Goal: Task Accomplishment & Management: Complete application form

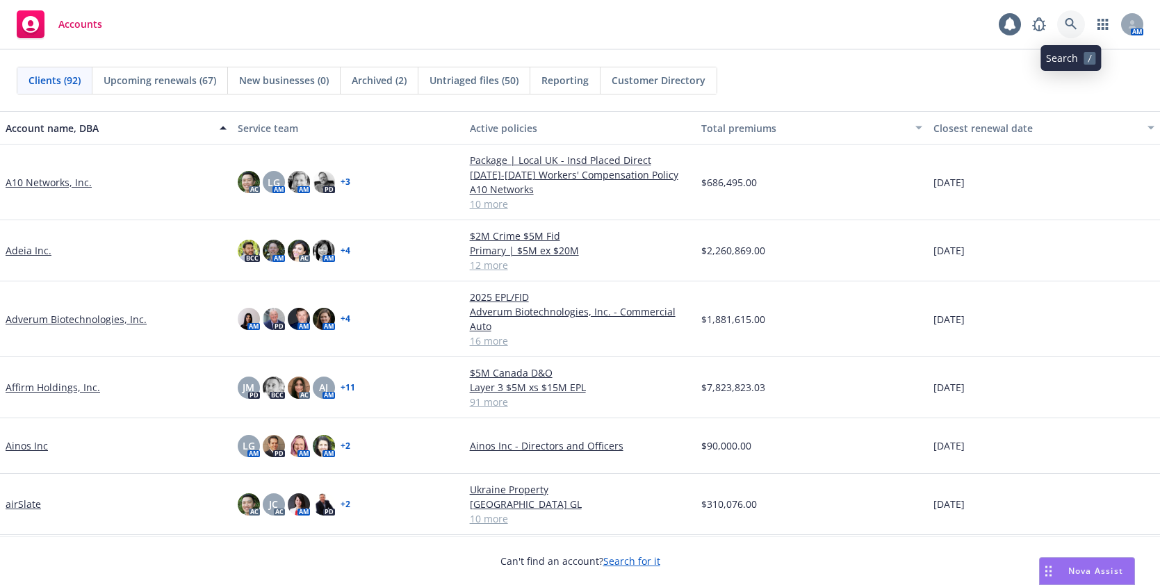
click at [1068, 26] on icon at bounding box center [1071, 24] width 13 height 13
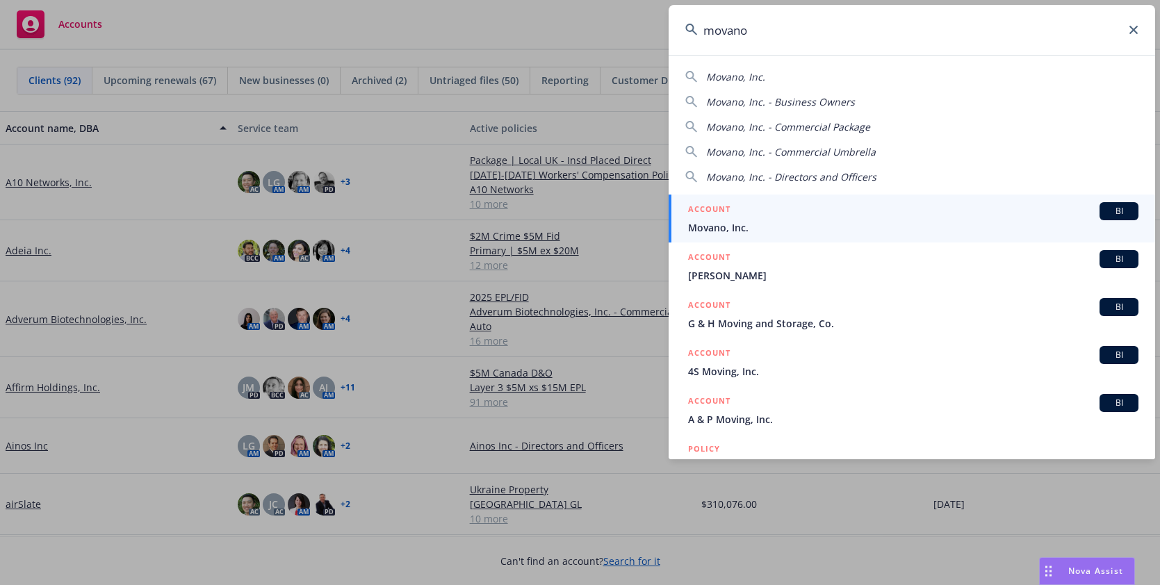
type input "movano"
click at [710, 227] on span "Movano, Inc." at bounding box center [913, 227] width 450 height 15
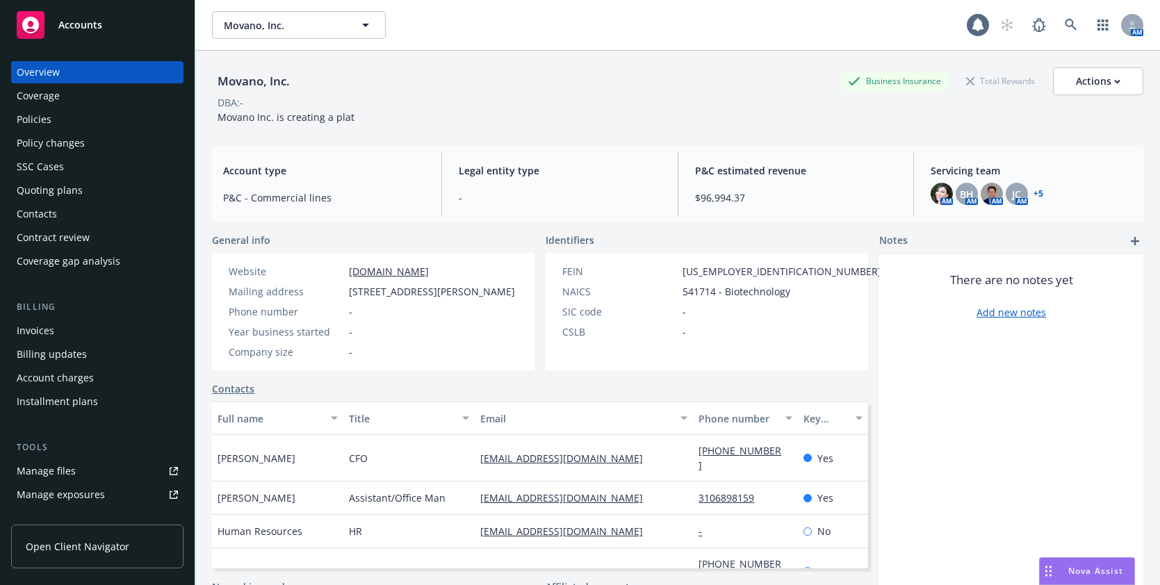
click at [45, 333] on div "Invoices" at bounding box center [36, 331] width 38 height 22
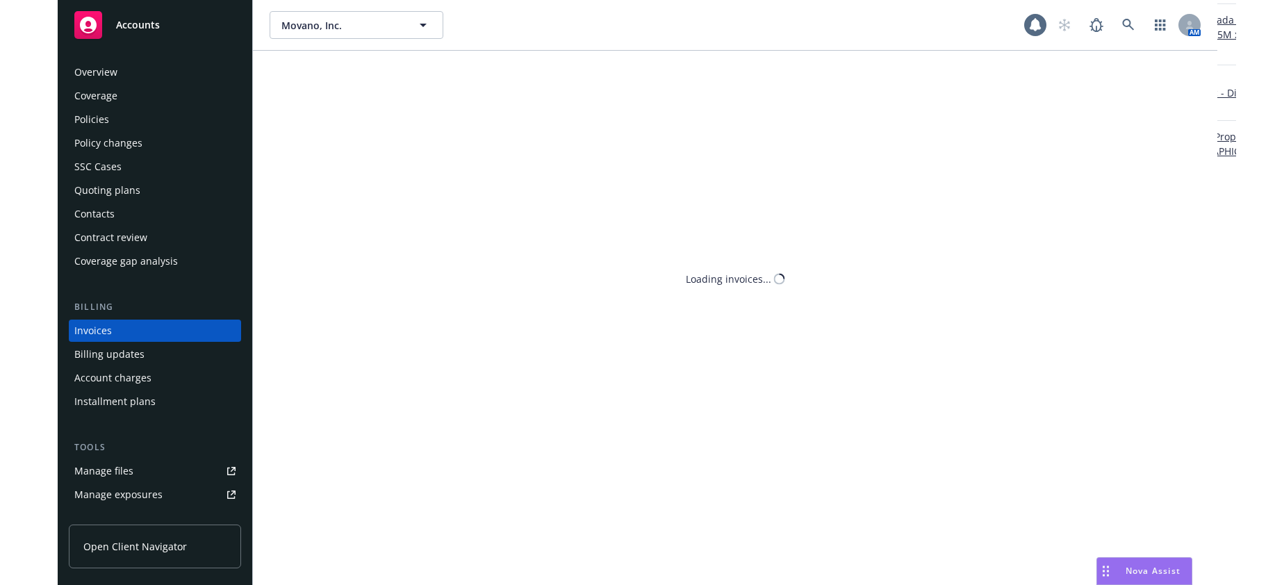
scroll to position [16, 0]
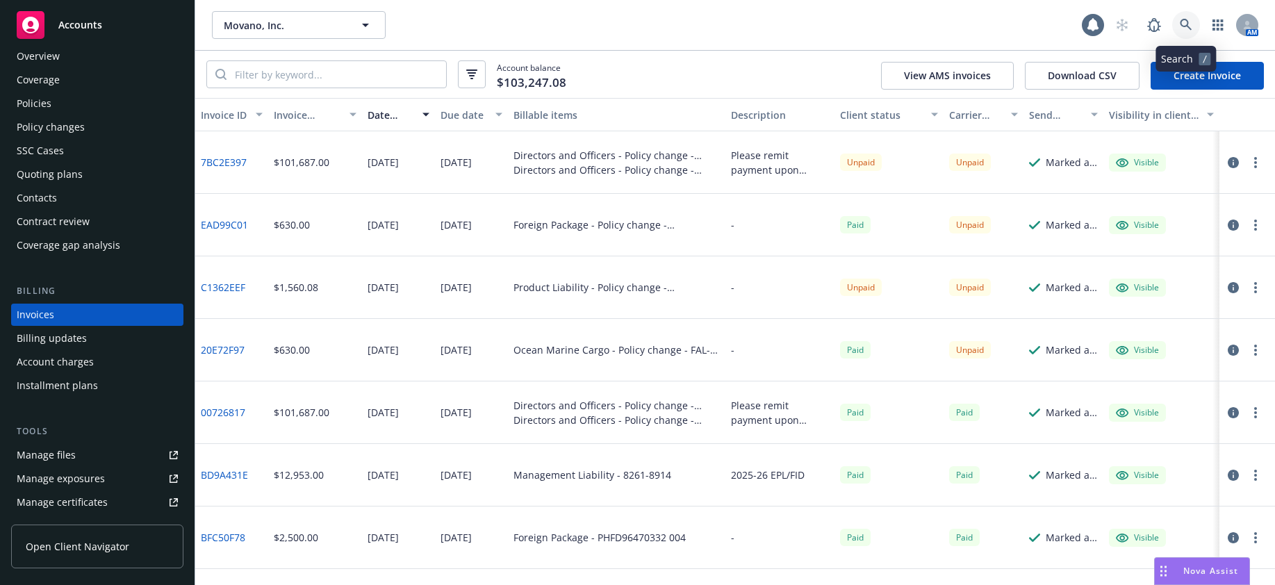
click at [1159, 26] on icon at bounding box center [1186, 25] width 13 height 13
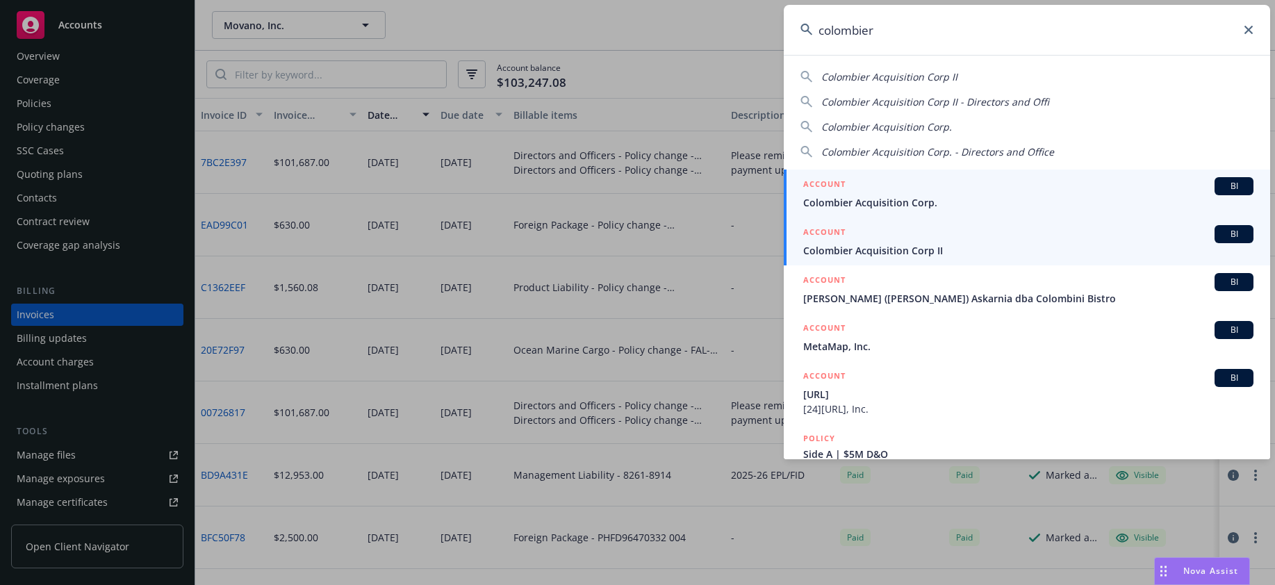
type input "colombier"
click at [881, 249] on span "Colombier Acquisition Corp II" at bounding box center [1028, 250] width 450 height 15
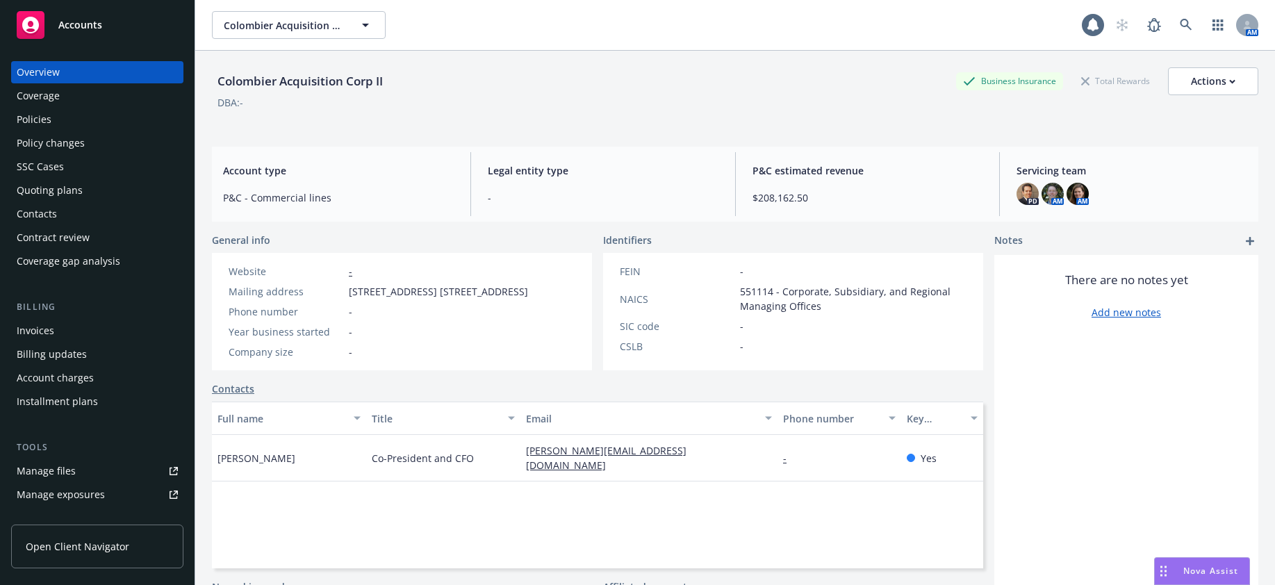
click at [35, 327] on div "Invoices" at bounding box center [36, 331] width 38 height 22
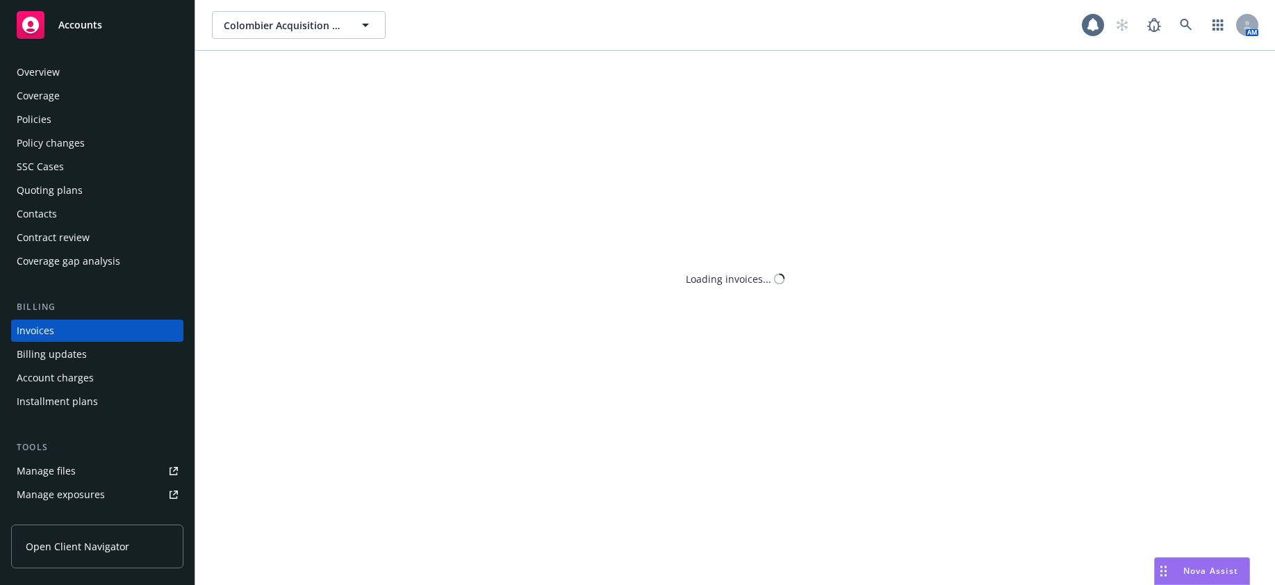
scroll to position [16, 0]
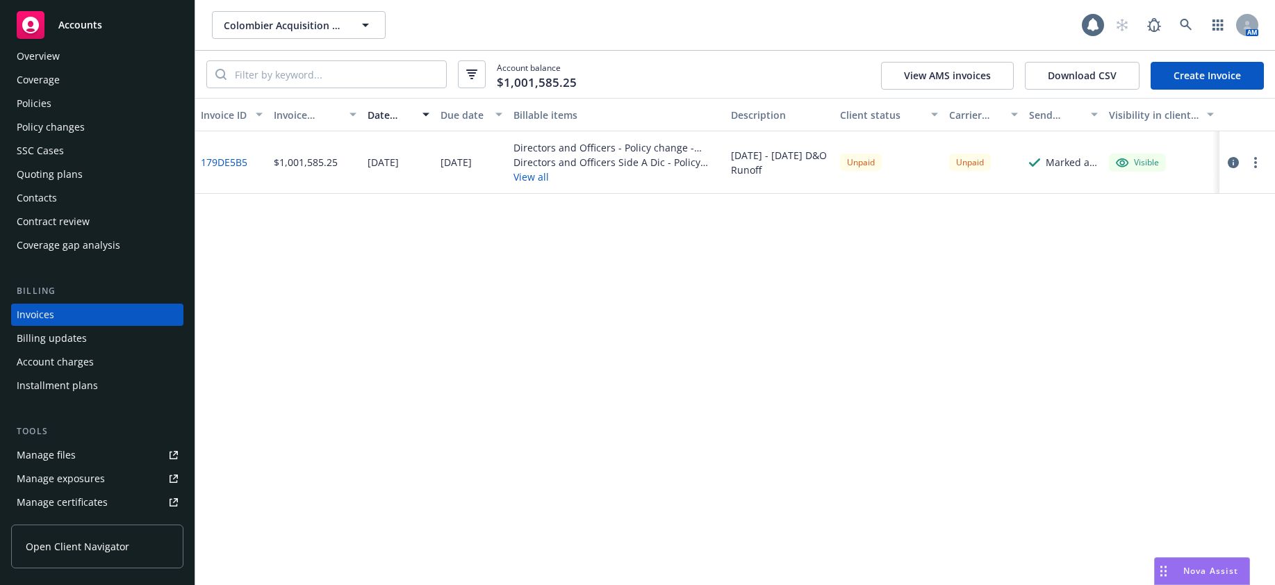
click at [58, 455] on div "Manage files" at bounding box center [46, 455] width 59 height 22
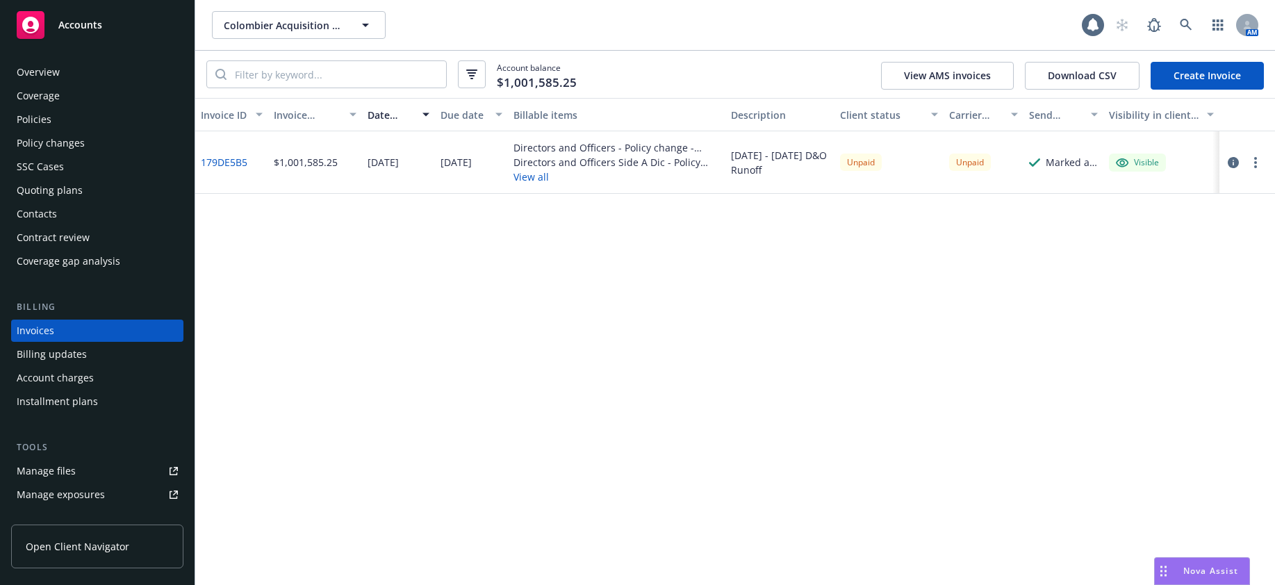
click at [52, 74] on div "Overview" at bounding box center [38, 72] width 43 height 22
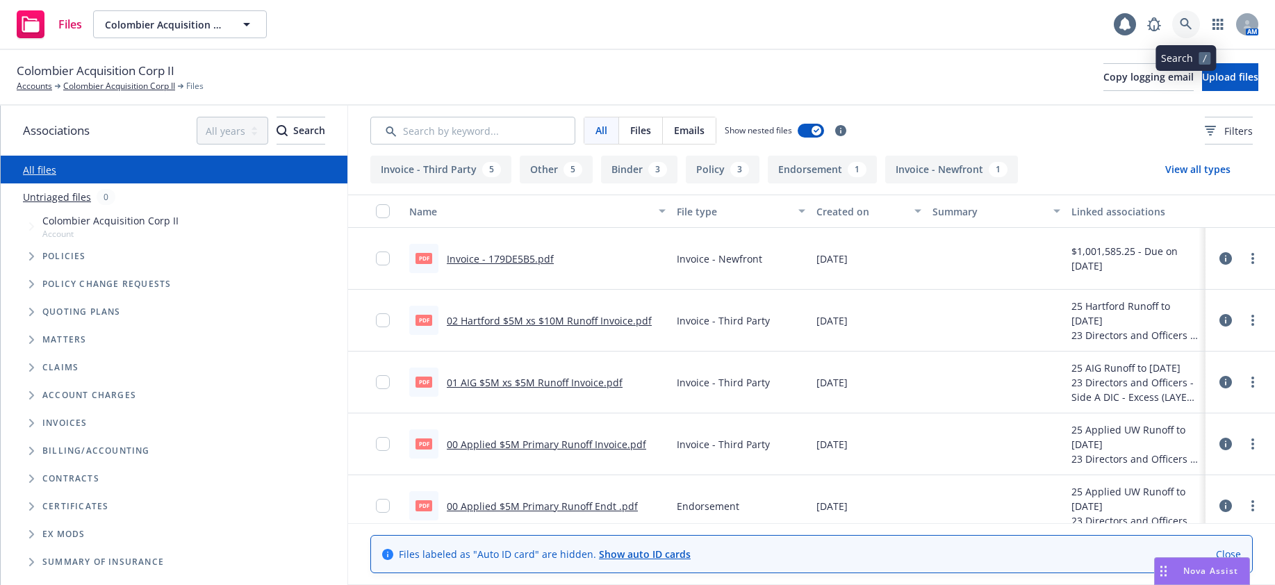
click at [1185, 22] on icon at bounding box center [1186, 24] width 13 height 13
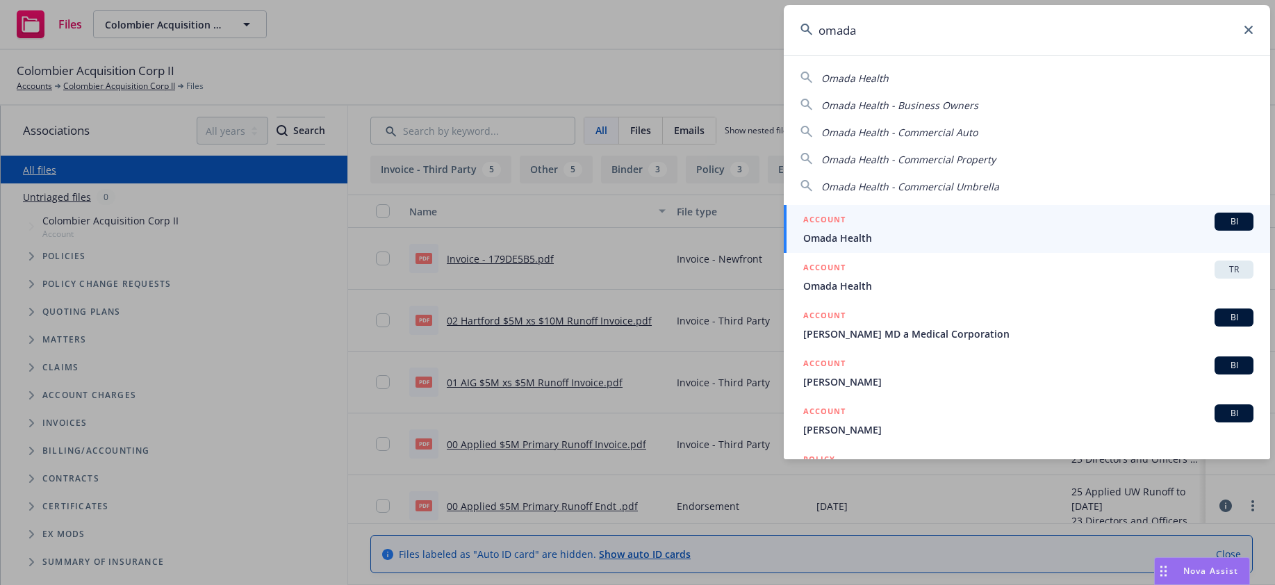
type input "omada"
click at [863, 238] on span "Omada Health" at bounding box center [1028, 238] width 450 height 15
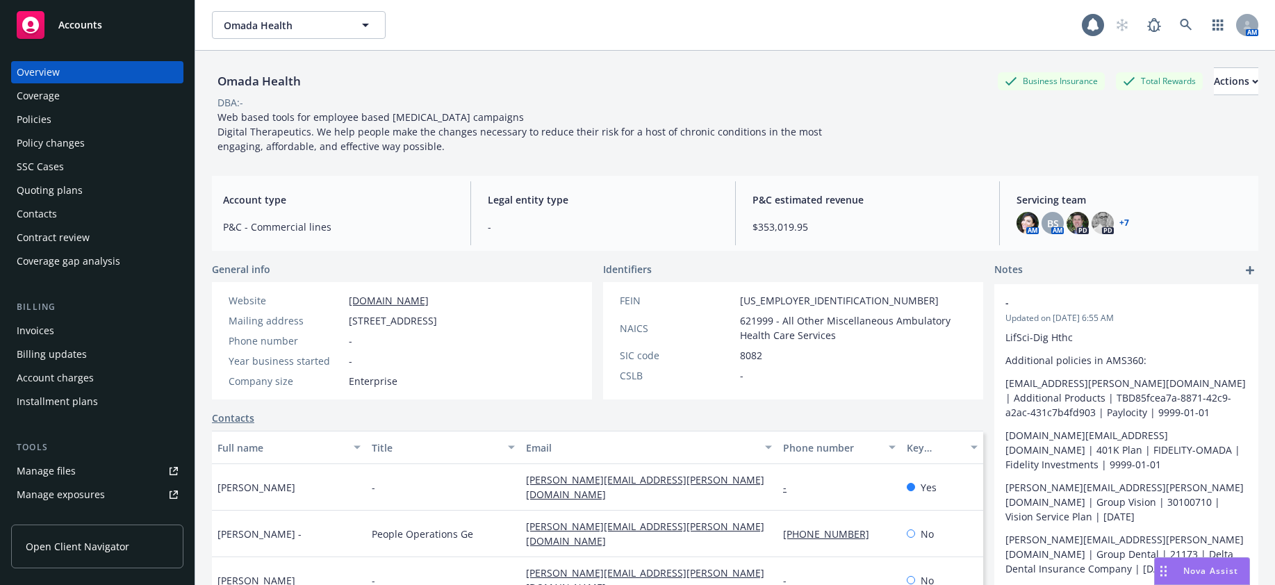
click at [44, 332] on div "Invoices" at bounding box center [36, 331] width 38 height 22
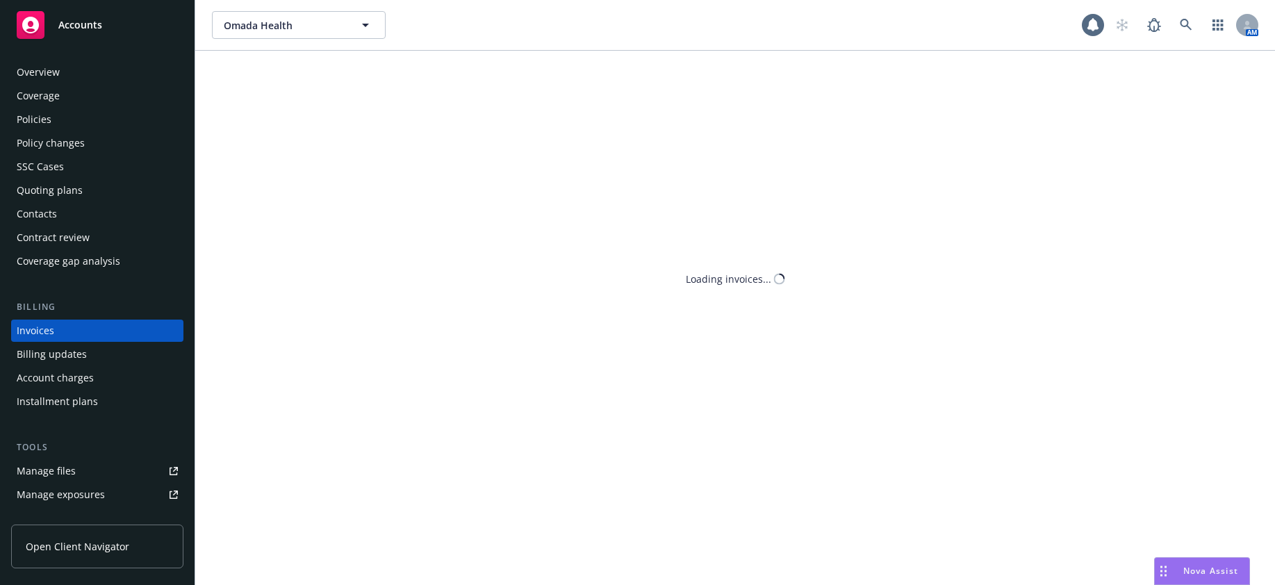
scroll to position [16, 0]
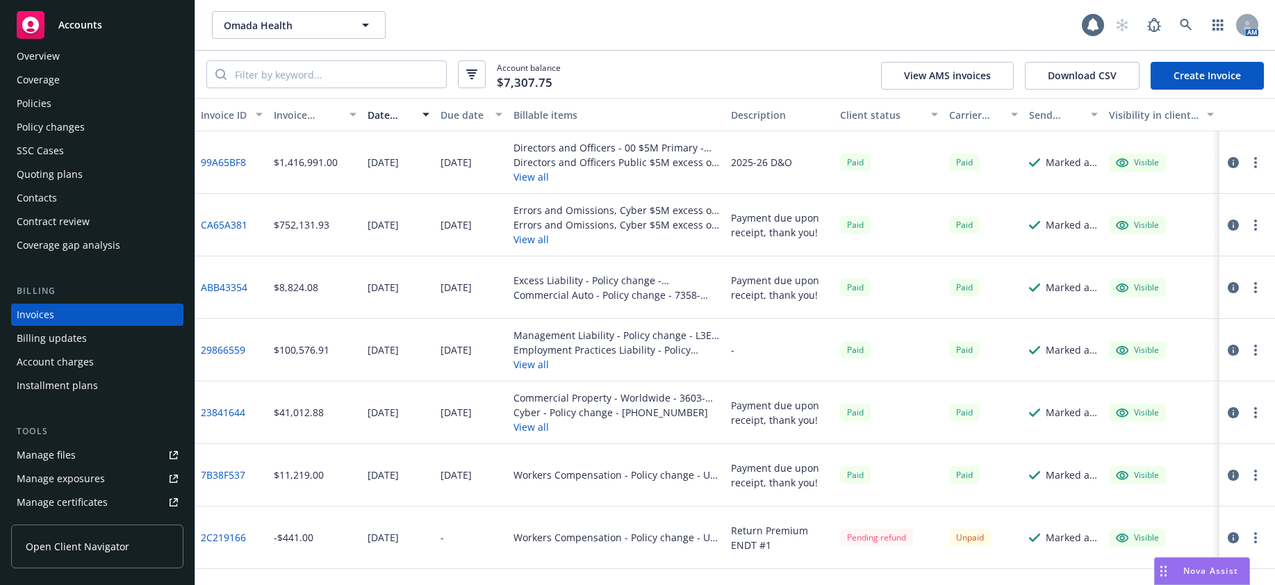
click at [45, 103] on div "Policies" at bounding box center [34, 103] width 35 height 22
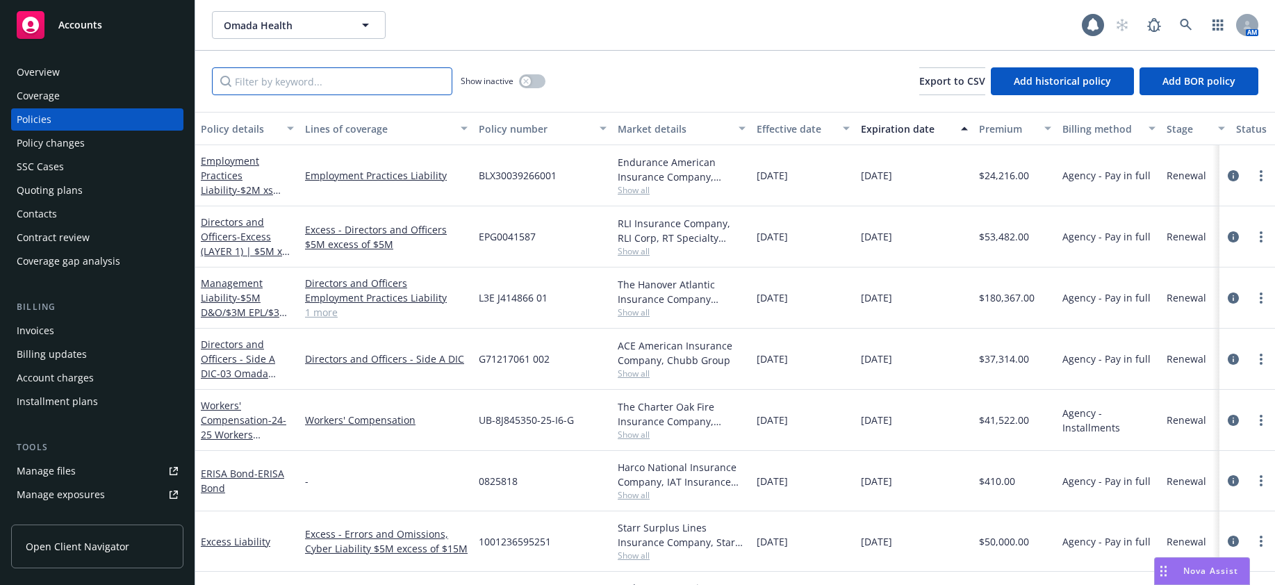
click at [304, 83] on input "Filter by keyword..." at bounding box center [332, 81] width 240 height 28
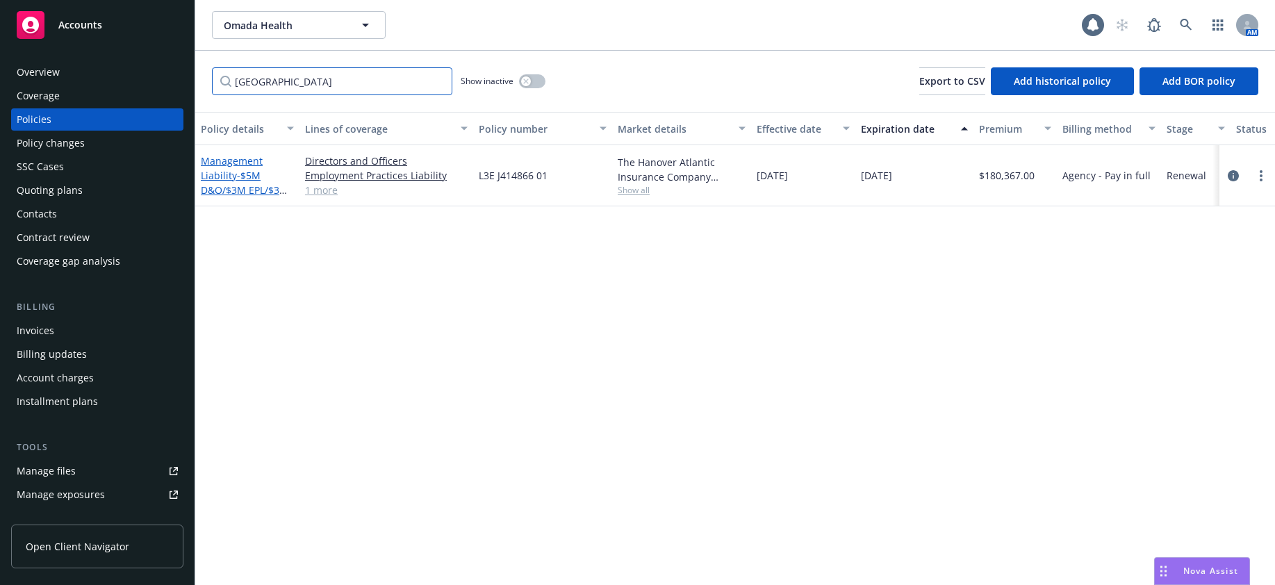
type input "hanover"
click at [257, 190] on span "- $5M D&O/$3M EPL/$3M Fid" at bounding box center [245, 190] width 88 height 42
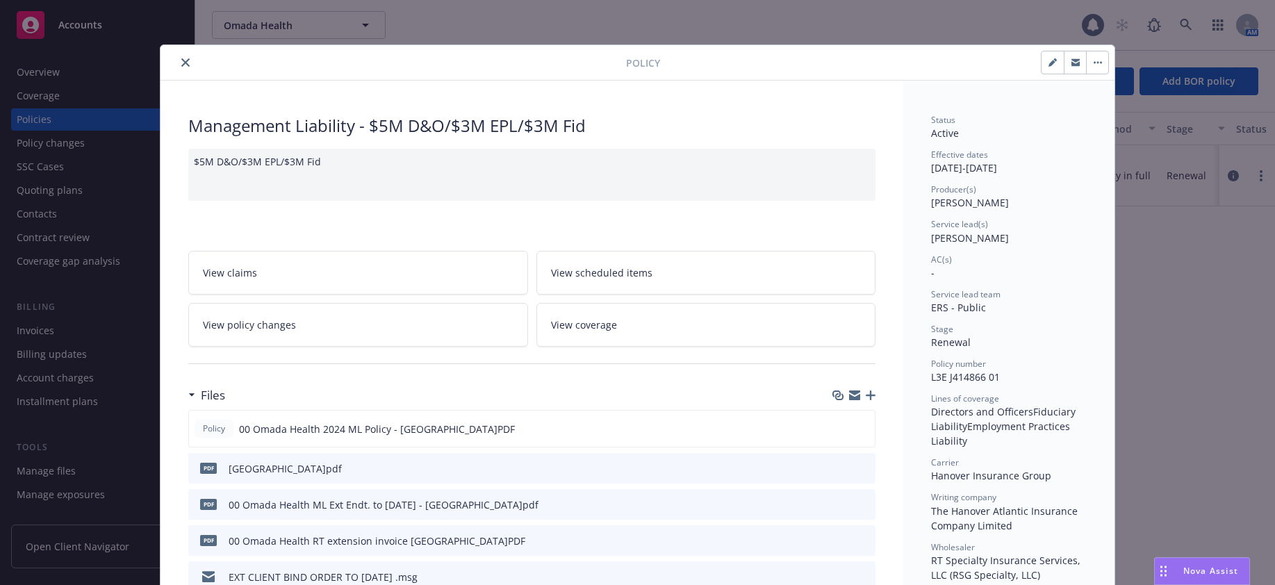
click at [181, 62] on icon "close" at bounding box center [185, 62] width 8 height 8
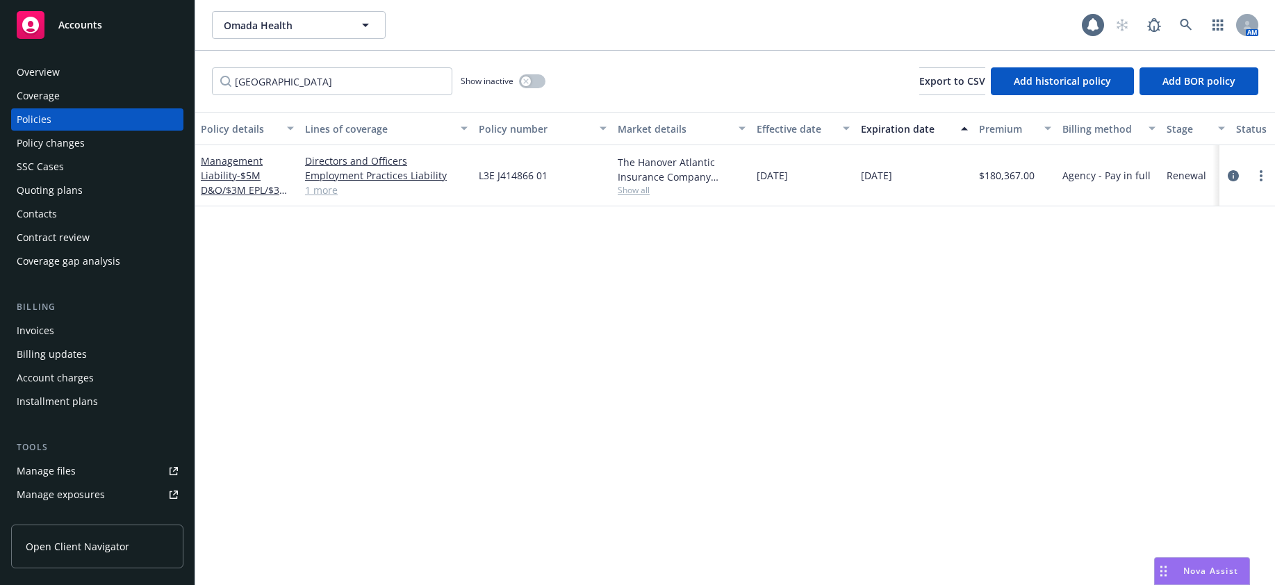
click at [70, 142] on div "Policy changes" at bounding box center [51, 143] width 68 height 22
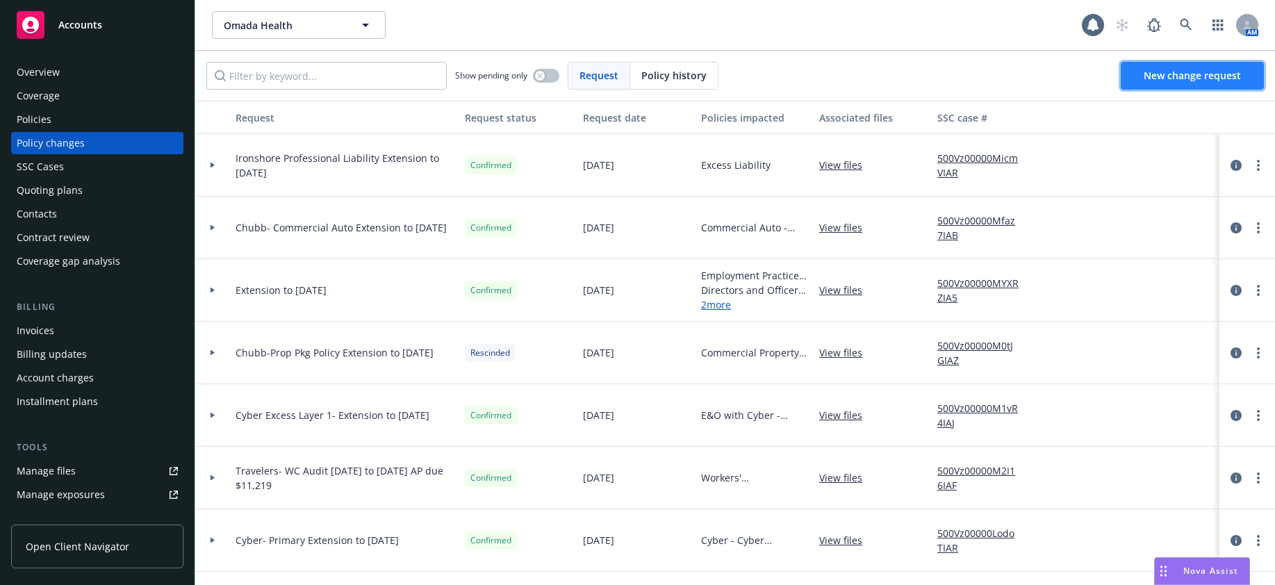
click at [1199, 75] on span "New change request" at bounding box center [1192, 75] width 97 height 13
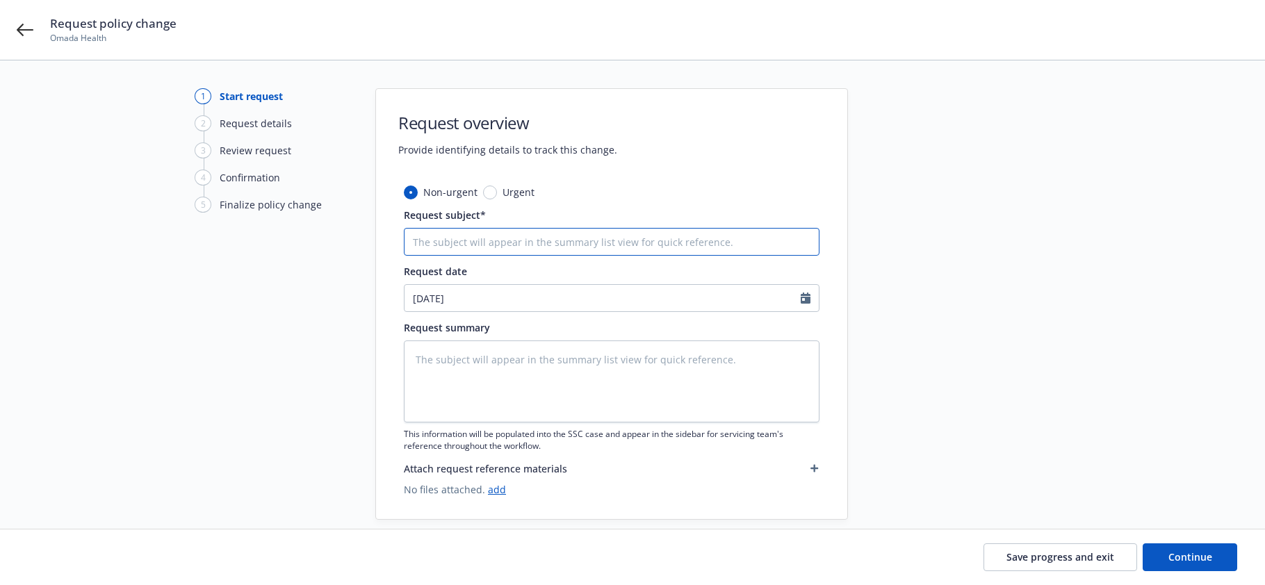
click at [492, 242] on input "Request subject*" at bounding box center [612, 242] width 416 height 28
type textarea "x"
type input "P"
type textarea "x"
type input "Pr"
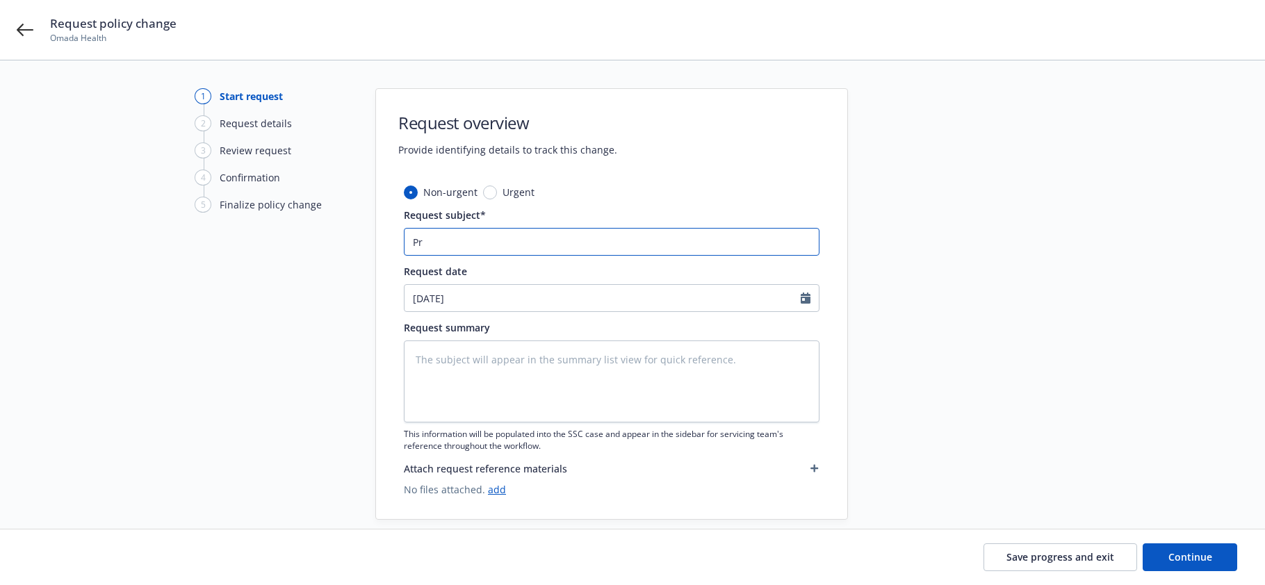
type textarea "x"
type input "Pri"
type textarea "x"
type input "Priv"
type textarea "x"
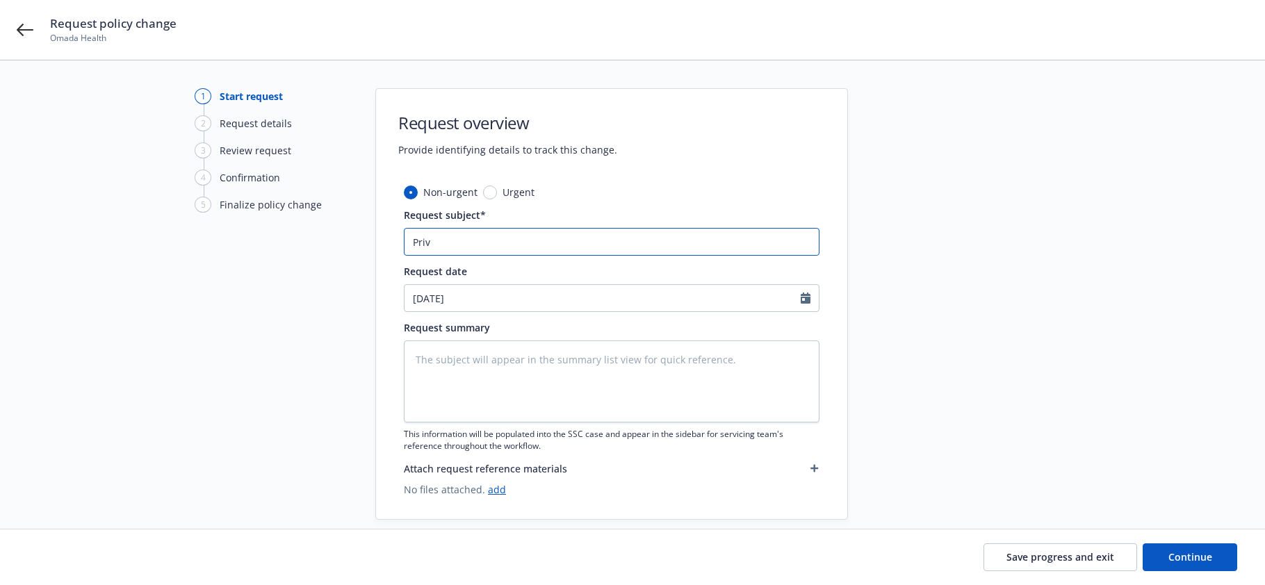
type input "Priva"
type textarea "x"
type input "Privat"
type textarea "x"
type input "Private"
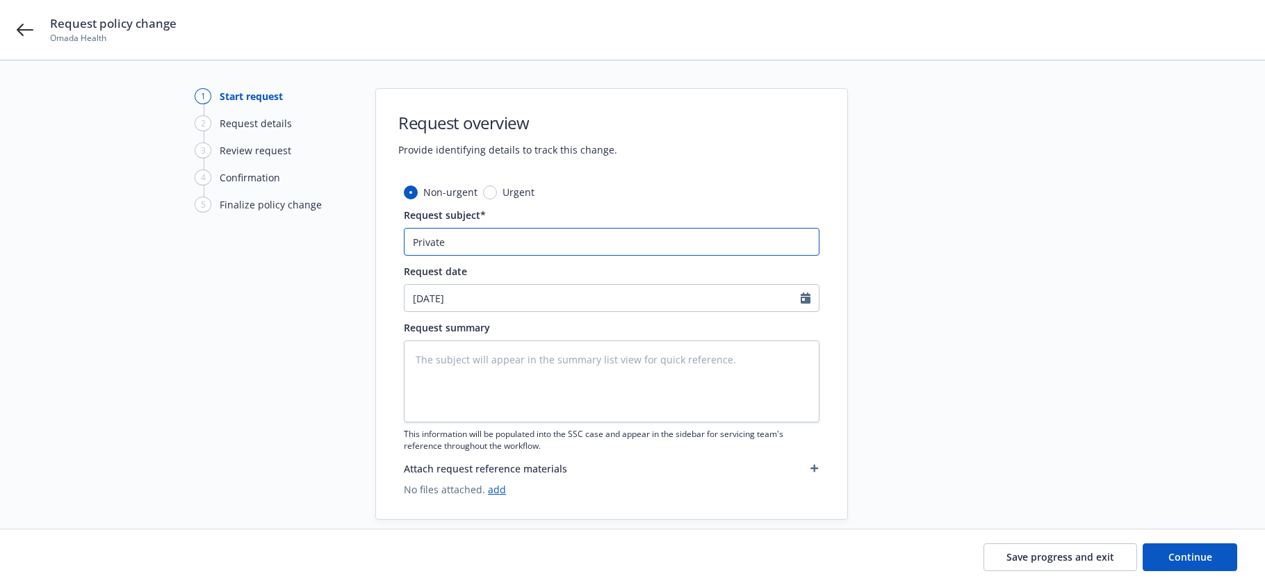
type textarea "x"
type input "Private"
type textarea "x"
type input "Private M"
type textarea "x"
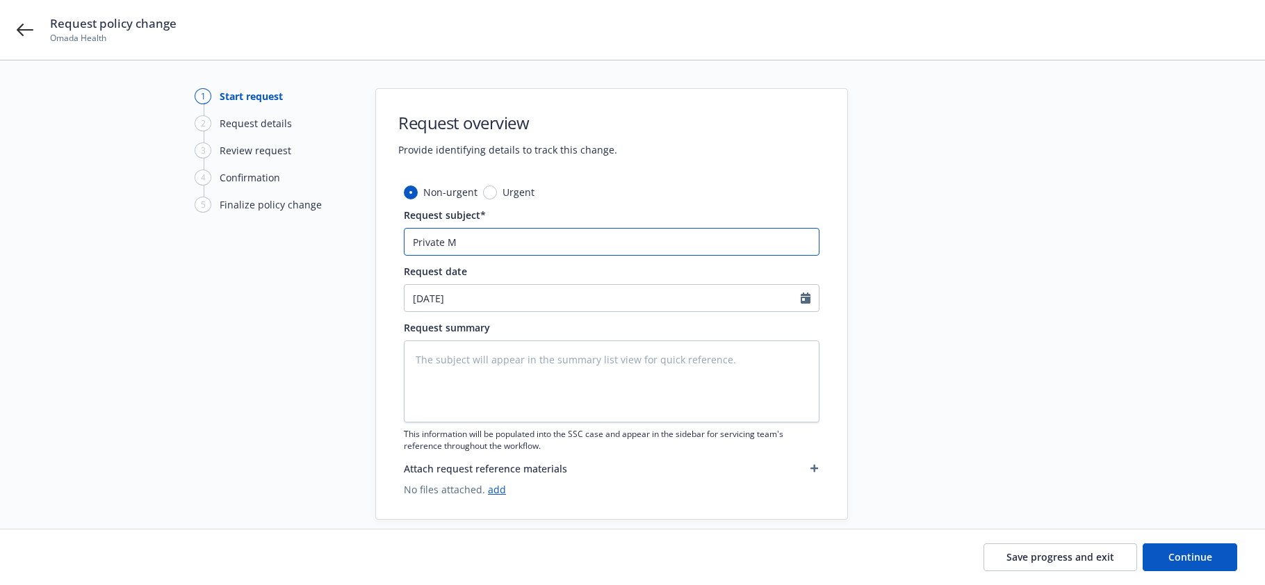
type input "Private Ma"
type textarea "x"
type input "Private Man"
type textarea "x"
type input "Private Manag"
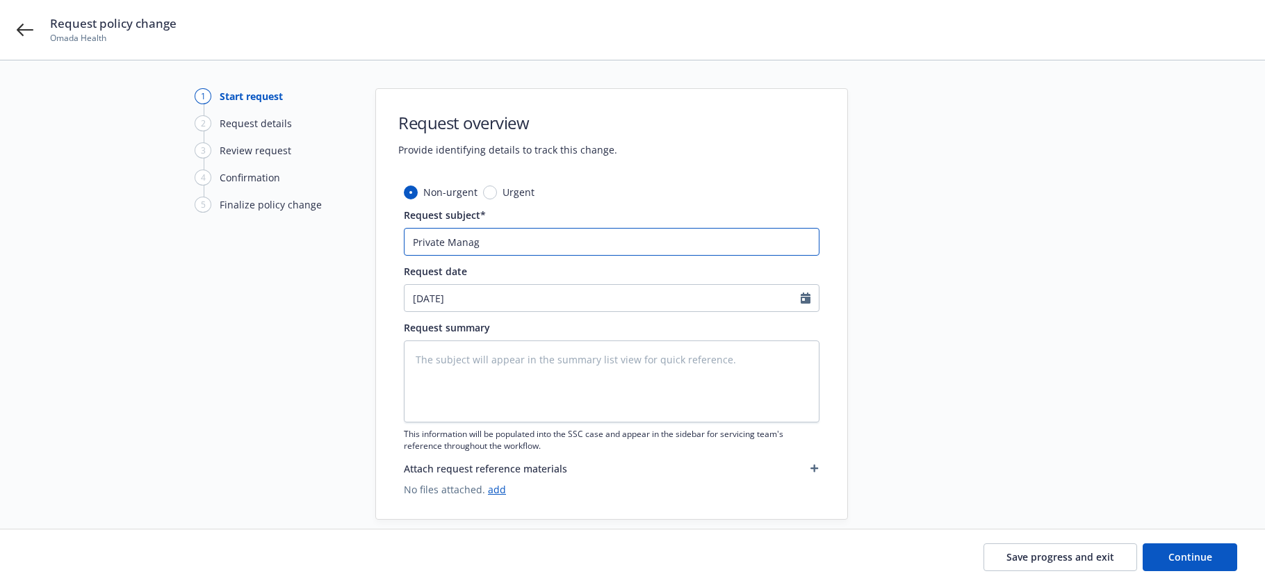
type textarea "x"
type input "Private Manage"
type textarea "x"
type input "Private Managem"
type textarea "x"
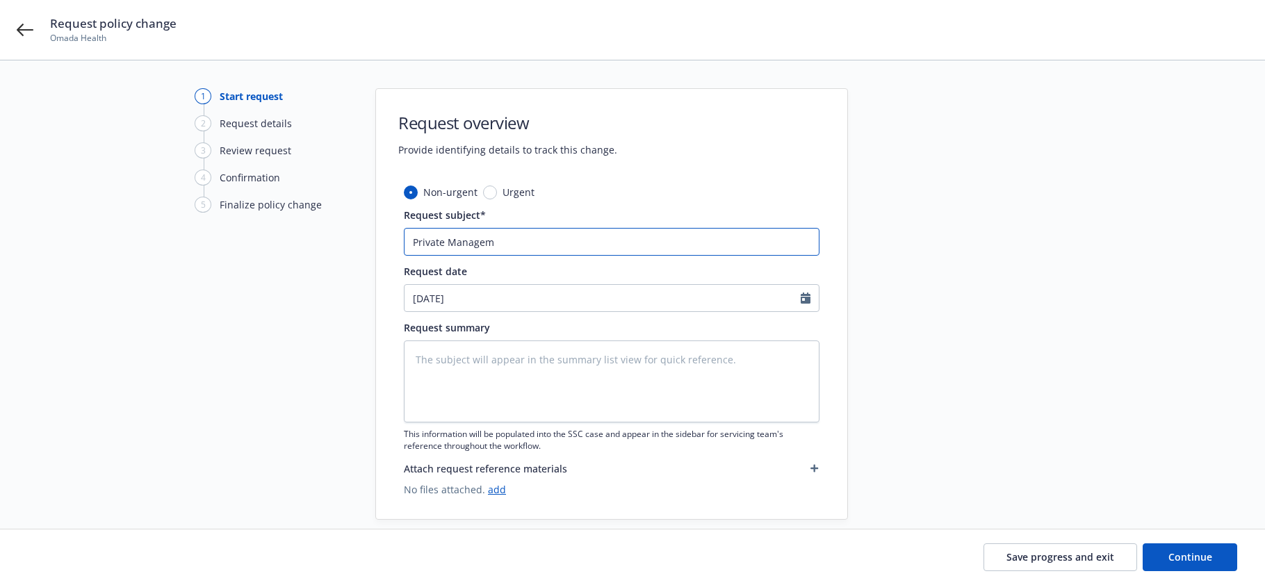
type input "Private Manageme"
type textarea "x"
type input "Private Managemen"
type textarea "x"
type input "Private Management"
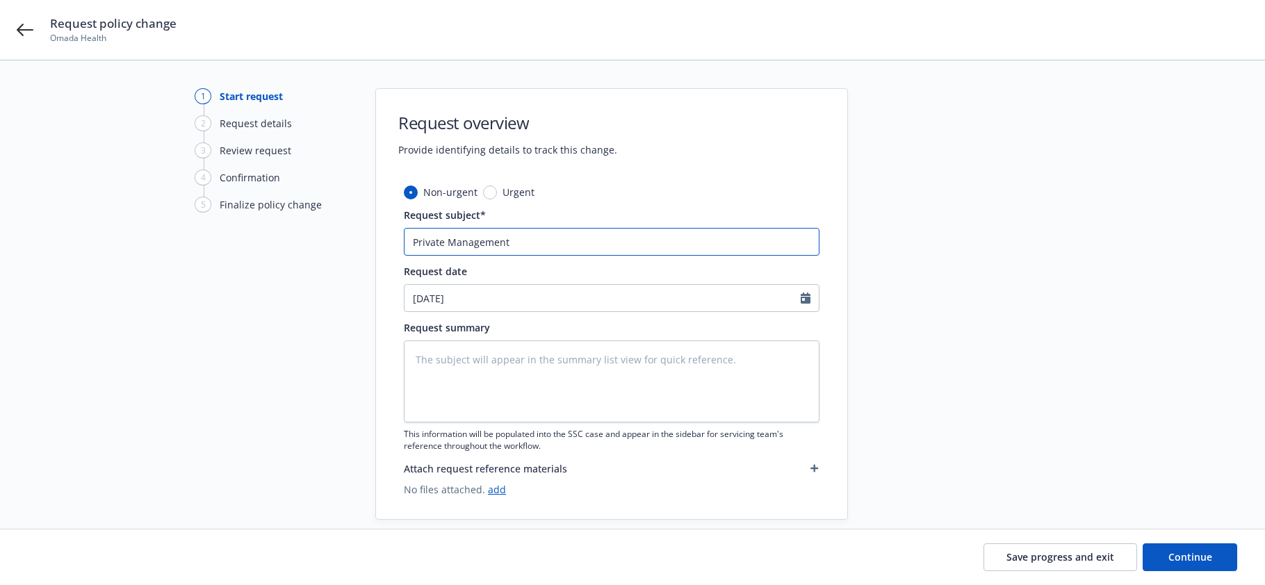
type textarea "x"
type input "Private Management"
type textarea "x"
type input "Private Management L"
type textarea "x"
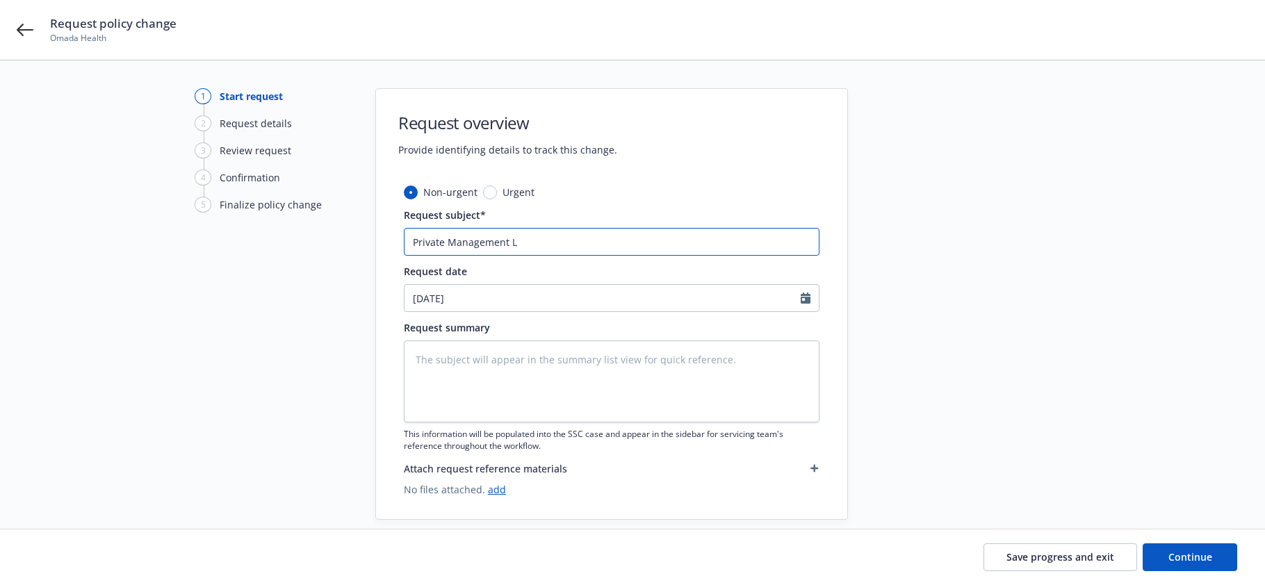
type input "Private Management Li"
type textarea "x"
type input "Private Management Lia"
type textarea "x"
type input "Private Management Liab"
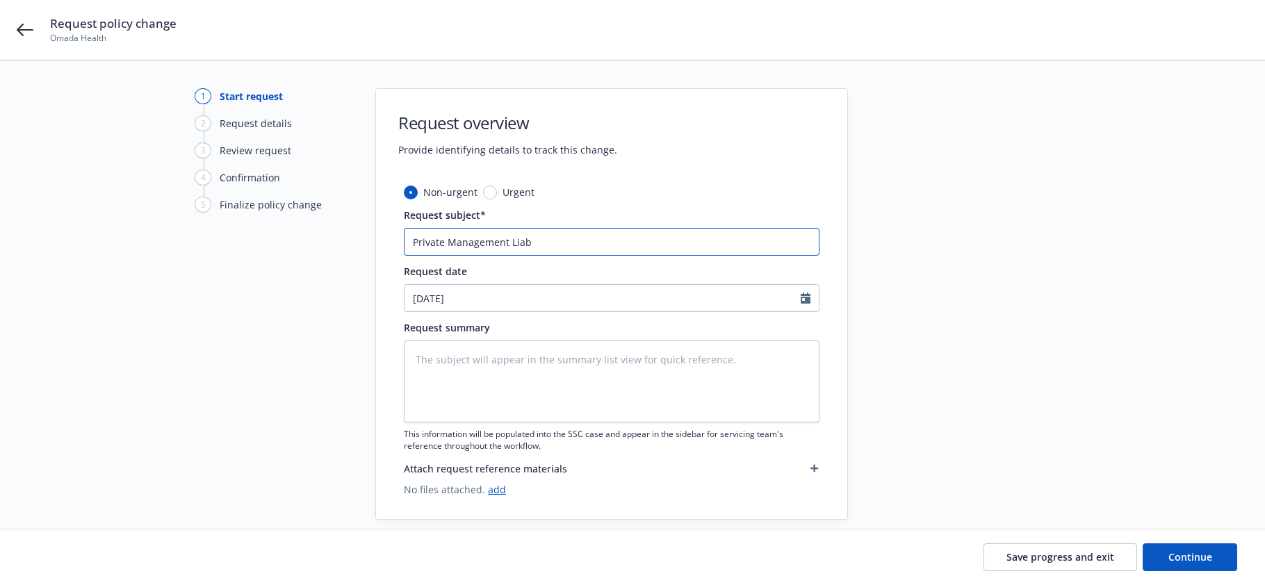
type textarea "x"
type input "Private Management Liabi"
type textarea "x"
type input "Private Management Liabil"
type textarea "x"
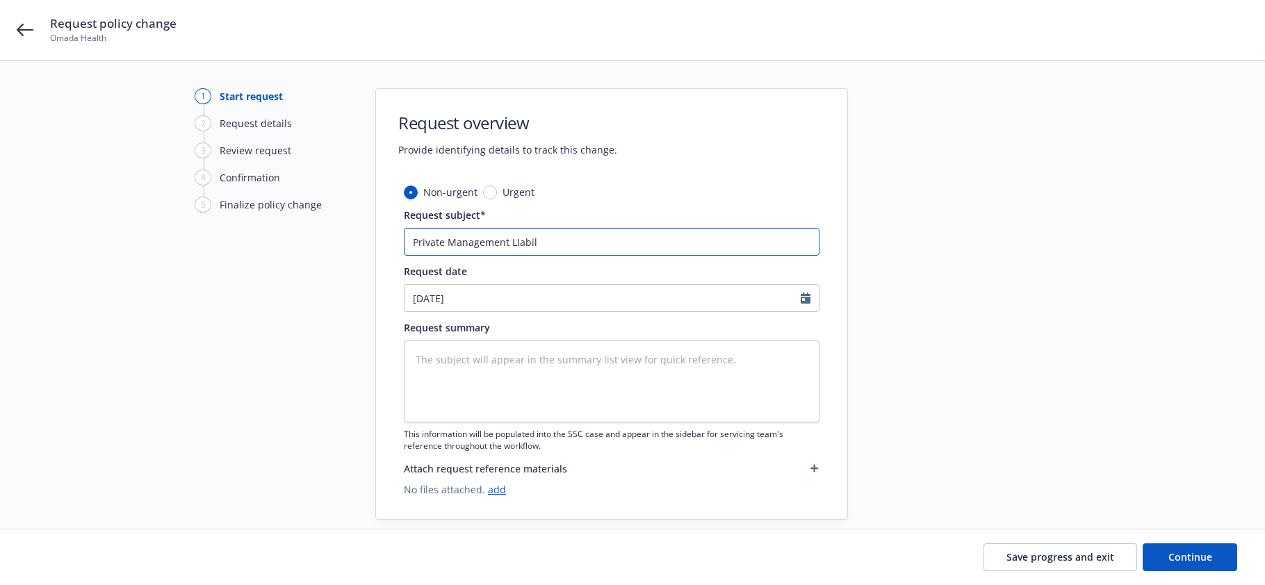
type input "Private Management Liabili"
type textarea "x"
type input "Private Management Liabilit"
type textarea "x"
type input "Private Management Liability"
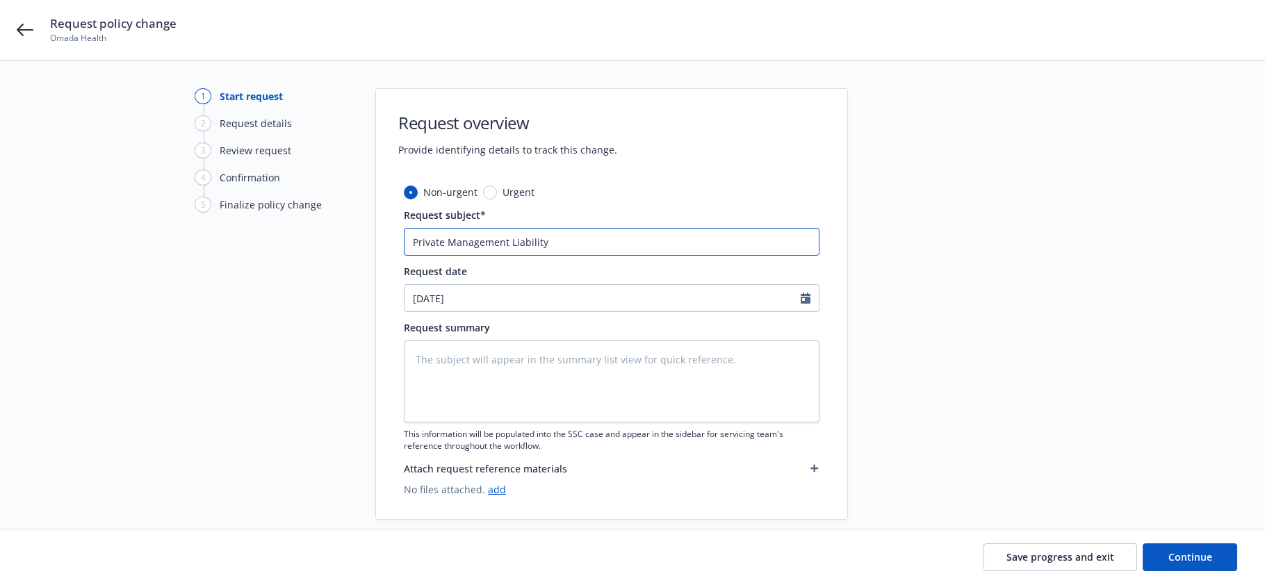
type textarea "x"
type input "Private Management Liability"
type textarea "x"
type input "Private Management Liability c"
type textarea "x"
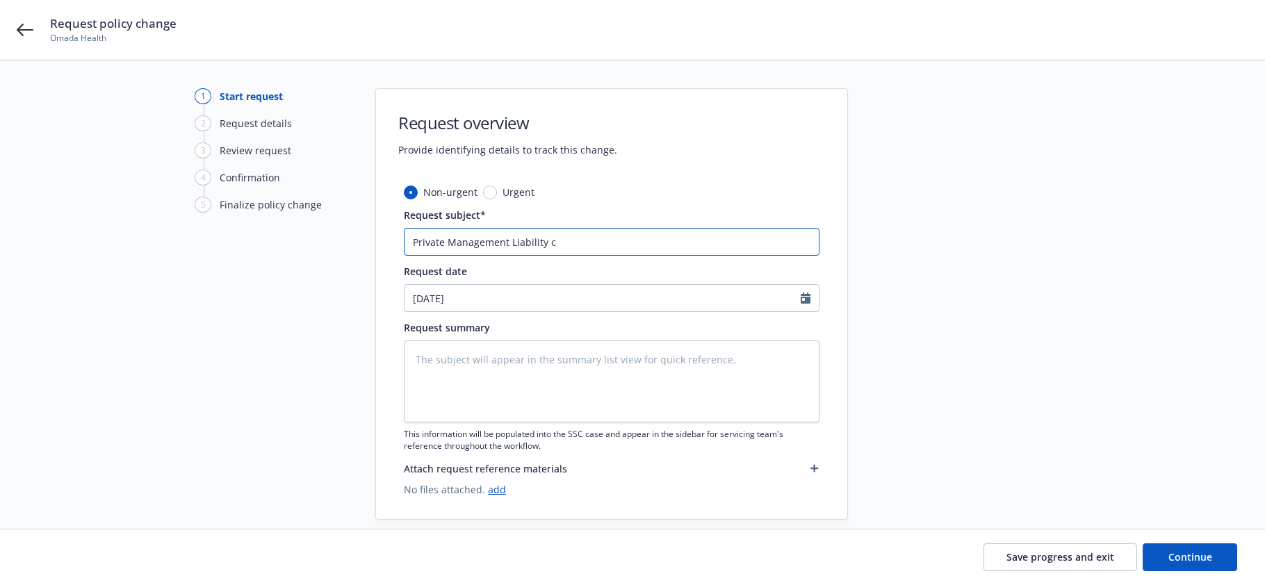
type input "Private Management Liability ca"
type textarea "x"
type input "Private Management Liability can"
type textarea "x"
type input "Private Management Liability canc"
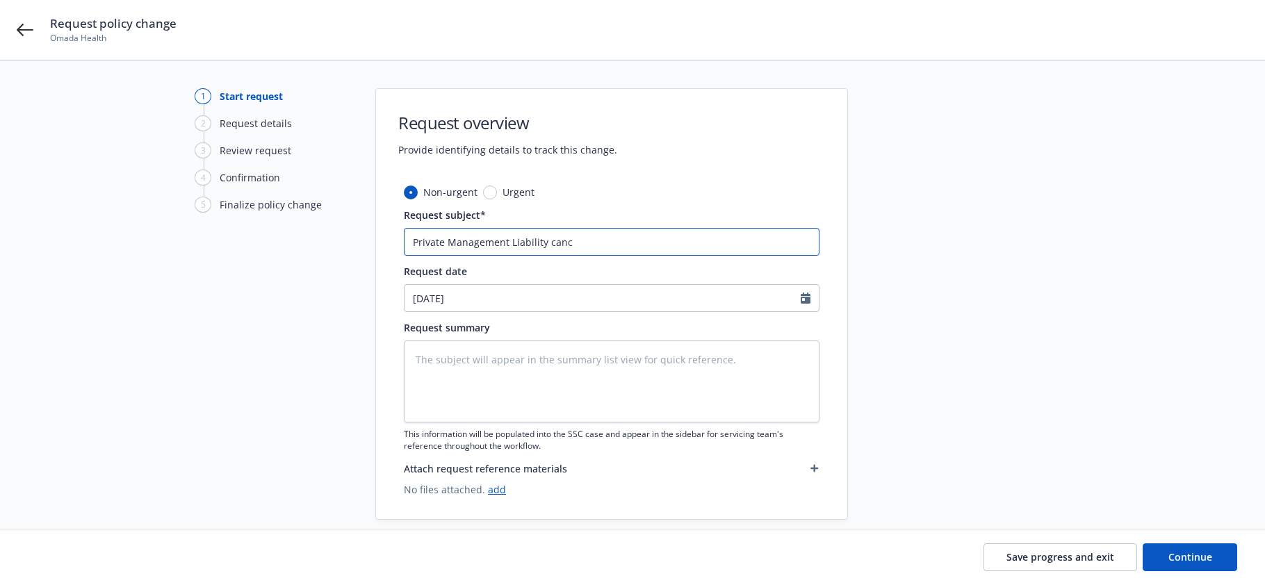
type textarea "x"
type input "Private Management Liability cance"
type textarea "x"
type input "Private Management Liability cancel"
type textarea "x"
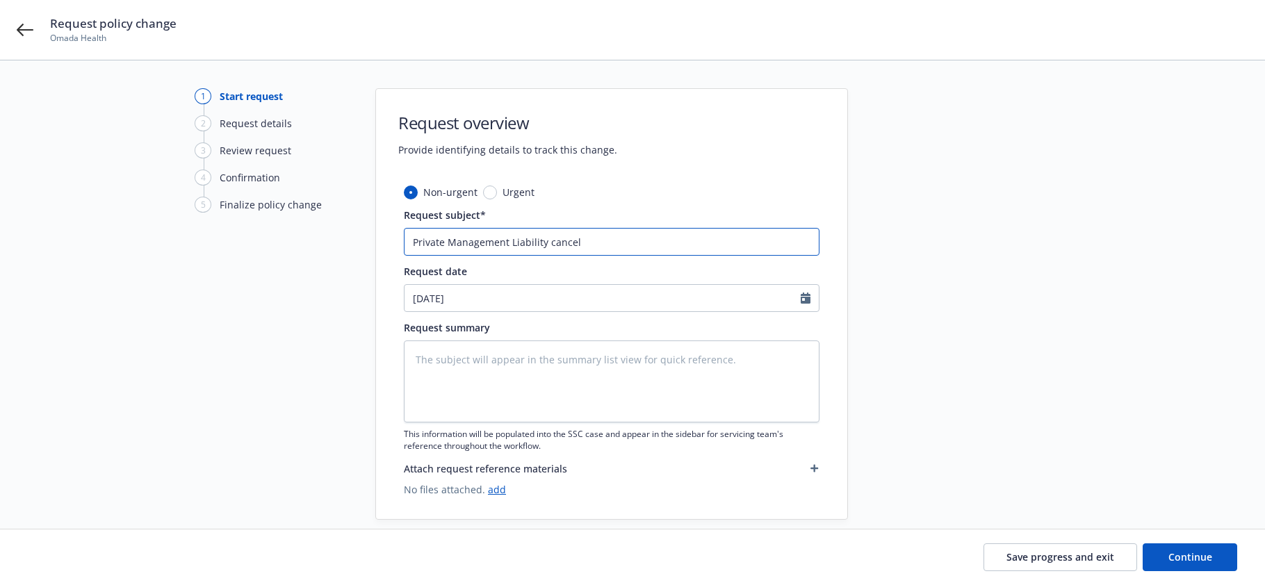
type input "Private Management Liability cancell"
type textarea "x"
type input "Private Management Liability cancella"
type textarea "x"
type input "Private Management Liability cancellat"
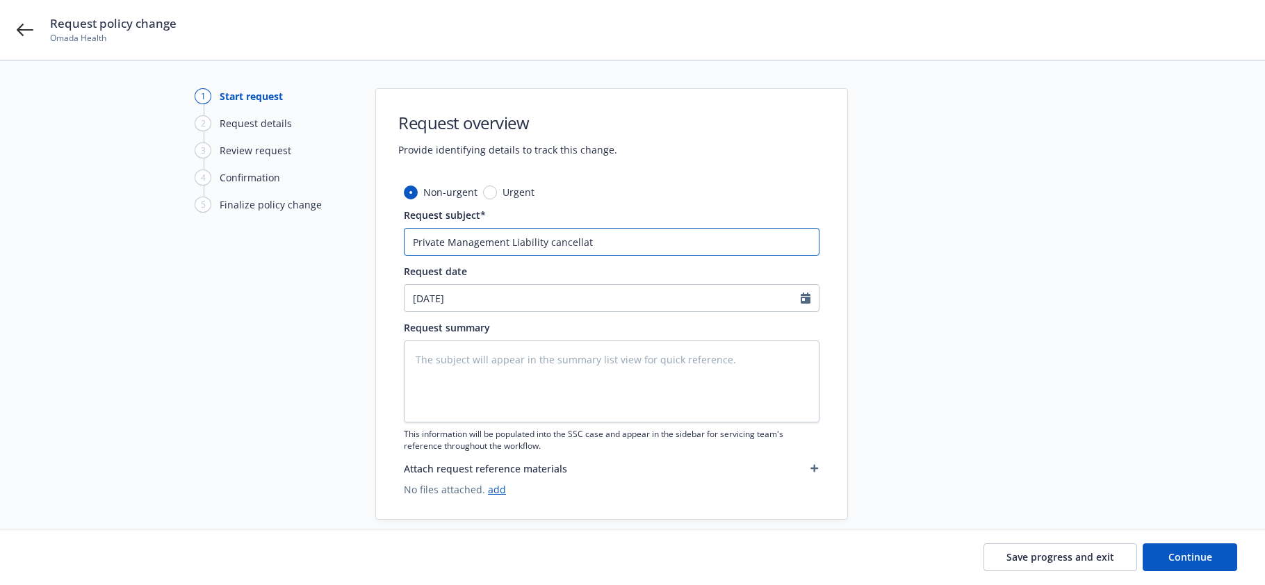
type textarea "x"
type input "Private Management Liability cancellati"
type textarea "x"
type input "Private Management Liability cancellatio"
type textarea "x"
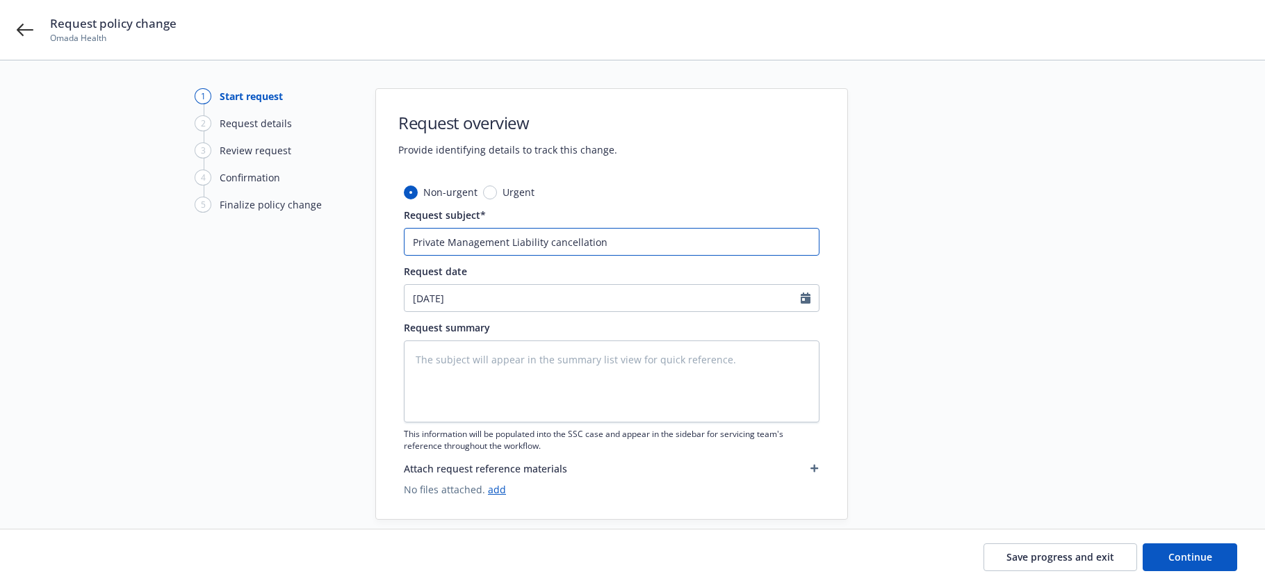
type input "Private Management Liability cancellation"
drag, startPoint x: 418, startPoint y: 360, endPoint x: 436, endPoint y: 362, distance: 17.5
click at [419, 360] on textarea at bounding box center [612, 382] width 416 height 82
type textarea "x"
type textarea "H"
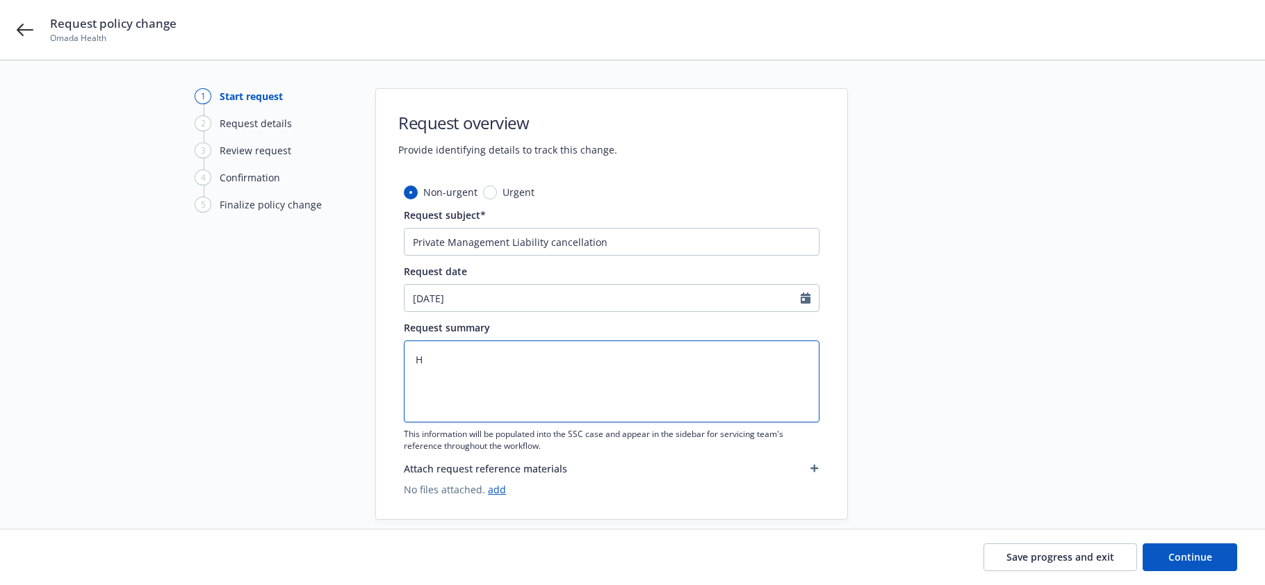
type textarea "x"
type textarea "Ha"
type textarea "x"
type textarea "Han"
type textarea "x"
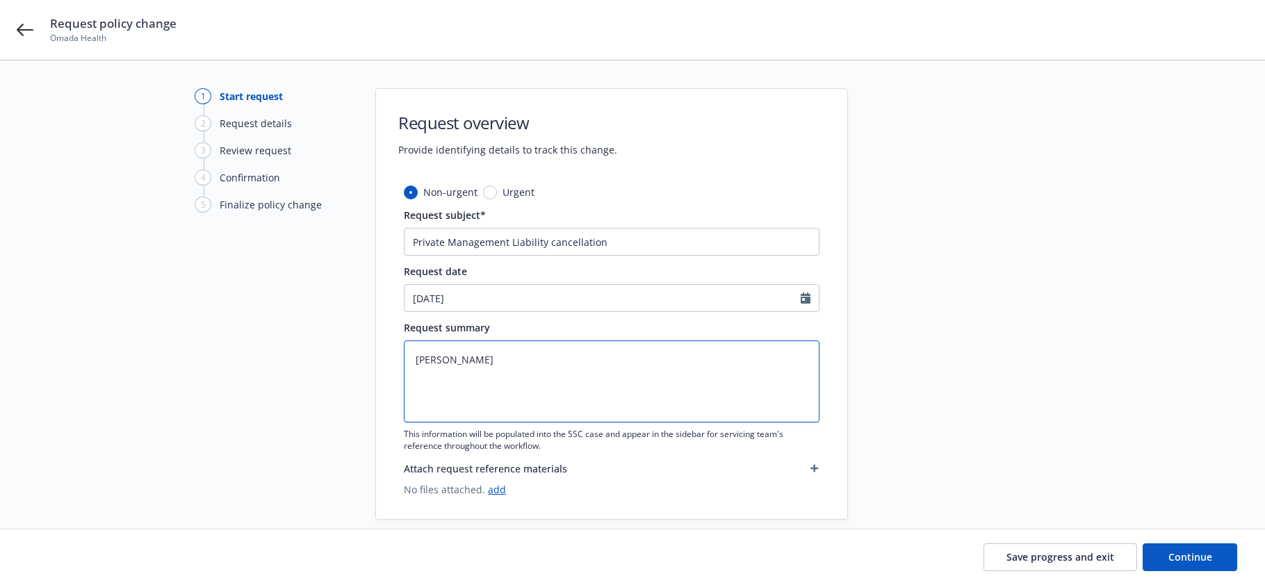
type textarea "Hano"
type textarea "x"
type textarea "Hanov"
type textarea "x"
type textarea "Hanove"
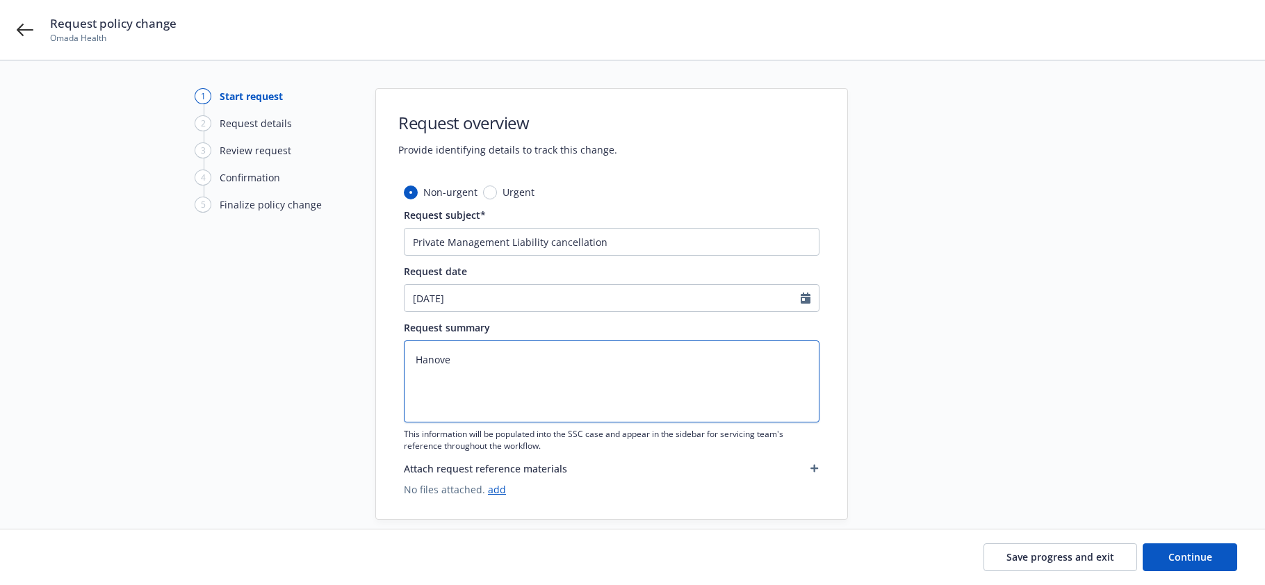
type textarea "x"
type textarea "Hanover"
type textarea "x"
type textarea "Hanover"
type textarea "x"
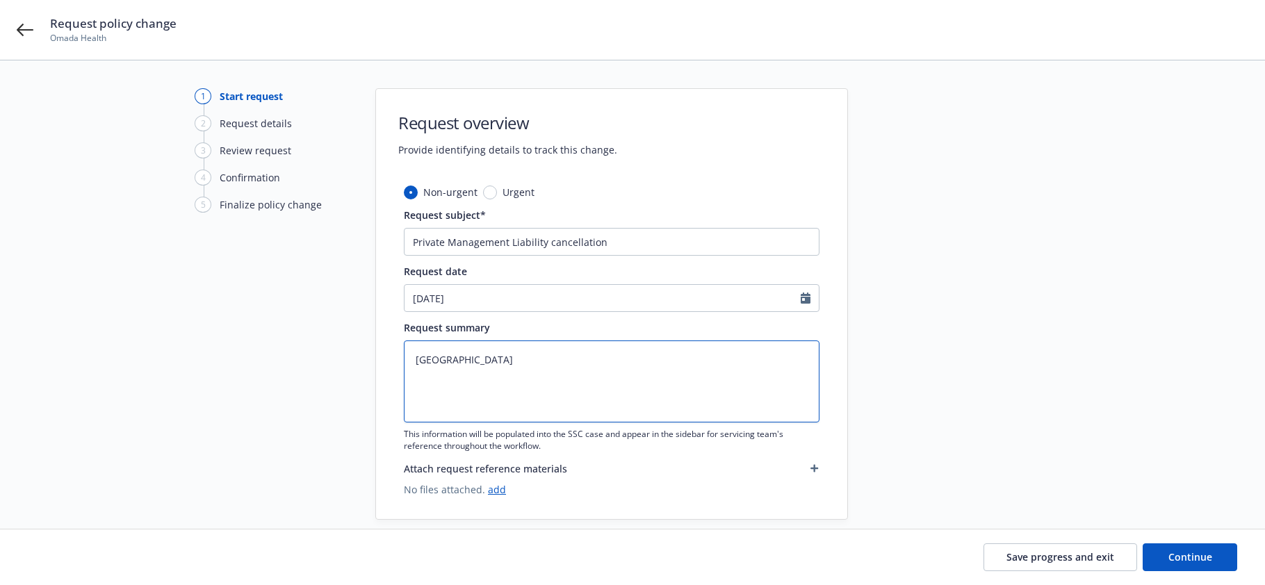
type textarea "Hanover A"
type textarea "x"
type textarea "Hanover At"
type textarea "x"
type textarea "Hanover Atl"
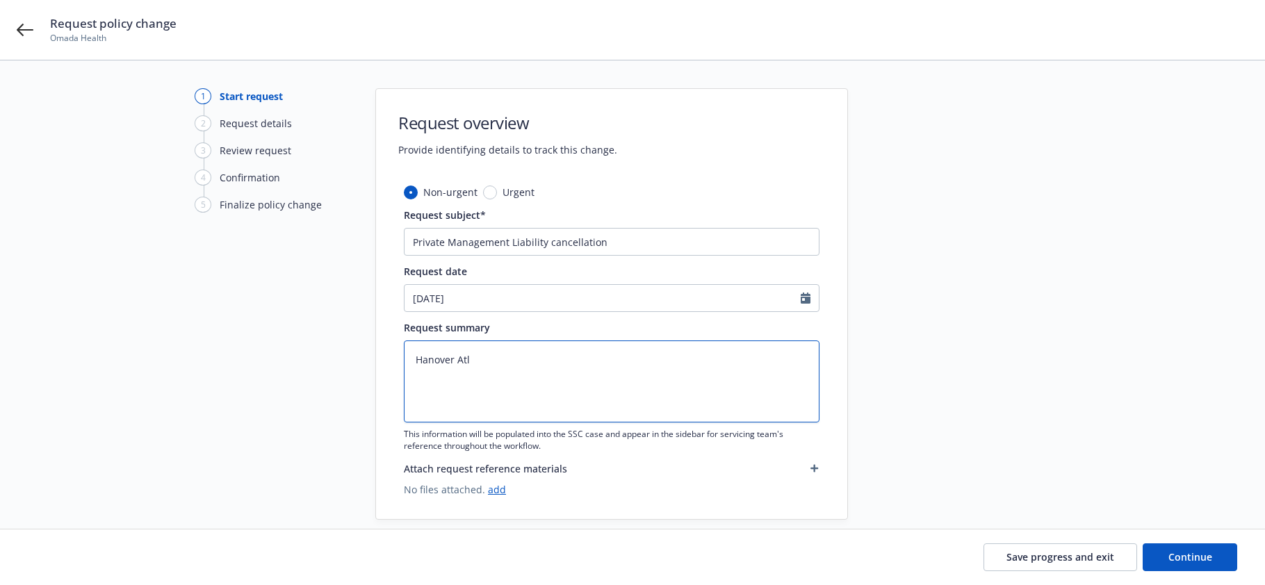
type textarea "x"
type textarea "Hanover Atla"
type textarea "x"
type textarea "Hanover Atlan"
type textarea "x"
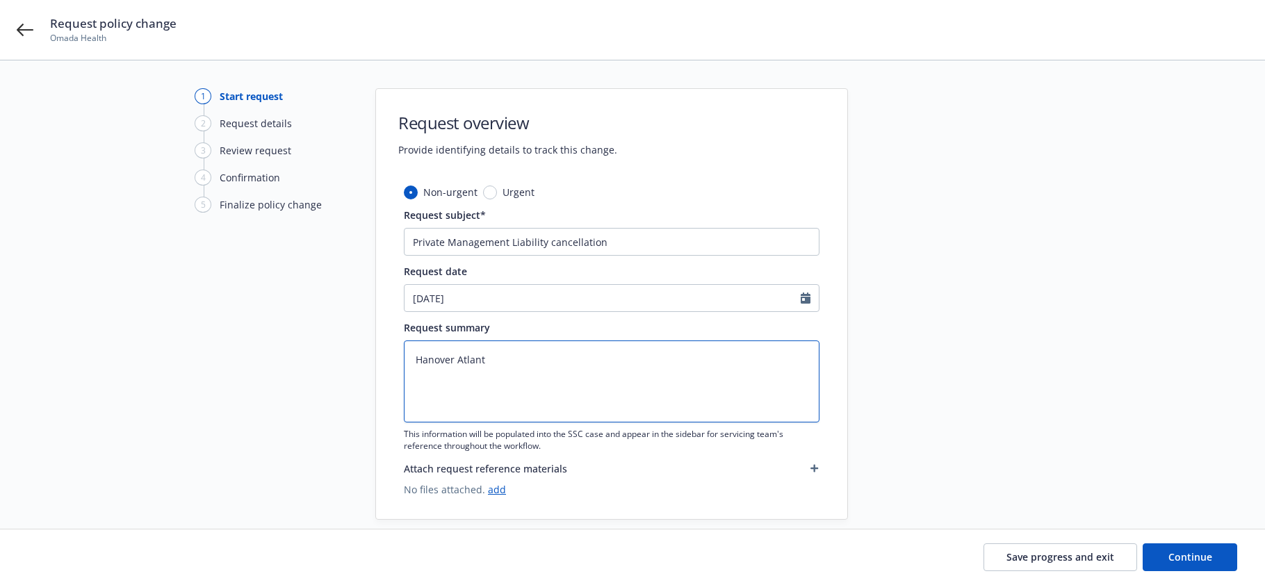
type textarea "Hanover Atlanti"
type textarea "x"
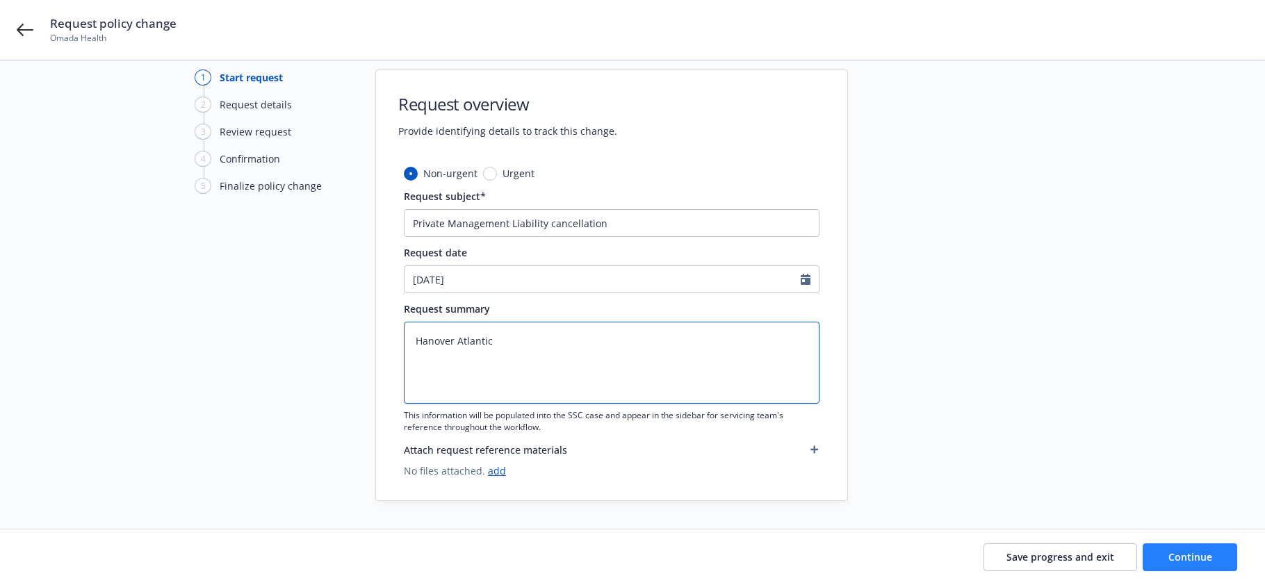
type textarea "Hanover Atlantic"
click at [1188, 557] on span "Continue" at bounding box center [1190, 556] width 44 height 13
type textarea "x"
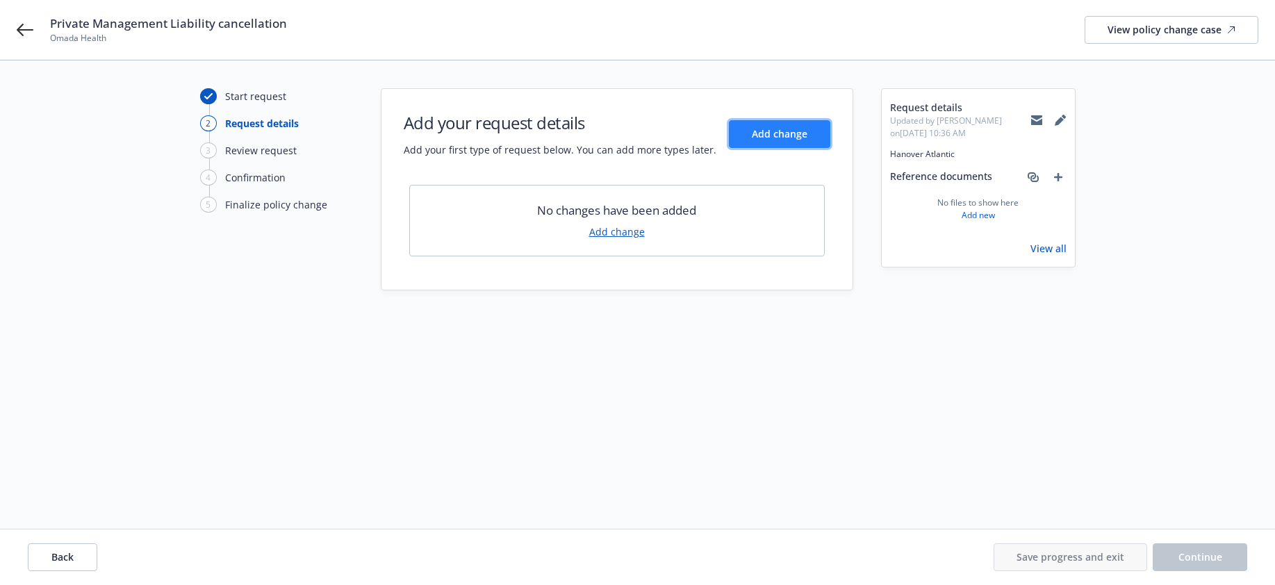
click at [789, 132] on span "Add change" at bounding box center [780, 133] width 56 height 13
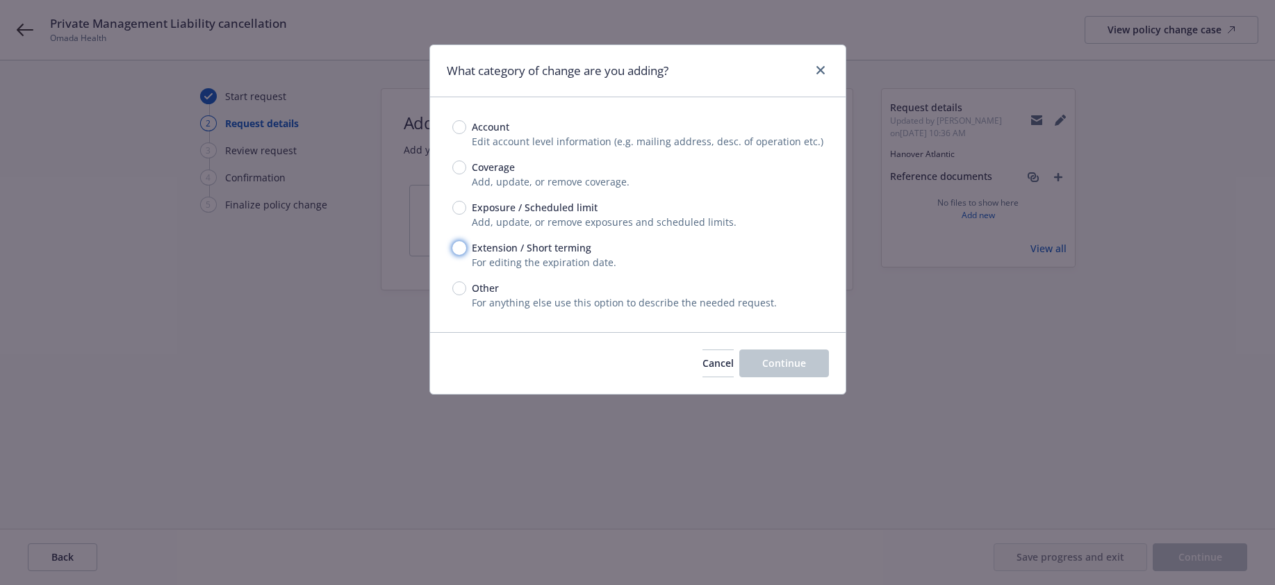
click at [457, 249] on input "Extension / Short terming" at bounding box center [459, 248] width 14 height 14
radio input "true"
click at [792, 361] on span "Continue" at bounding box center [784, 363] width 44 height 13
type textarea "x"
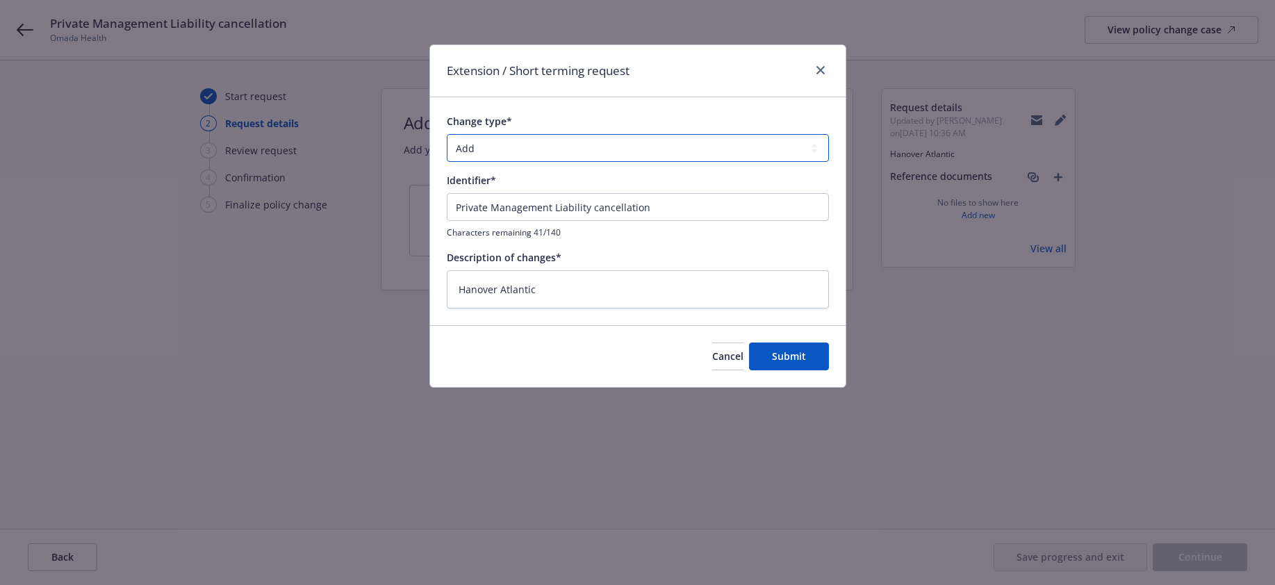
click at [814, 149] on select "Add Audit Change Remove" at bounding box center [638, 148] width 382 height 28
select select "CHANGE"
click at [447, 134] on select "Add Audit Change Remove" at bounding box center [638, 148] width 382 height 28
click at [796, 359] on span "Submit" at bounding box center [789, 356] width 34 height 13
type textarea "x"
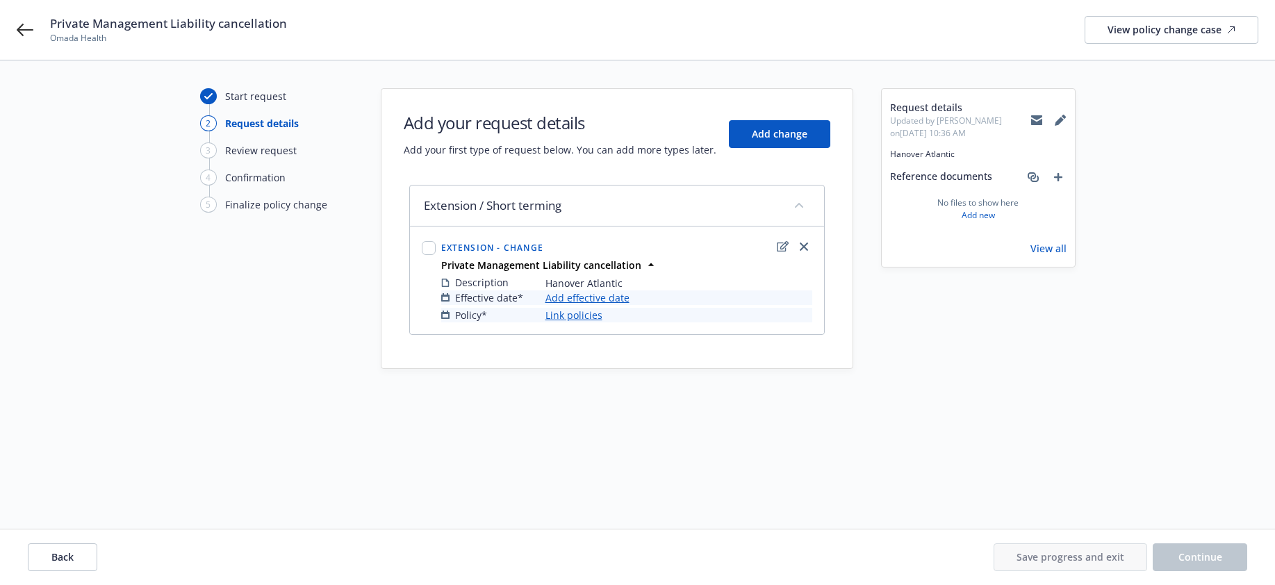
click at [619, 299] on link "Add effective date" at bounding box center [588, 297] width 84 height 15
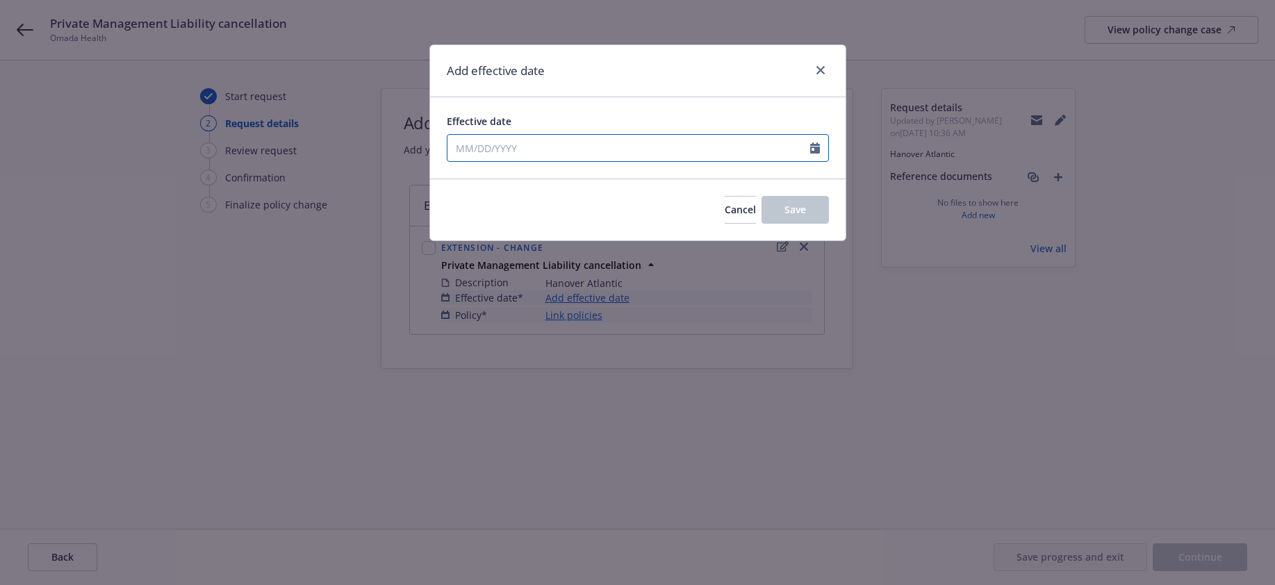
click at [485, 149] on input "Effective date" at bounding box center [629, 148] width 363 height 26
select select "8"
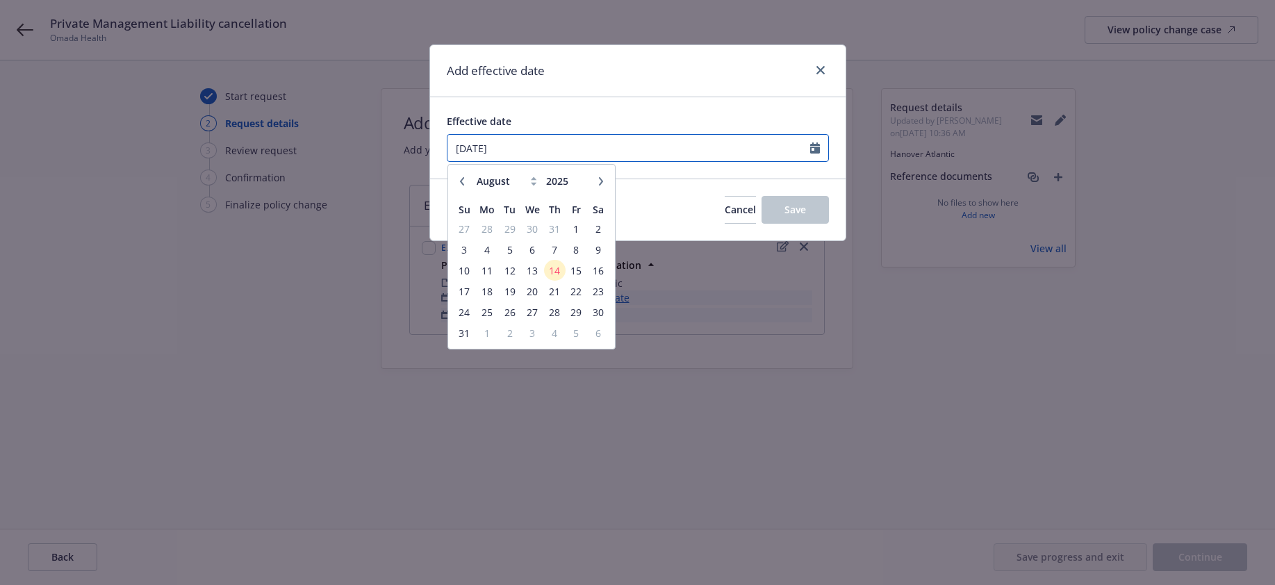
type input "[DATE]"
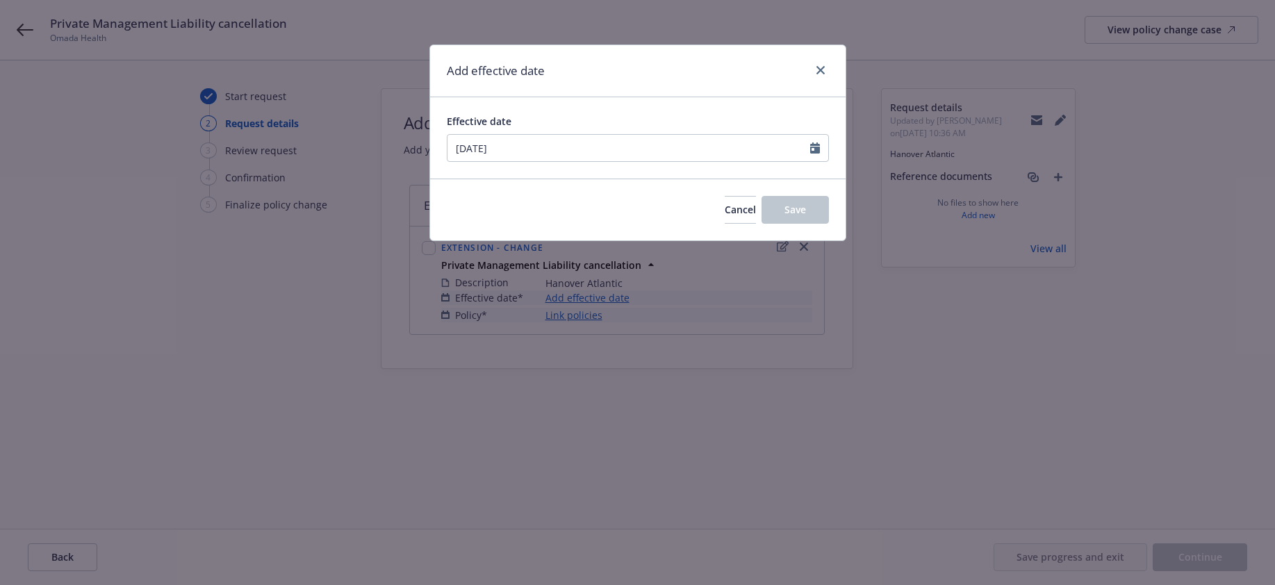
click at [720, 117] on div "Effective date" at bounding box center [638, 121] width 382 height 15
click at [801, 213] on span "Save" at bounding box center [796, 209] width 22 height 13
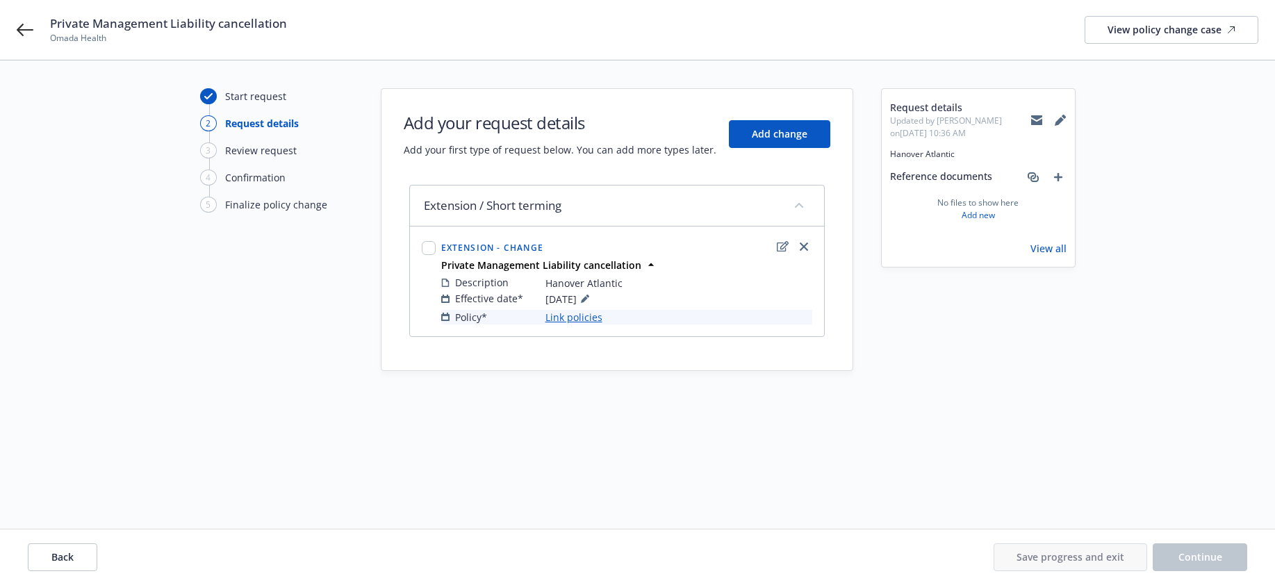
click at [585, 320] on link "Link policies" at bounding box center [574, 317] width 57 height 15
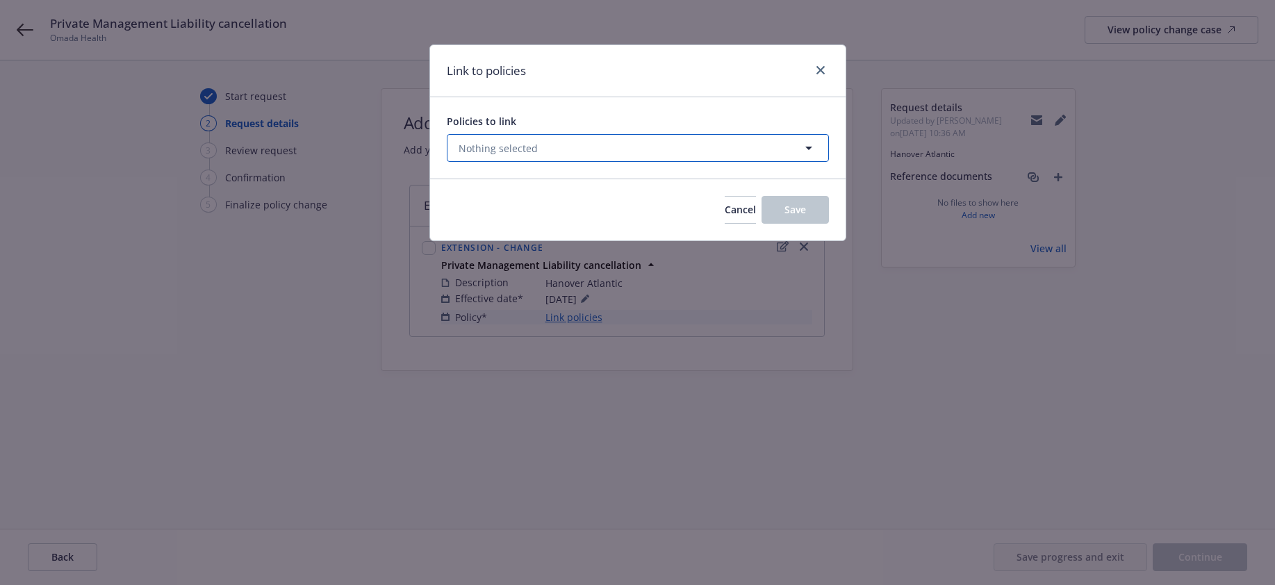
click at [807, 147] on icon "button" at bounding box center [809, 148] width 17 height 17
select select "ACTIVE"
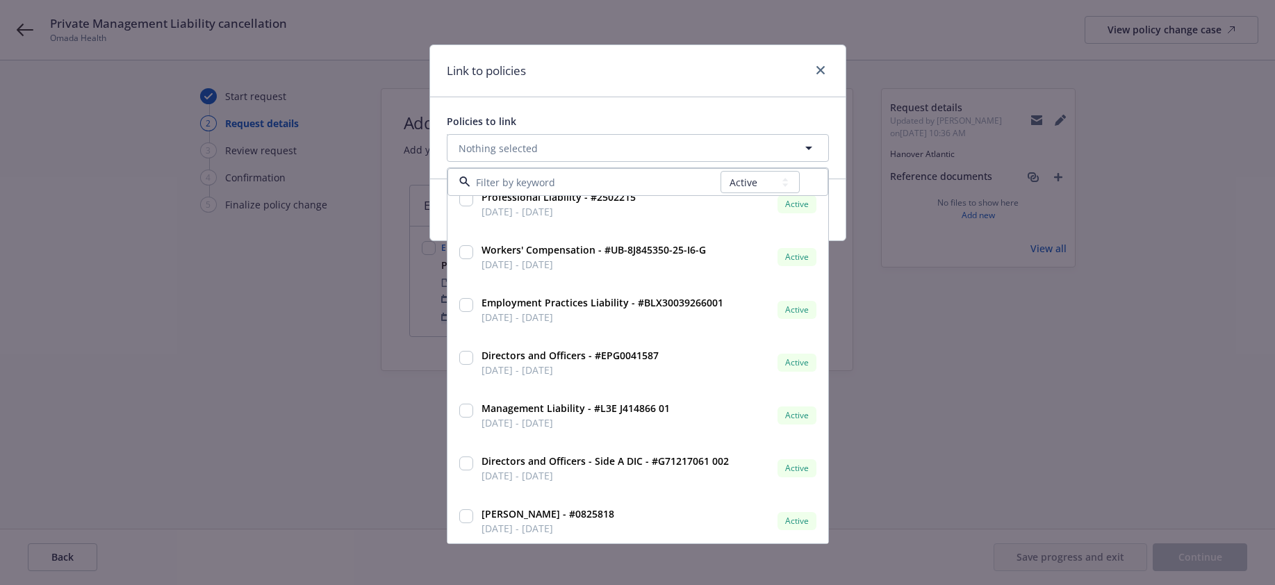
scroll to position [1131, 0]
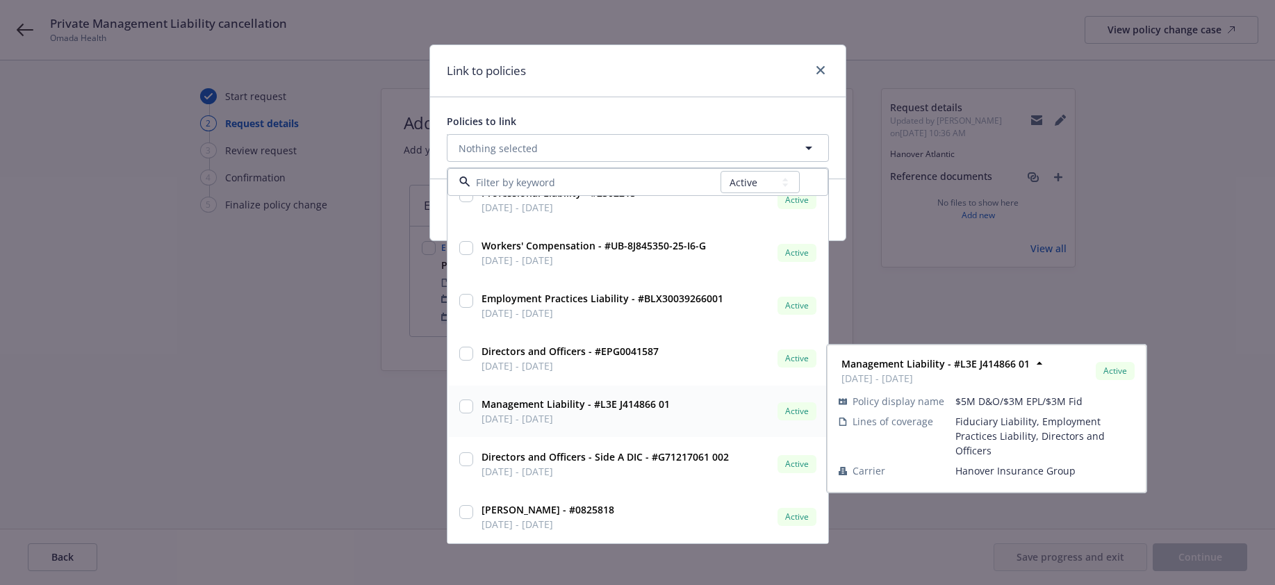
click at [467, 409] on input "checkbox" at bounding box center [466, 407] width 14 height 14
checkbox input "true"
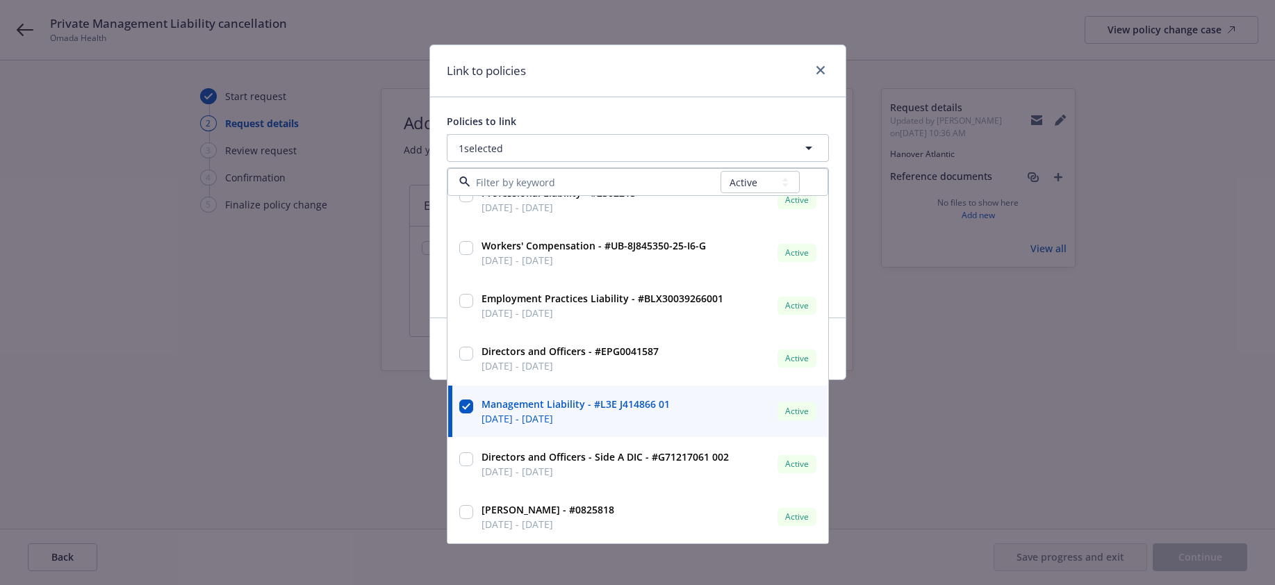
click at [438, 257] on div "Policies to link 1 selected All Active Upcoming Expired Cancelled Product Liabi…" at bounding box center [638, 207] width 416 height 220
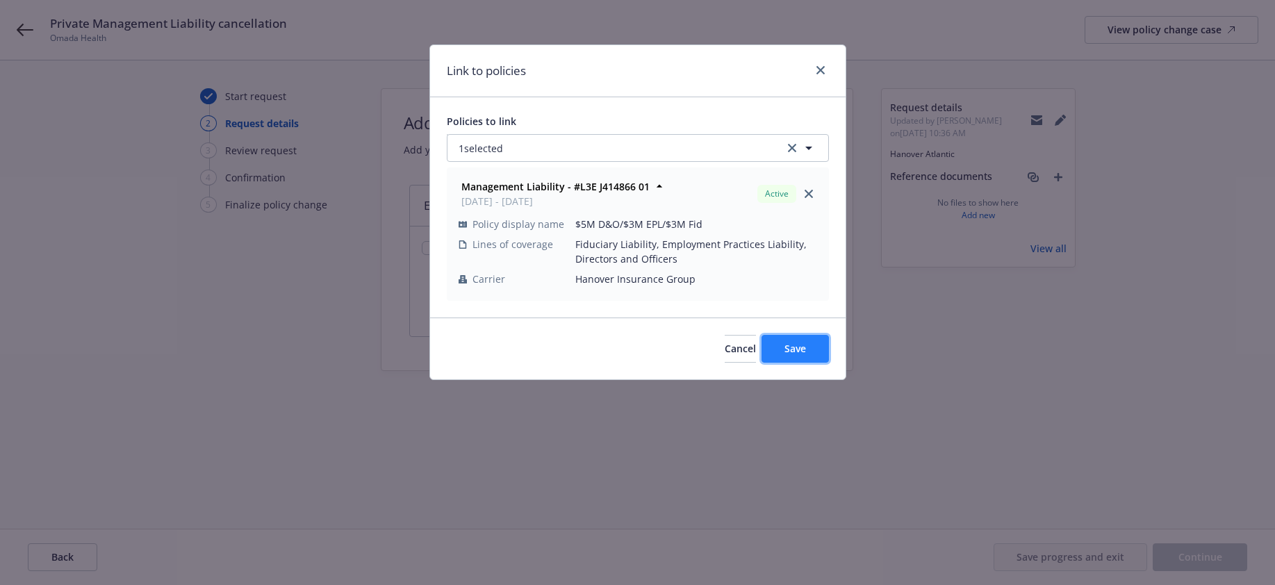
click at [796, 346] on span "Save" at bounding box center [796, 348] width 22 height 13
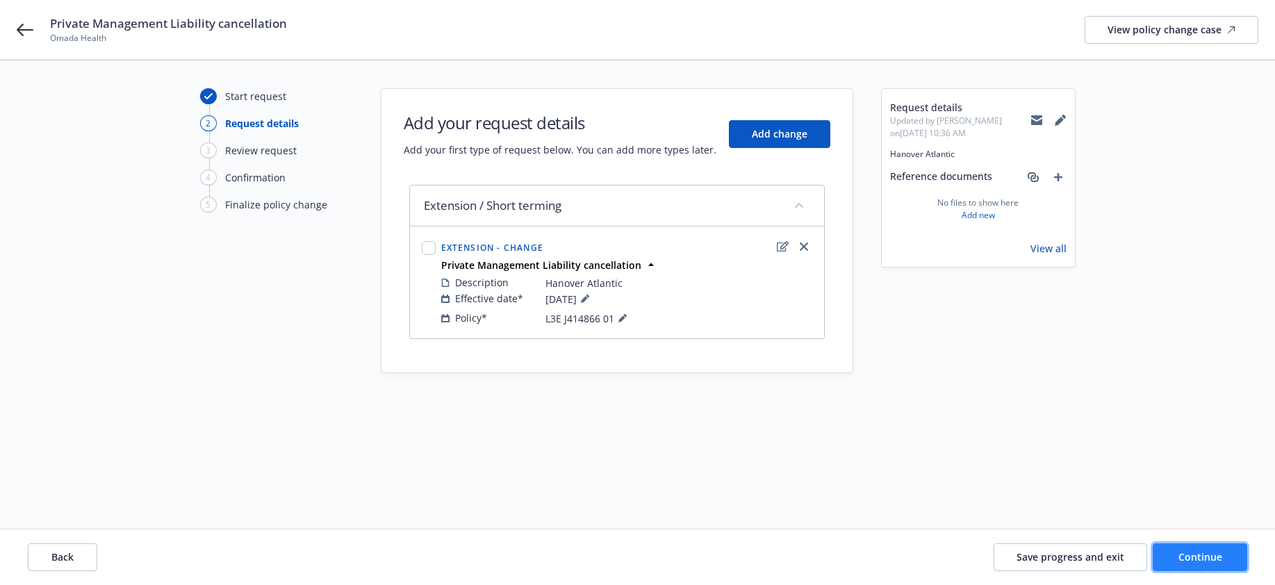
click at [1193, 556] on span "Continue" at bounding box center [1201, 556] width 44 height 13
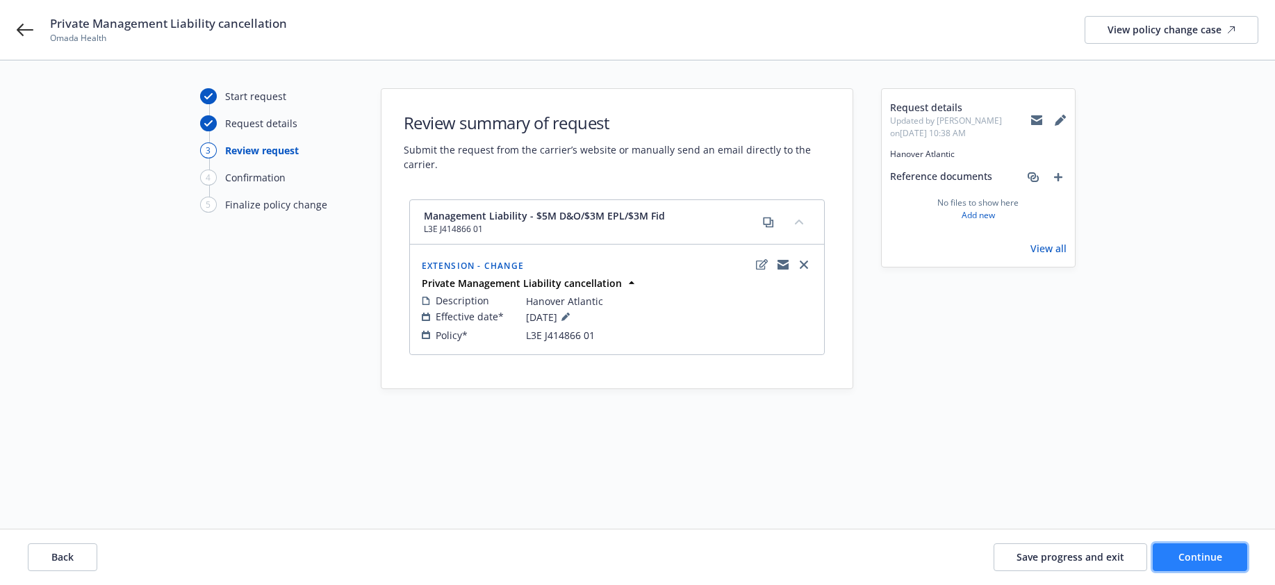
click at [1200, 561] on span "Continue" at bounding box center [1201, 556] width 44 height 13
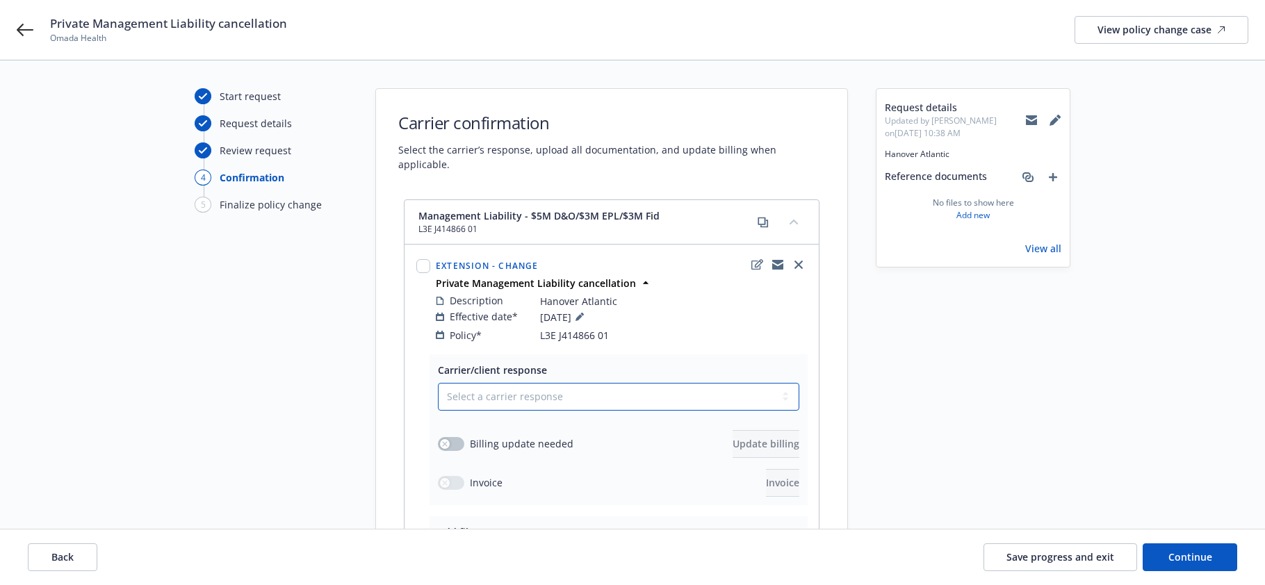
click at [786, 384] on select "Select a carrier response Accepted Accepted with revision No endorsement needed…" at bounding box center [618, 397] width 361 height 28
select select "ACCEPTED"
click at [438, 383] on select "Select a carrier response Accepted Accepted with revision No endorsement needed…" at bounding box center [618, 397] width 361 height 28
click at [452, 437] on button "button" at bounding box center [451, 444] width 26 height 14
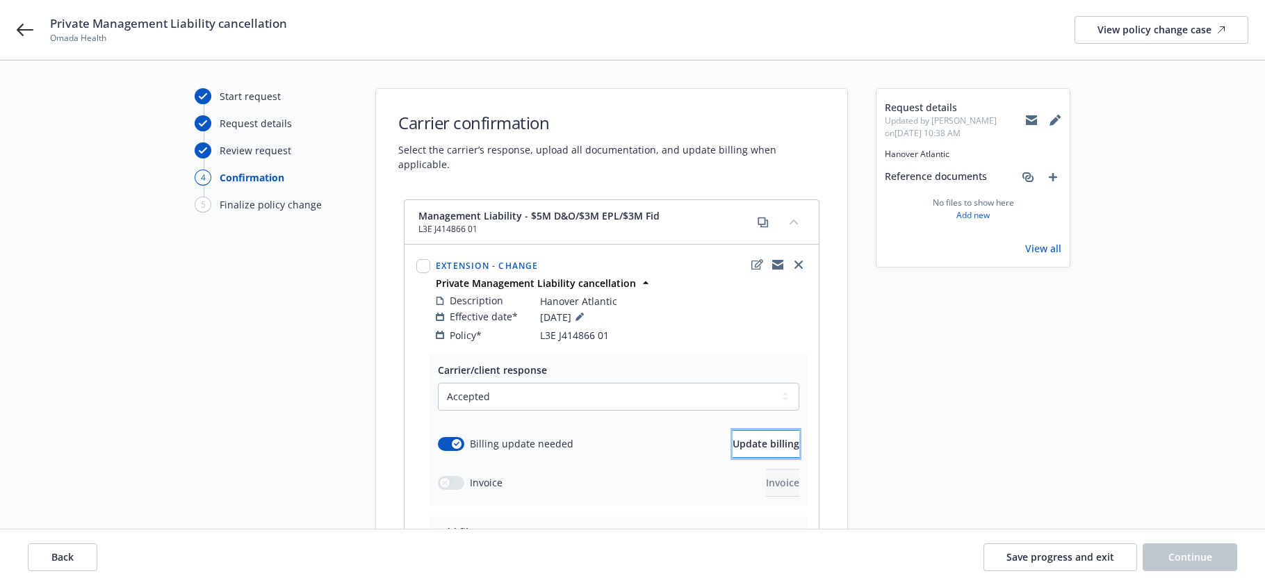
click at [759, 437] on span "Update billing" at bounding box center [766, 443] width 67 height 13
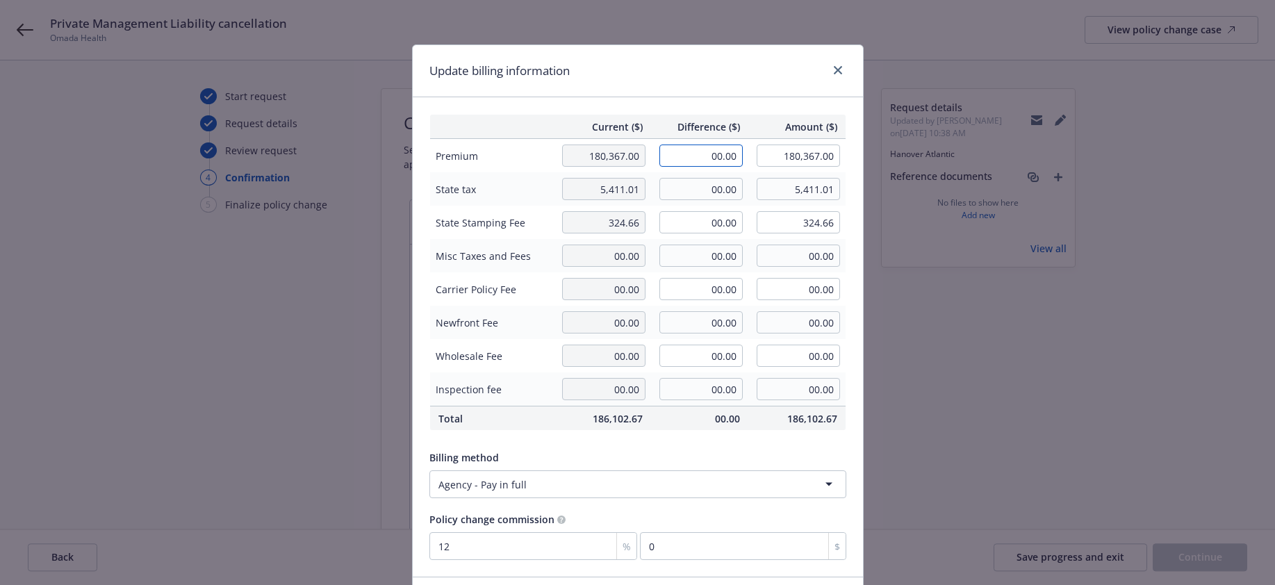
click at [706, 156] on input "00.00" at bounding box center [701, 156] width 83 height 22
type input "-37,010.00"
type input "143,357.00"
type input "-4441.2"
drag, startPoint x: 702, startPoint y: 188, endPoint x: 758, endPoint y: 232, distance: 70.8
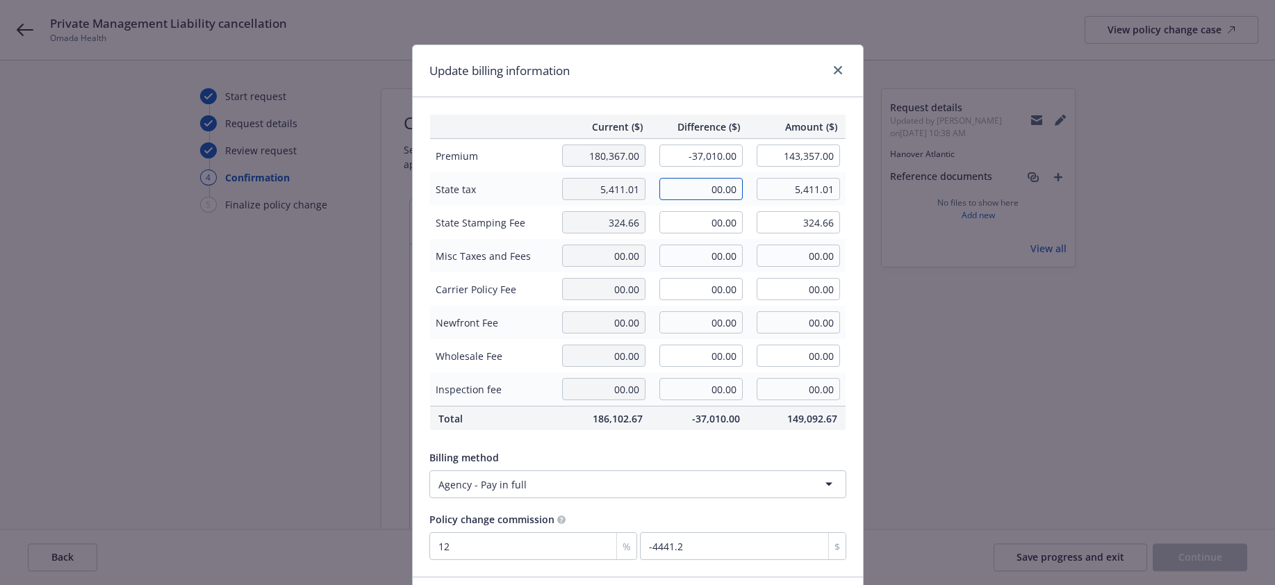
click at [714, 203] on td "00.00" at bounding box center [699, 188] width 97 height 33
click at [735, 187] on input "-1110.300.00" at bounding box center [701, 189] width 83 height 22
click at [735, 197] on input "-1110.300.00" at bounding box center [701, 189] width 83 height 22
type input "-1,110.30"
type input "4,300.71"
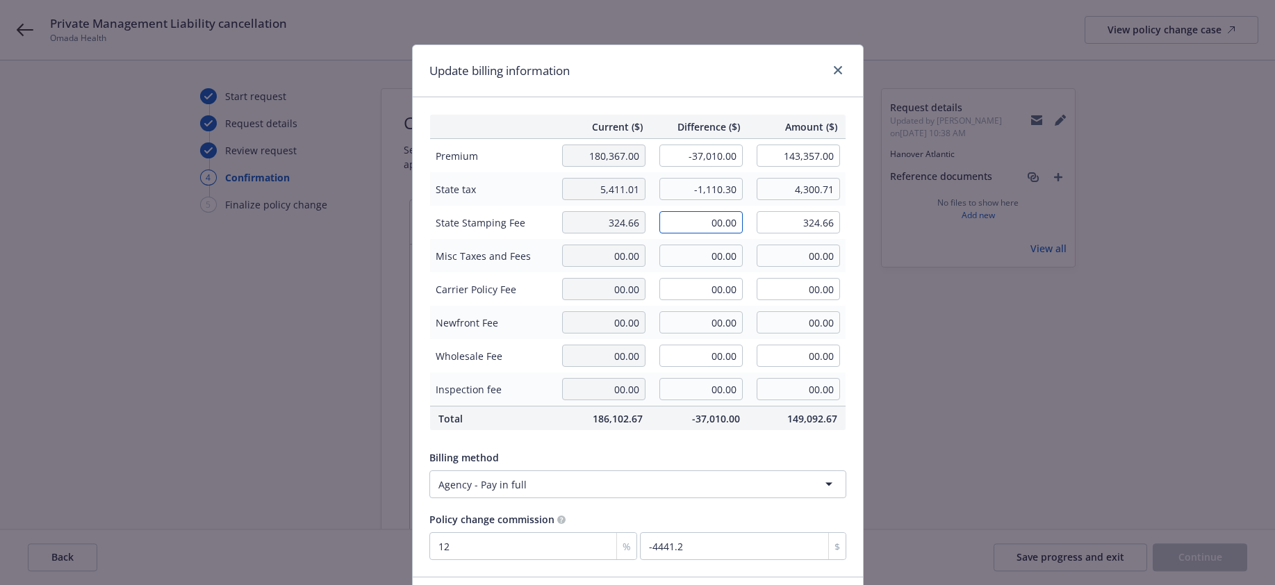
click at [698, 221] on input "00.00" at bounding box center [701, 222] width 83 height 22
type input "-66.62"
type input "258.04"
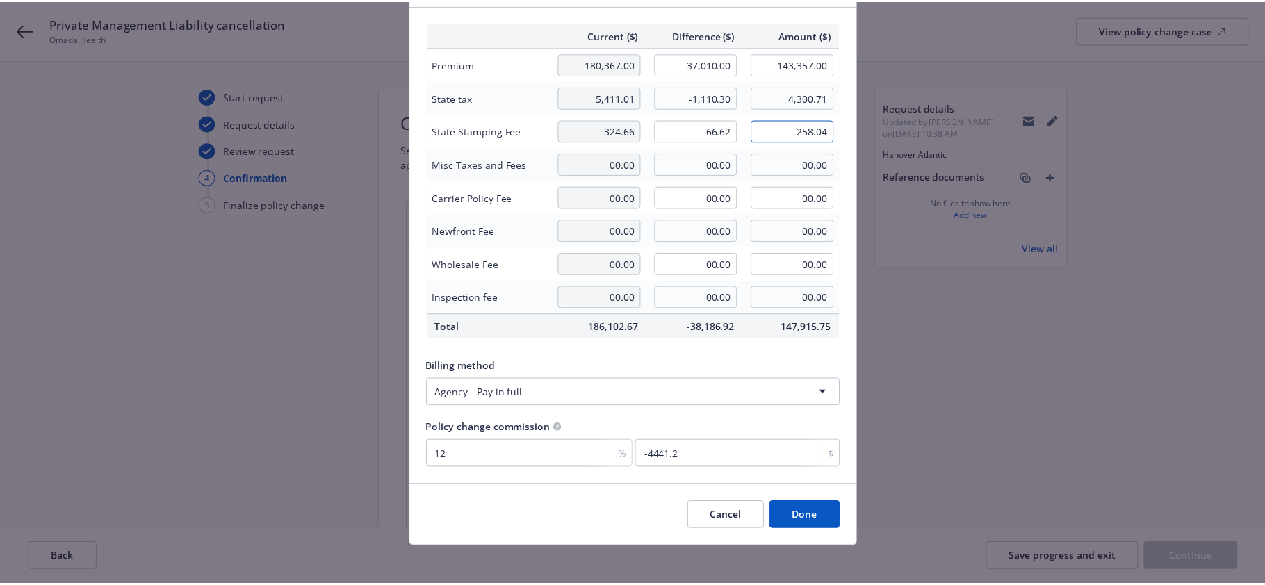
scroll to position [99, 0]
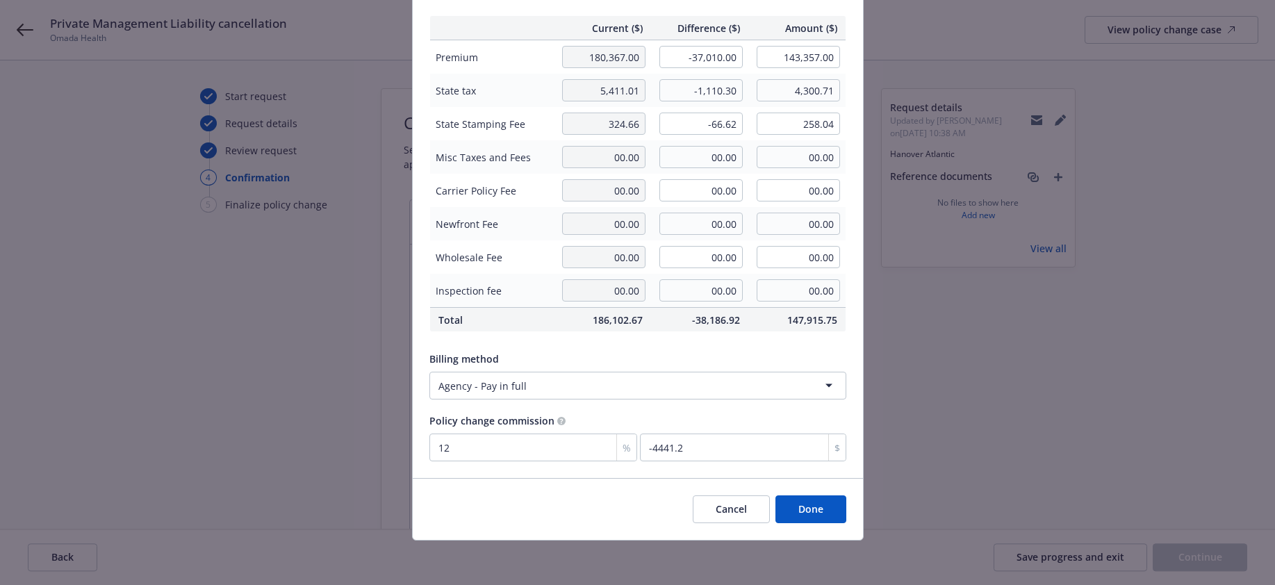
click at [800, 507] on button "Done" at bounding box center [811, 510] width 71 height 28
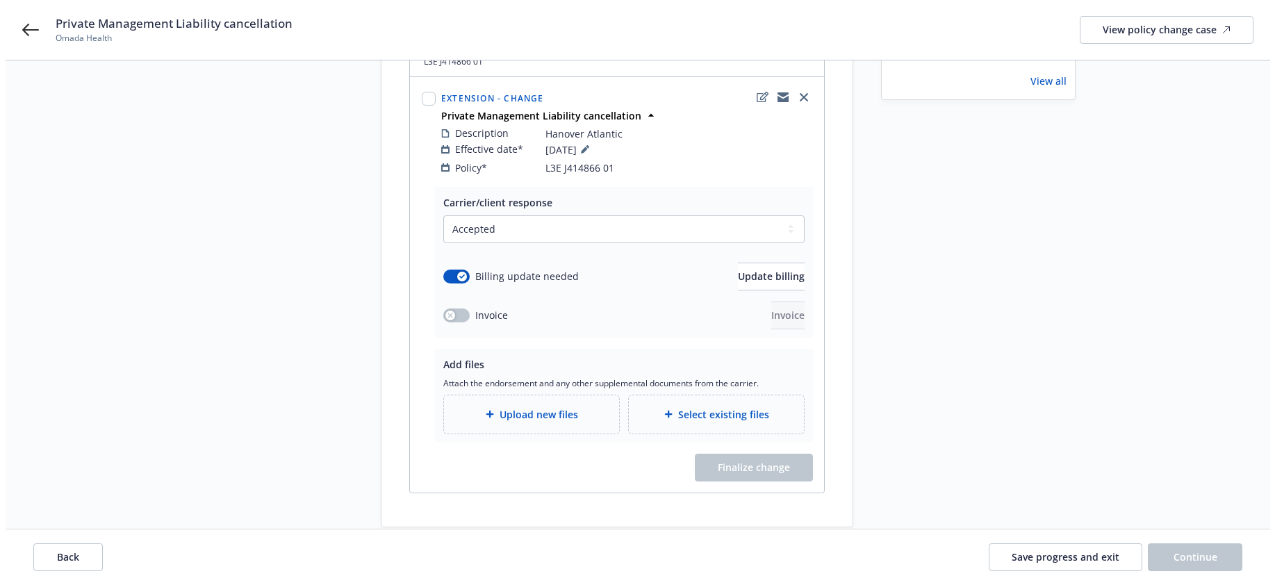
scroll to position [179, 0]
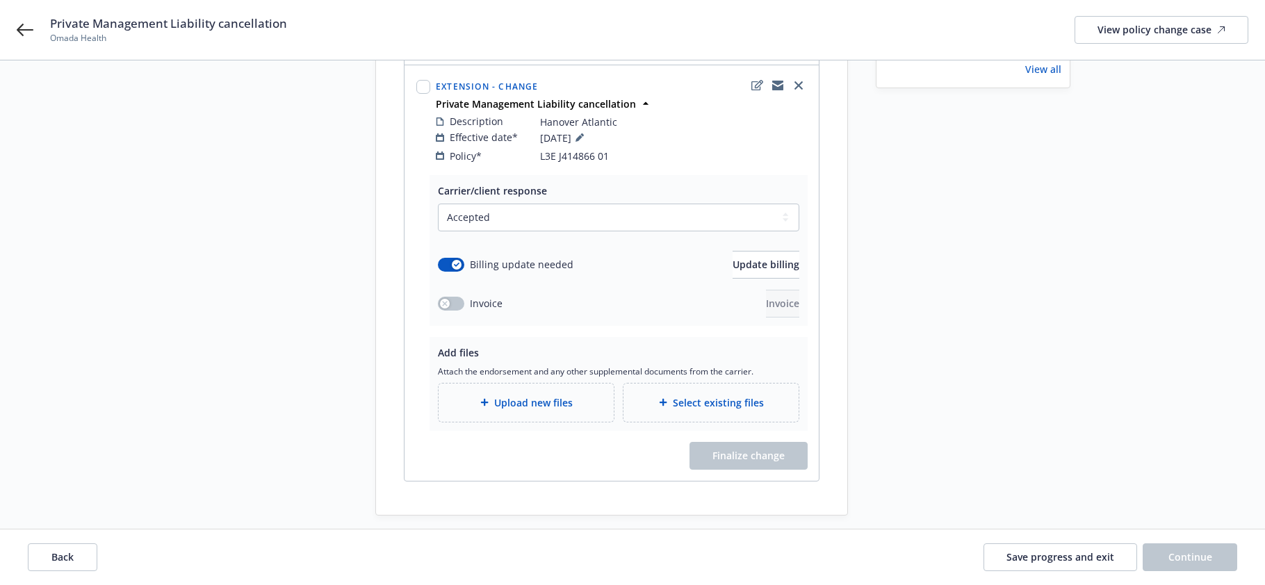
click at [509, 395] on span "Upload new files" at bounding box center [533, 402] width 79 height 15
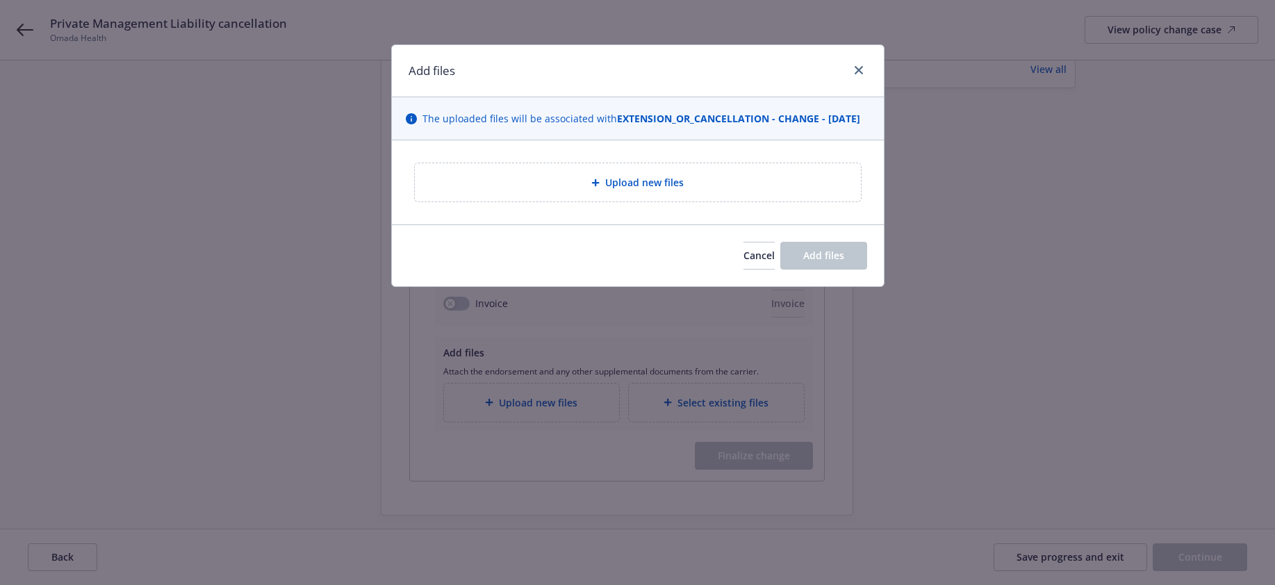
type textarea "x"
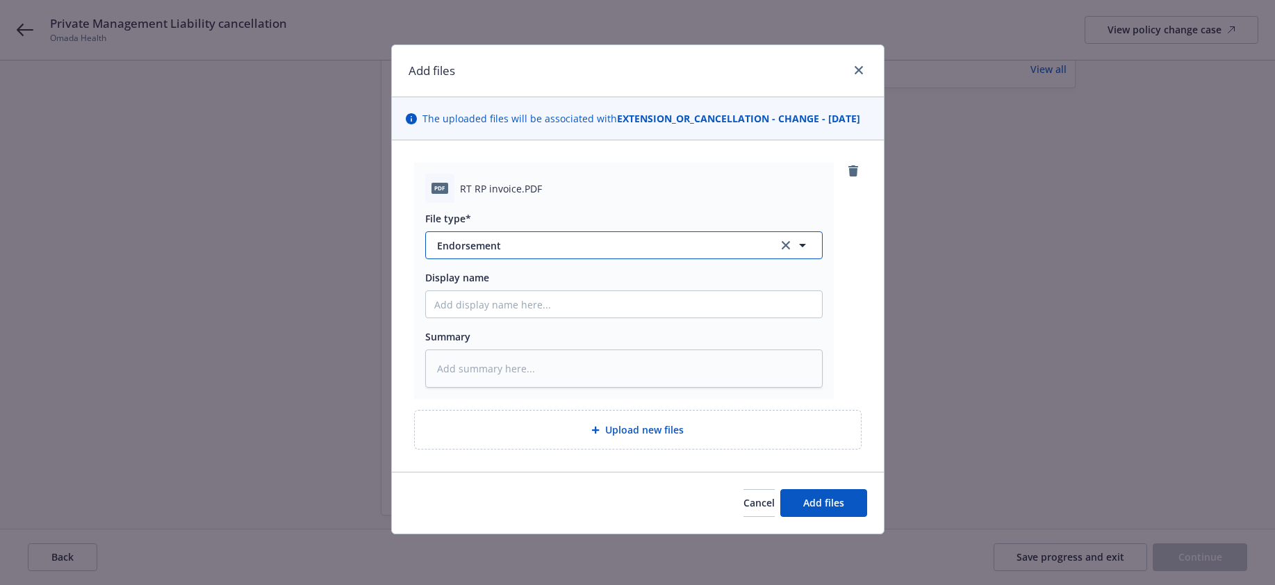
click at [481, 253] on span "Endorsement" at bounding box center [598, 245] width 322 height 15
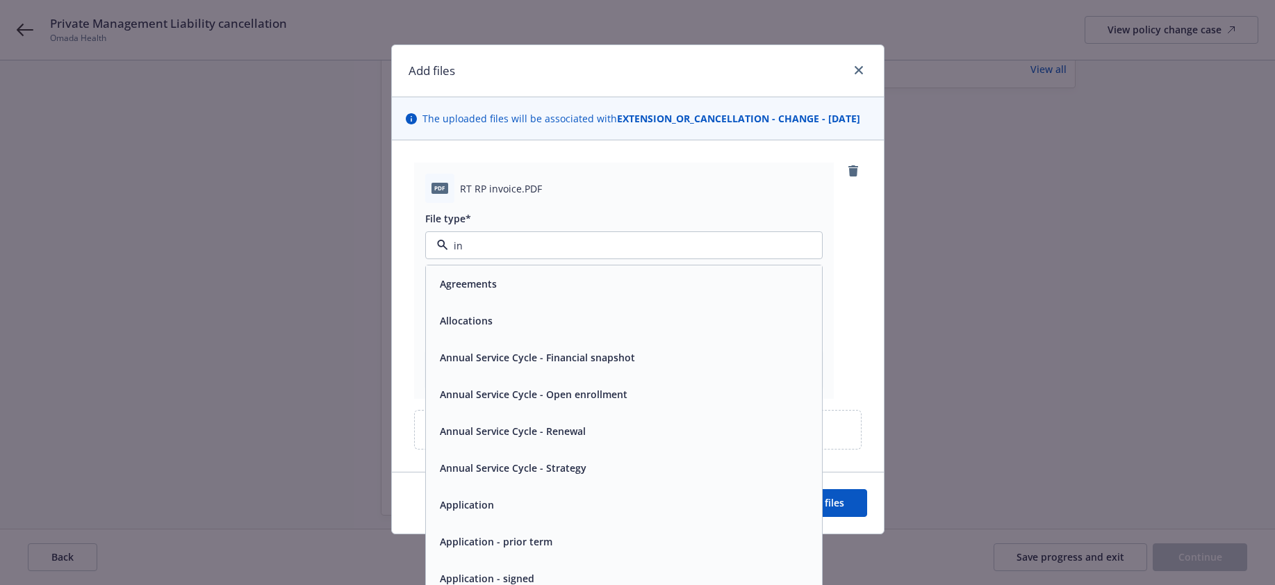
type input "inv"
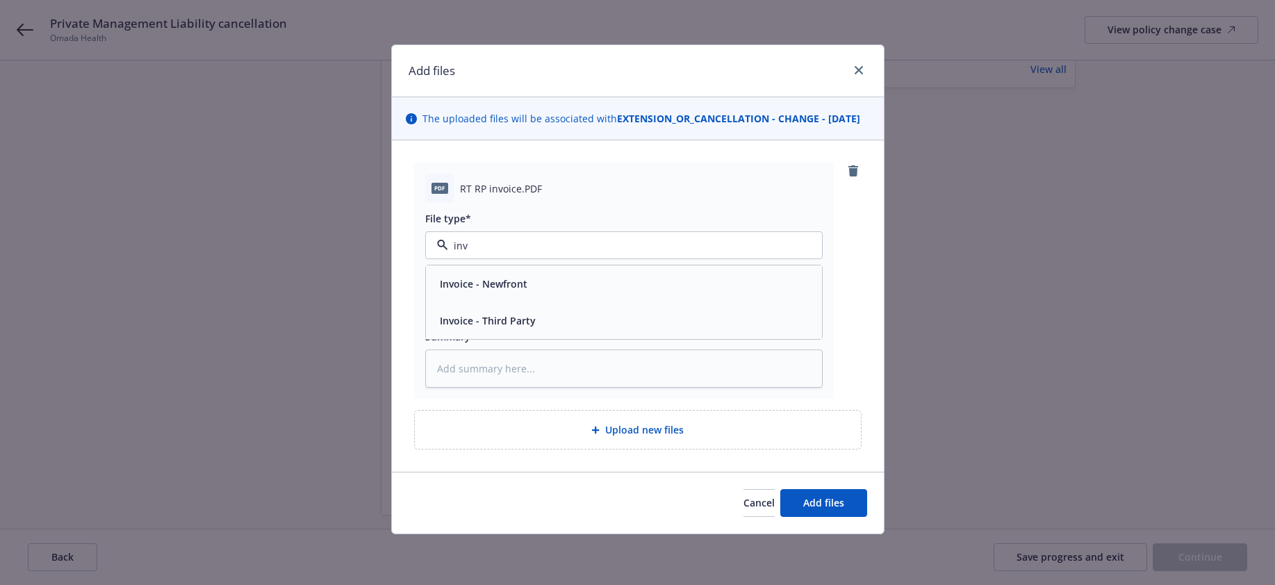
click at [510, 328] on span "Invoice - Third Party" at bounding box center [488, 320] width 96 height 15
click at [510, 318] on input "Display name" at bounding box center [624, 304] width 396 height 26
type textarea "x"
type input "2"
type textarea "x"
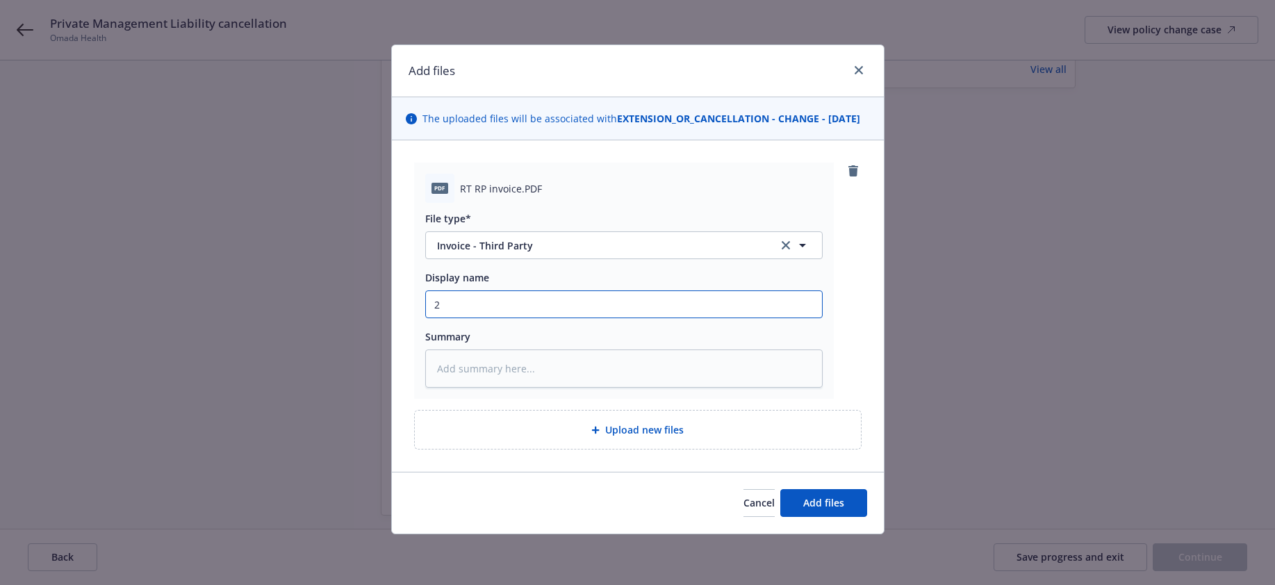
type input "20"
type textarea "x"
type input "202"
type textarea "x"
type input "2025"
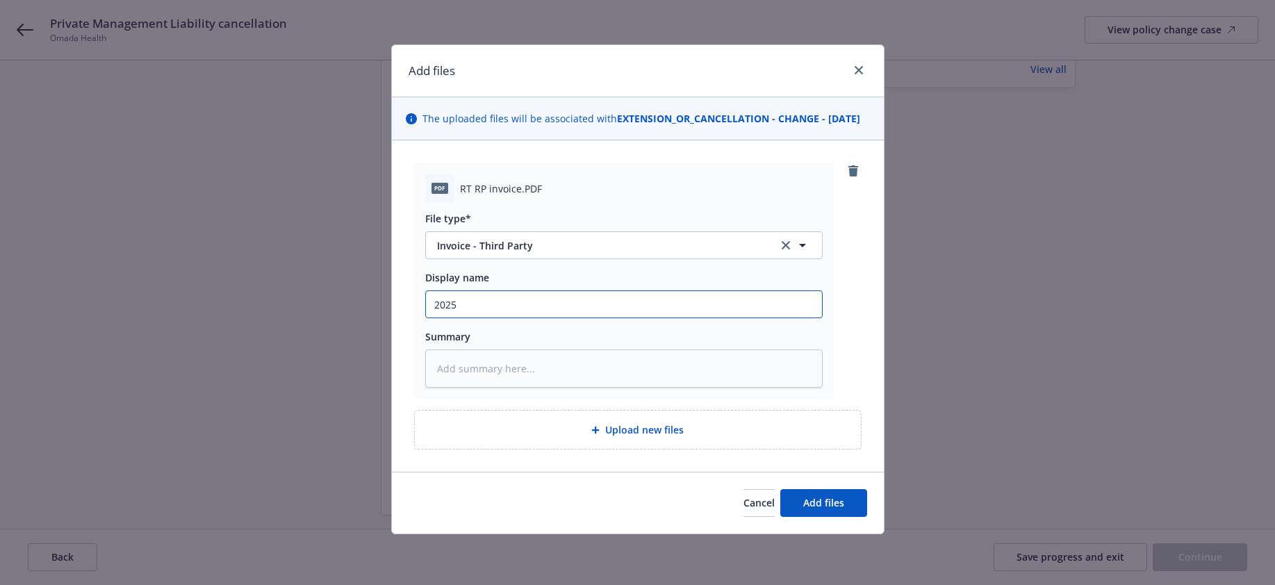
type textarea "x"
type input "2025"
type textarea "x"
type input "2025 H"
type textarea "x"
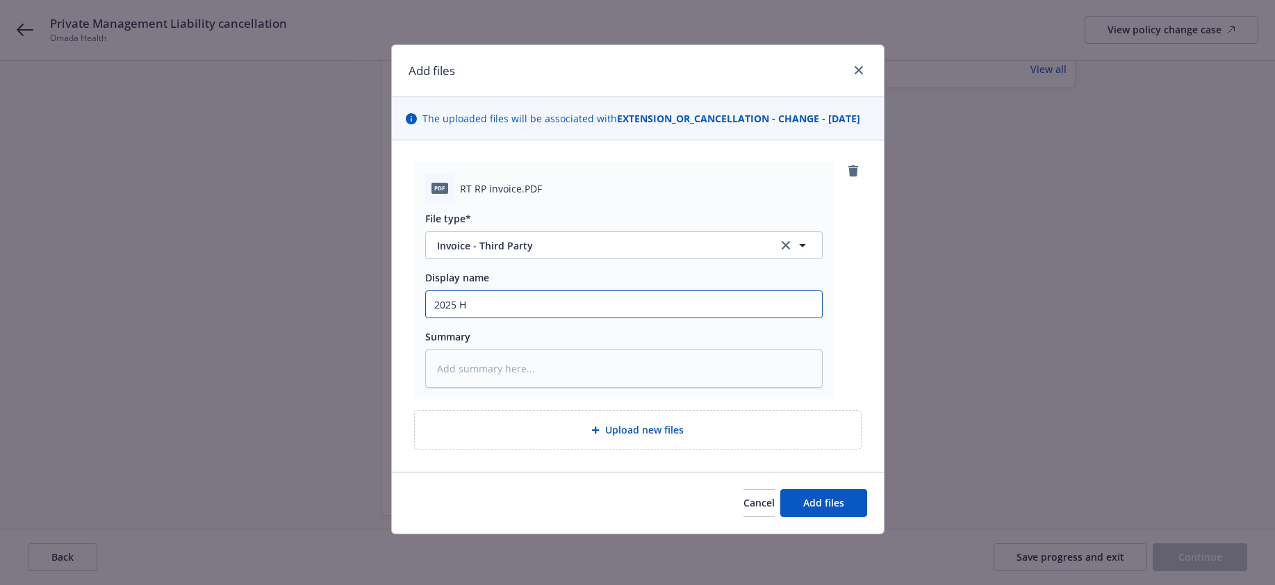
type input "2025 Ha"
type textarea "x"
type input "2025 Han"
type textarea "x"
type input "2025 Hano"
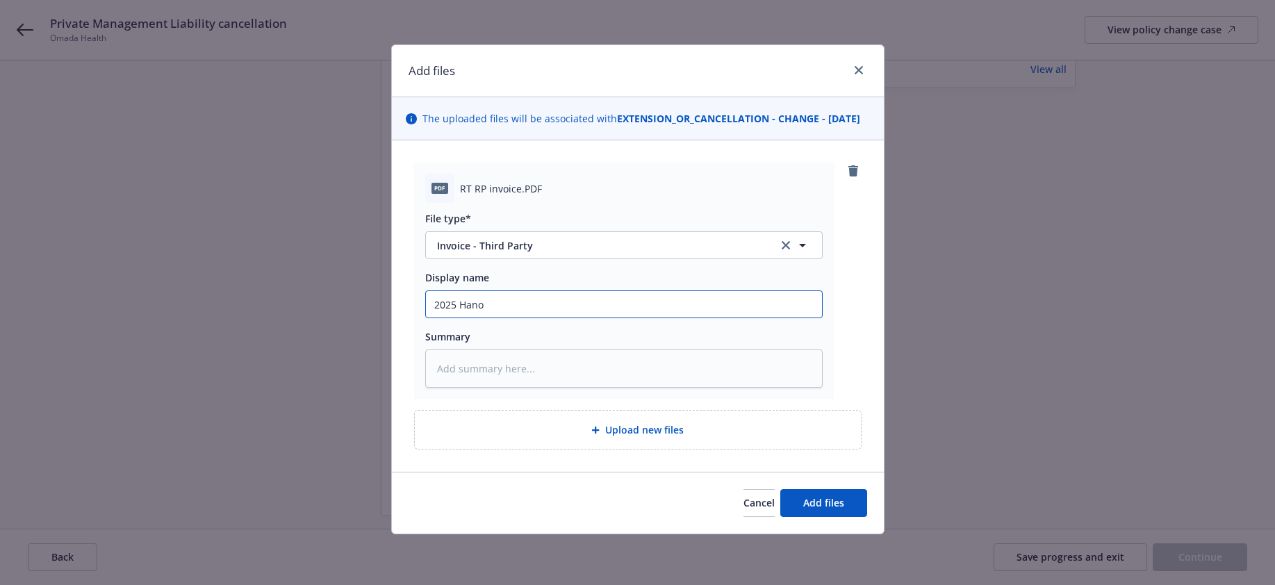
type textarea "x"
type input "2025 Hanov"
type textarea "x"
type input "2025 Hanove"
type textarea "x"
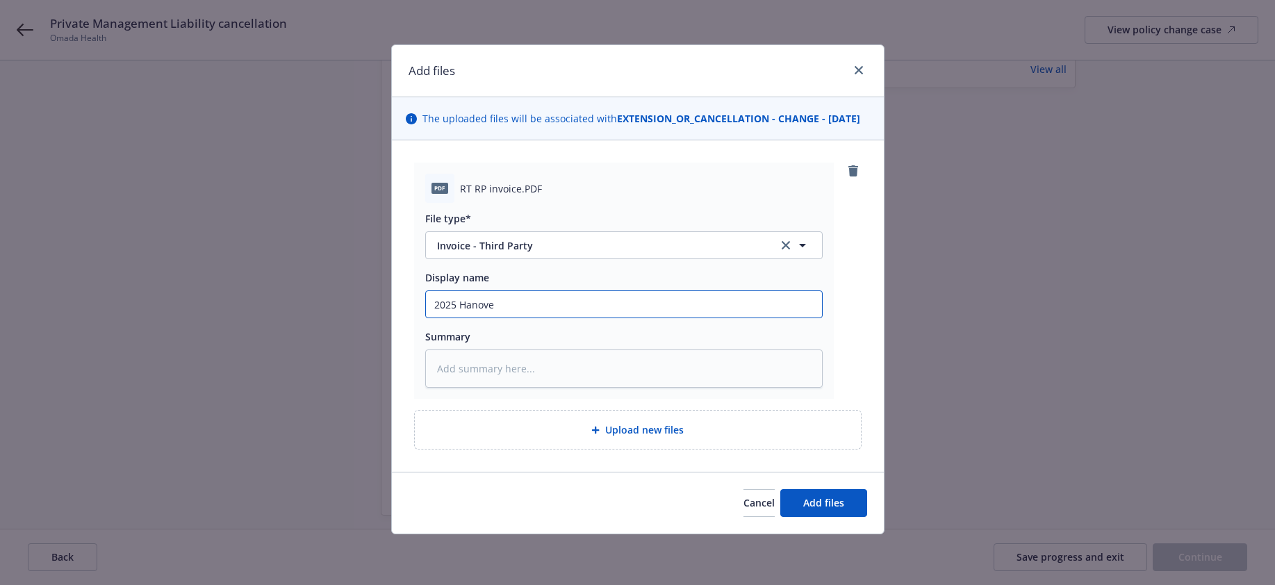
type input "2025 Hanover"
type textarea "x"
type input "2025 Hanover"
type textarea "x"
type input "2025 Hanover Pc"
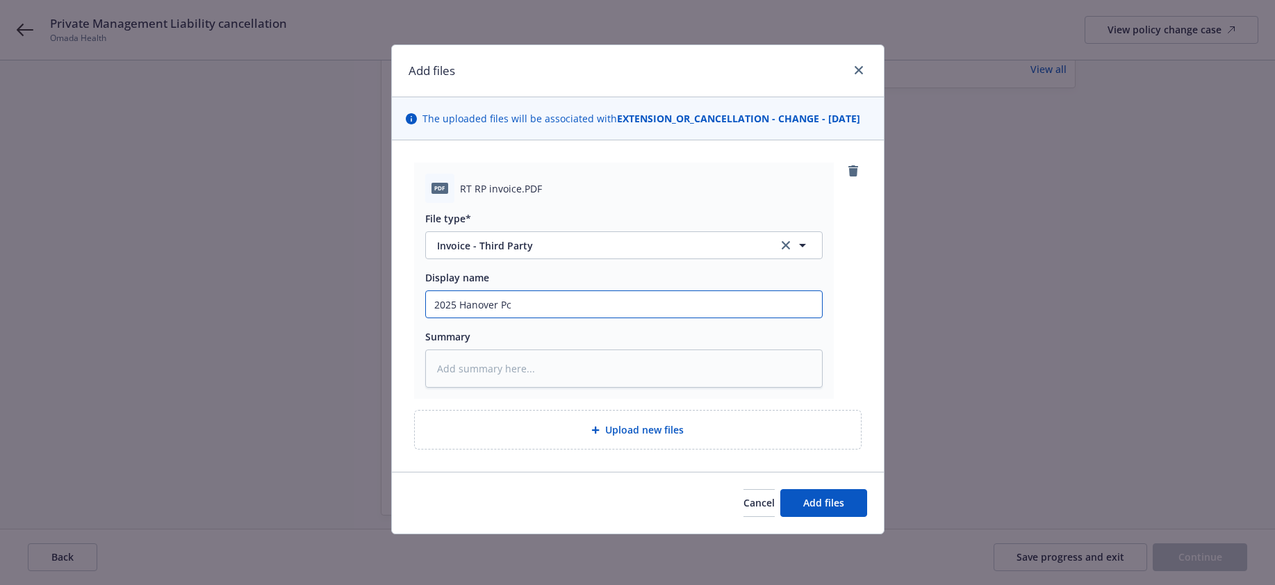
type textarea "x"
type input "2025 Hanover Pcv"
type textarea "x"
type input "2025 Hanover Pc"
type textarea "x"
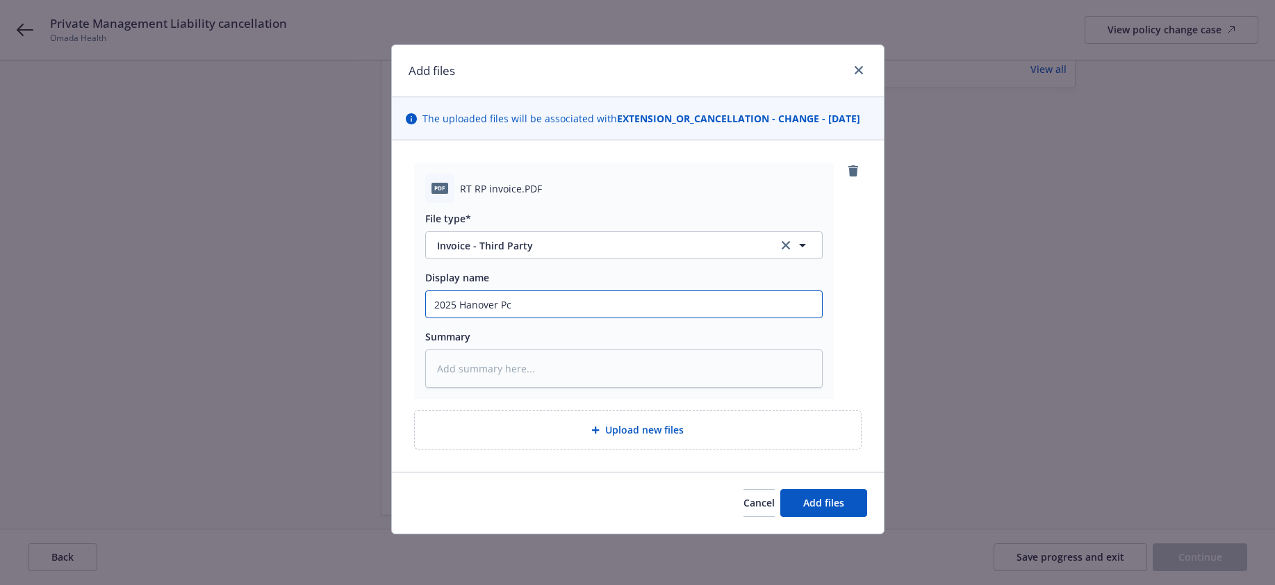
type input "2025 Hanover P"
type textarea "x"
type input "2025 Hanover Pc"
type textarea "x"
type input "2025 Hanover P"
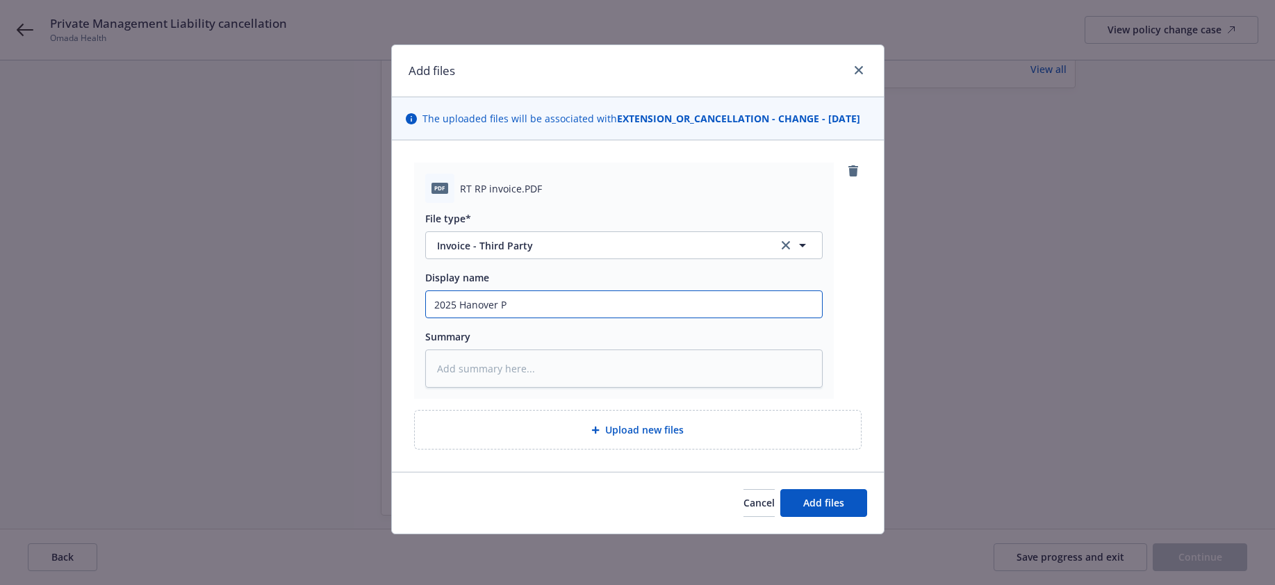
type textarea "x"
type input "2025 Hanover Pv"
type textarea "x"
type input "2025 Hanover Pvt"
type textarea "x"
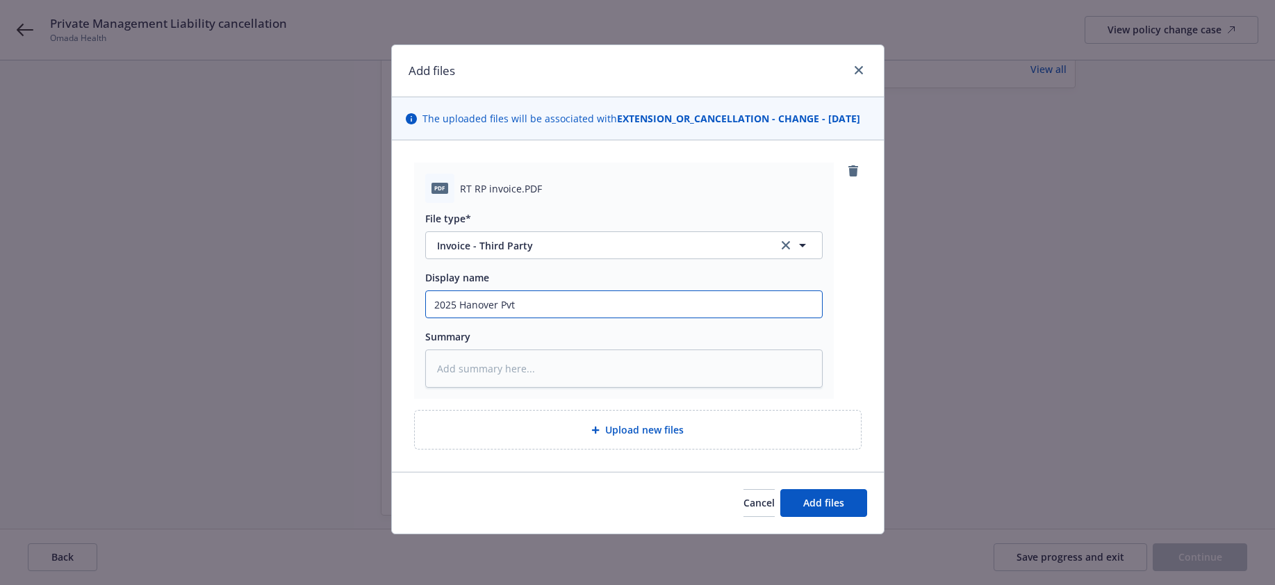
type input "2025 Hanover Pvt"
type textarea "x"
type input "2025 Hanover Pvt M"
type textarea "x"
type input "2025 Hanover Pvt ML"
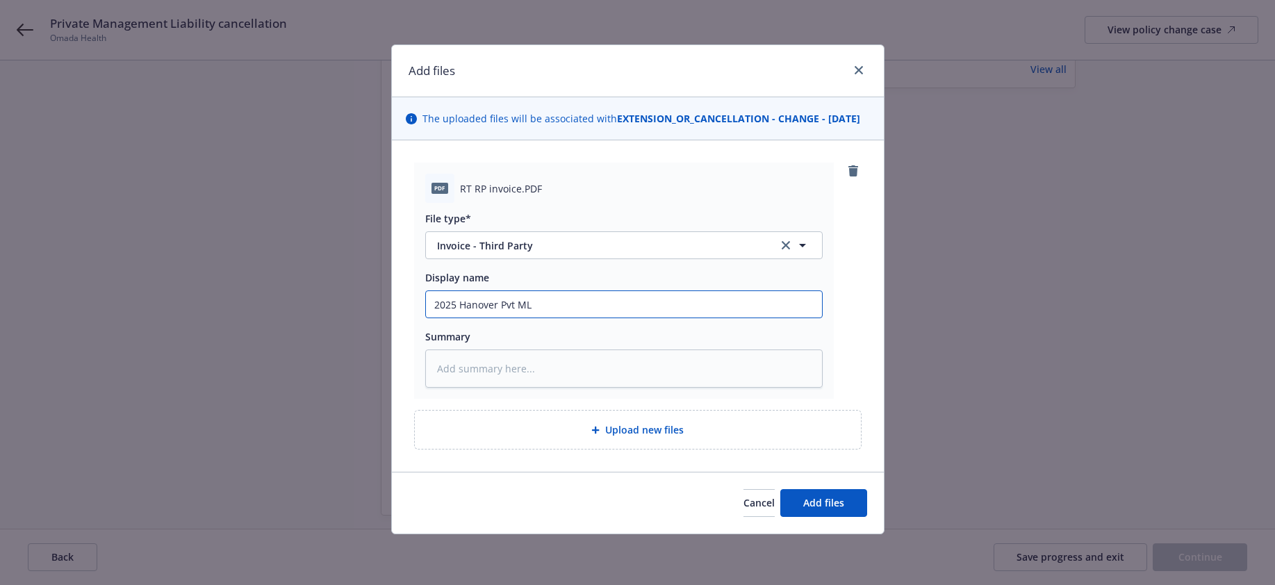
type textarea "x"
type input "2025 Hanover Pvt ML"
type textarea "x"
type input "2025 Hanover Pvt ML R"
type textarea "x"
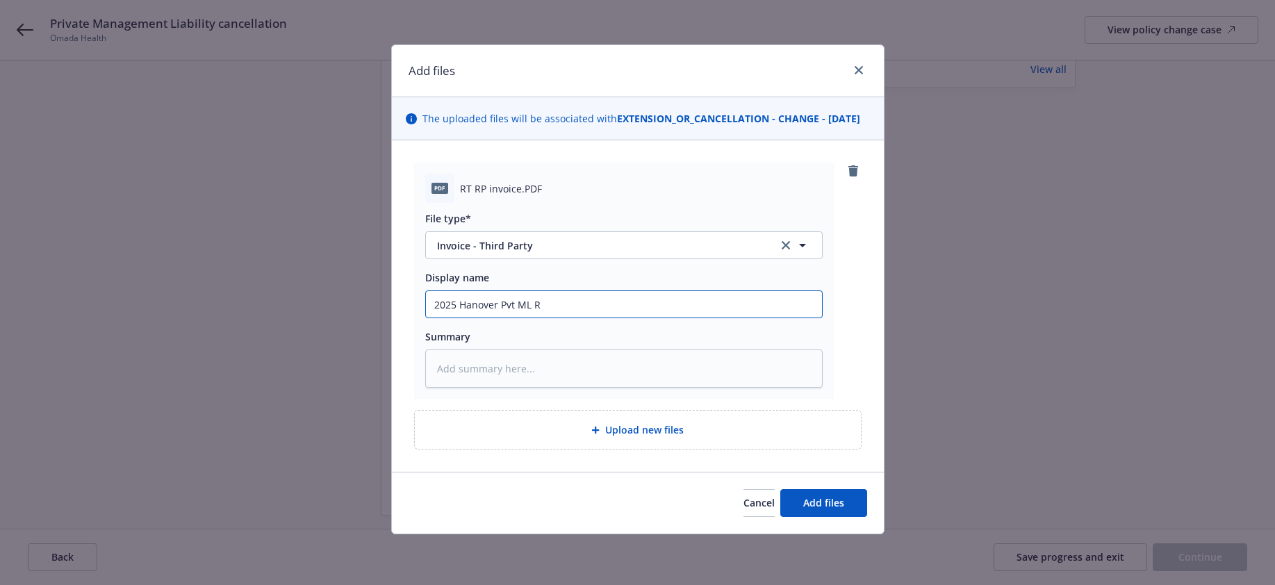
type input "2025 Hanover Pvt ML RT"
type textarea "x"
type input "2025 Hanover Pvt ML RT"
type textarea "x"
type input "2025 Hanover Pvt ML RT R"
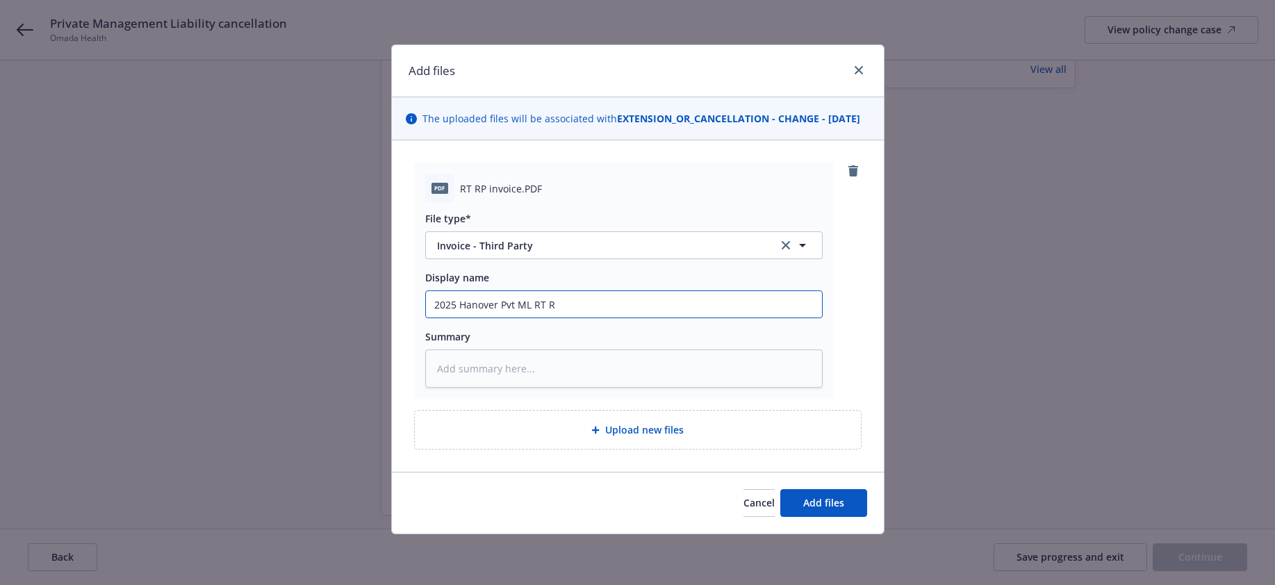
type textarea "x"
type input "2025 Hanover Pvt ML RT RP"
type textarea "x"
type input "2025 Hanover Pvt ML RT RP"
type textarea "x"
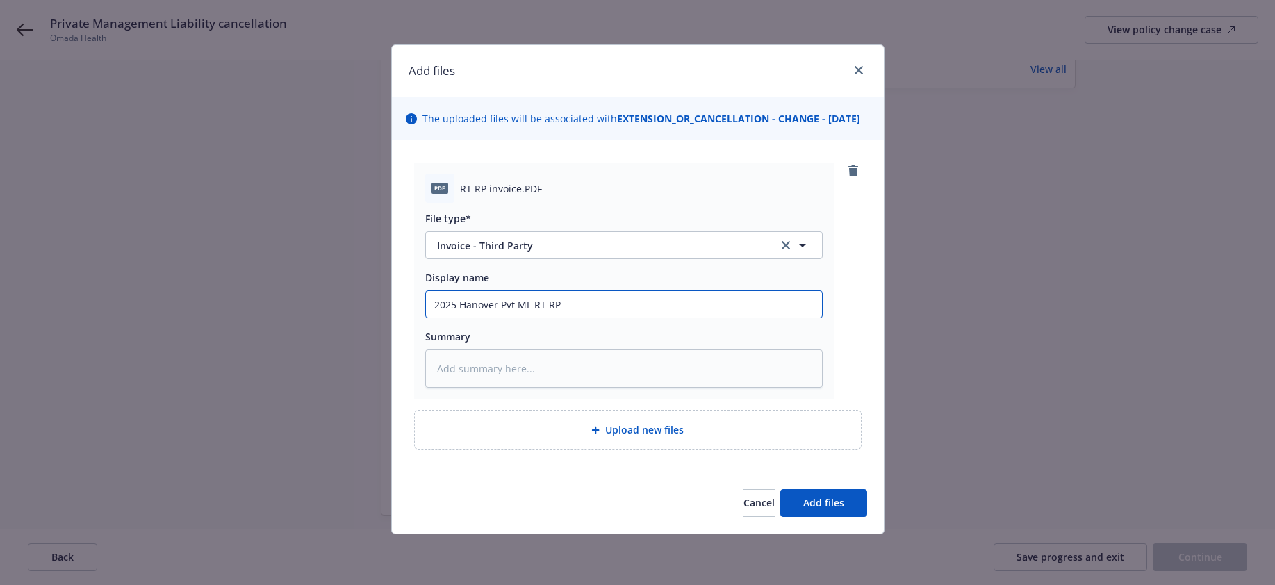
type input "2025 Hanover Pvt ML RT RP I"
type textarea "x"
type input "2025 Hanover Pvt ML RT RP In"
type textarea "x"
type input "2025 Hanover Pvt ML RT RP Inv"
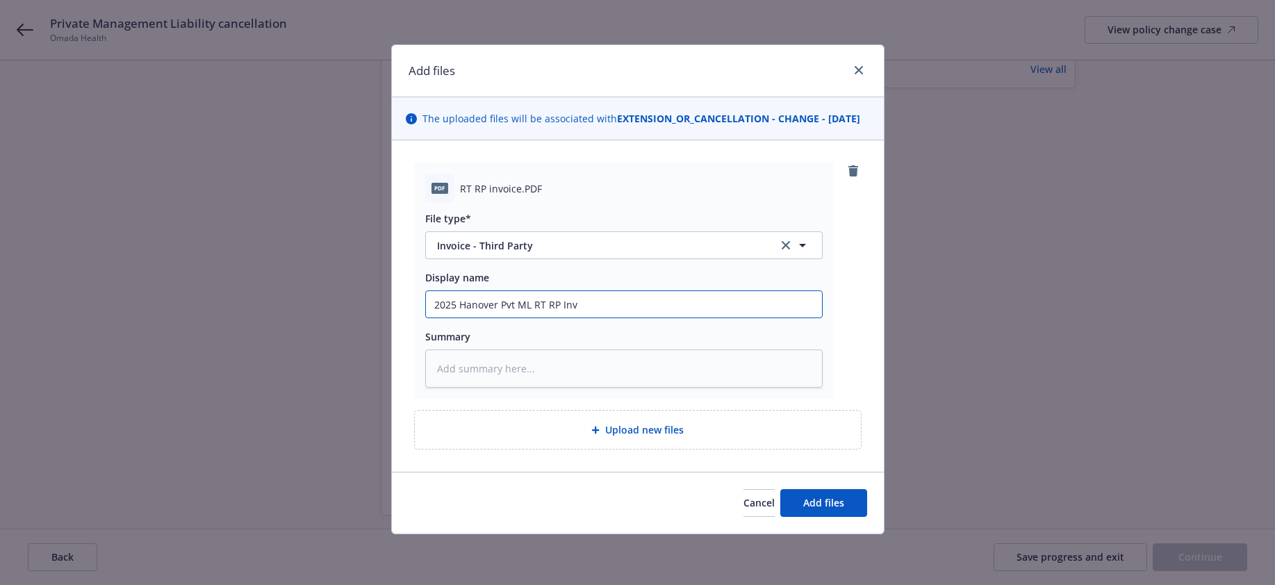
type textarea "x"
type input "2025 Hanover Pvt ML RT RP Invo"
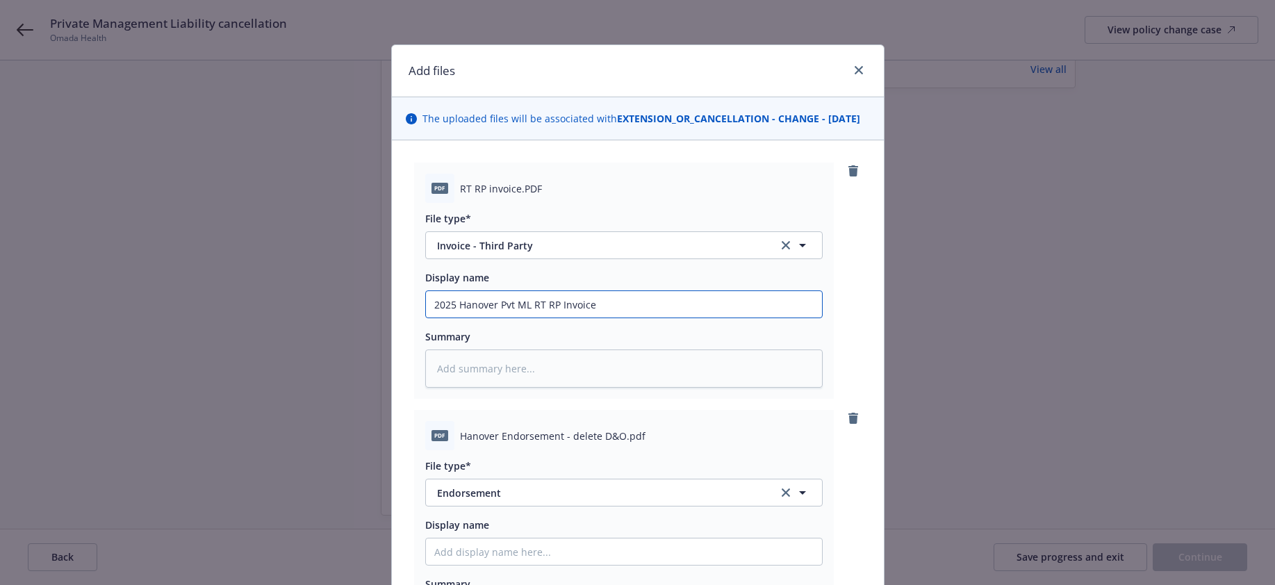
scroll to position [139, 0]
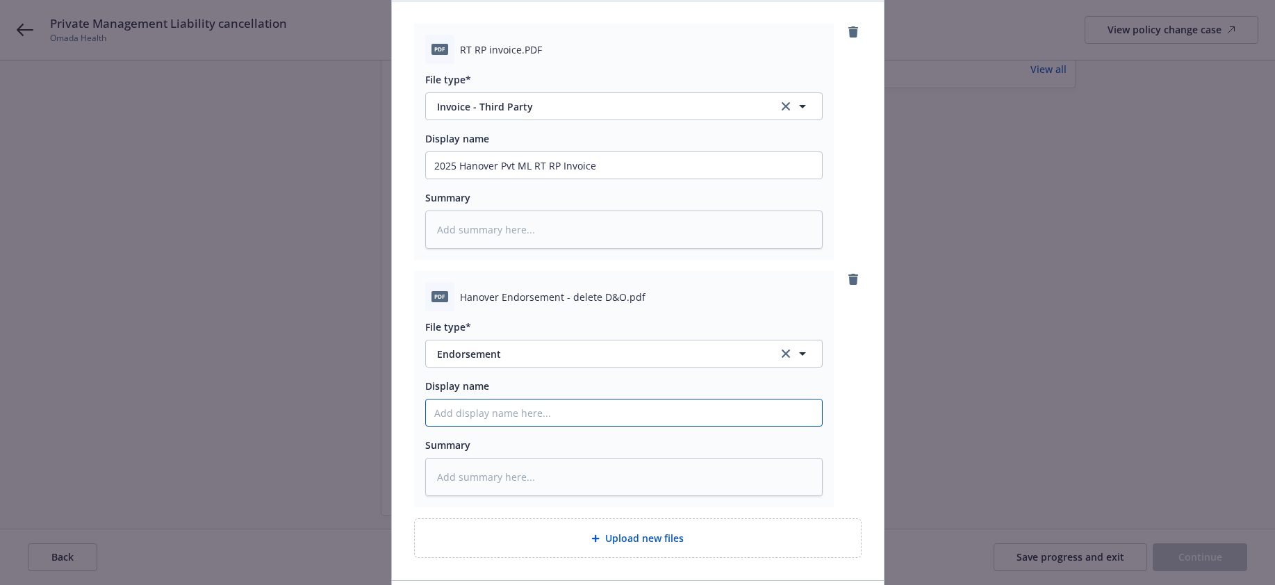
click at [516, 179] on input "Display name" at bounding box center [624, 165] width 396 height 26
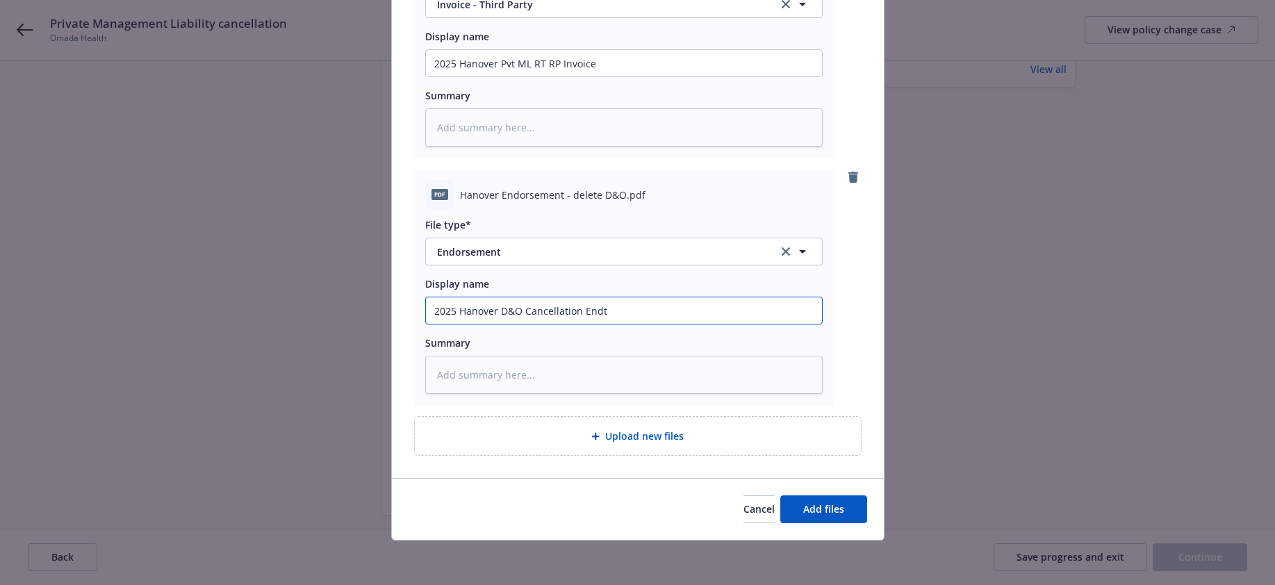
scroll to position [256, 0]
click at [815, 514] on span "Add files" at bounding box center [823, 508] width 41 height 13
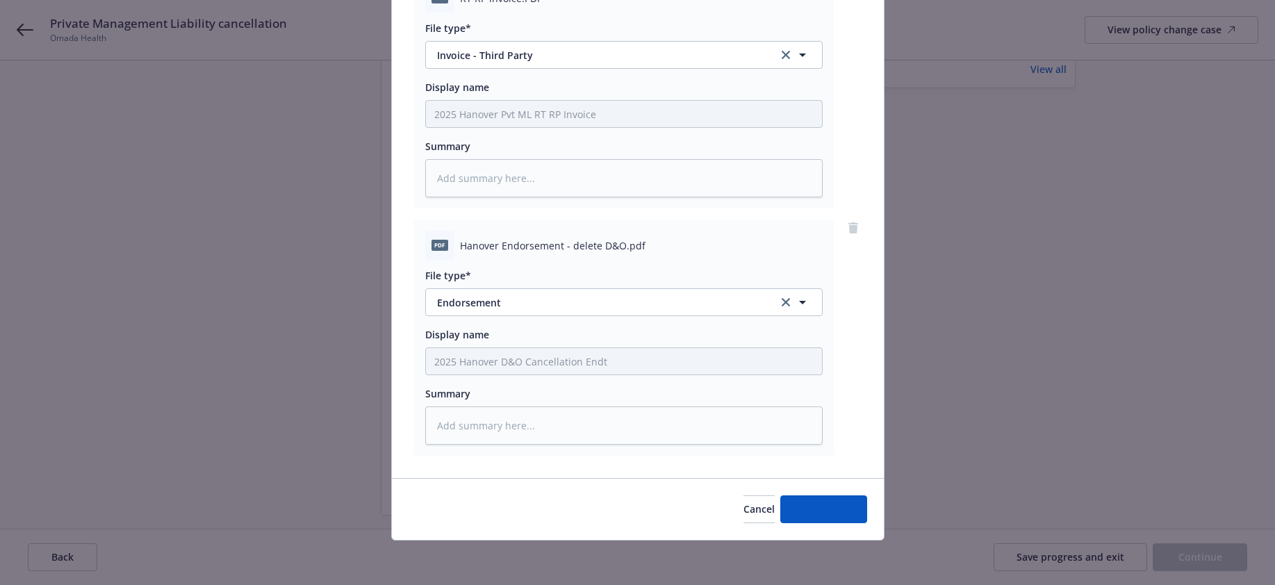
scroll to position [205, 0]
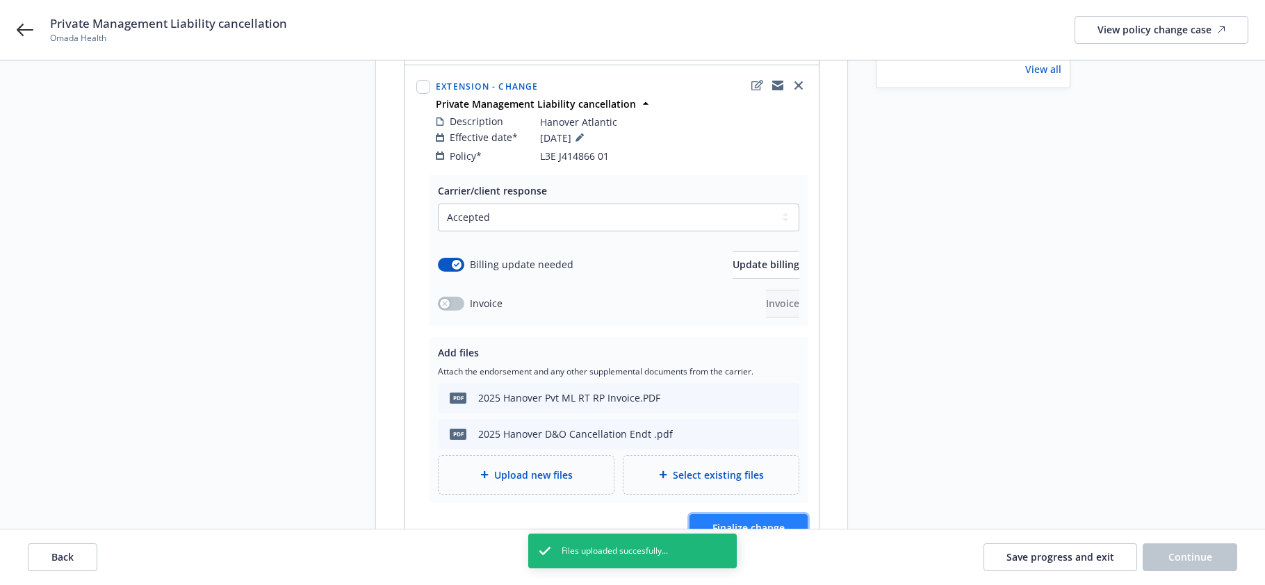
click at [770, 521] on span "Finalize change" at bounding box center [748, 527] width 72 height 13
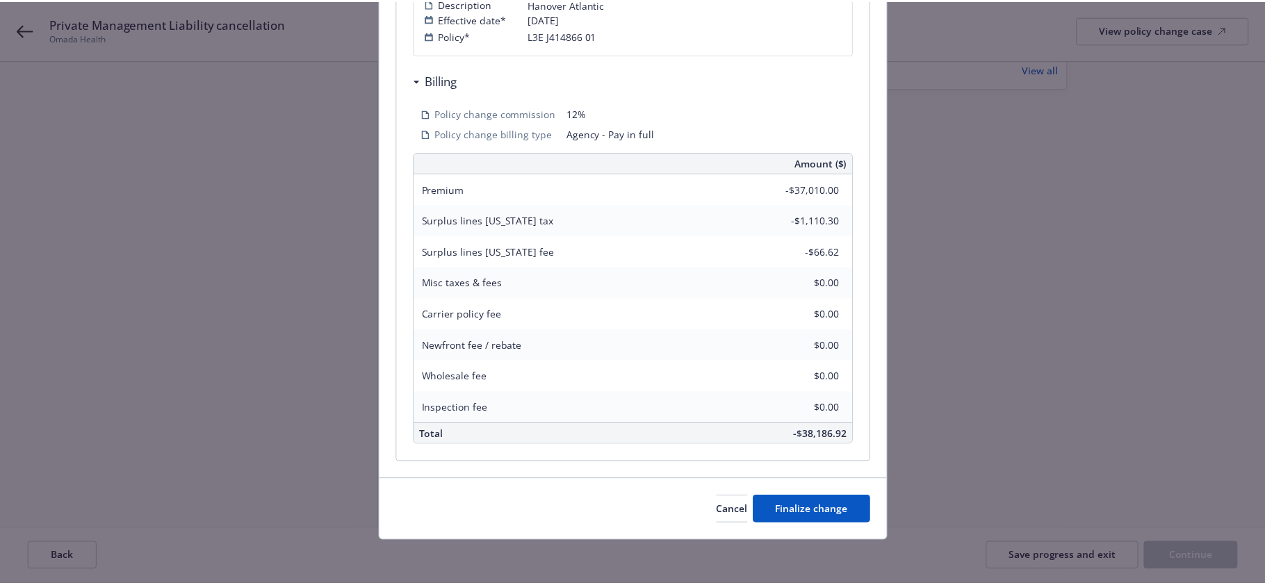
scroll to position [354, 0]
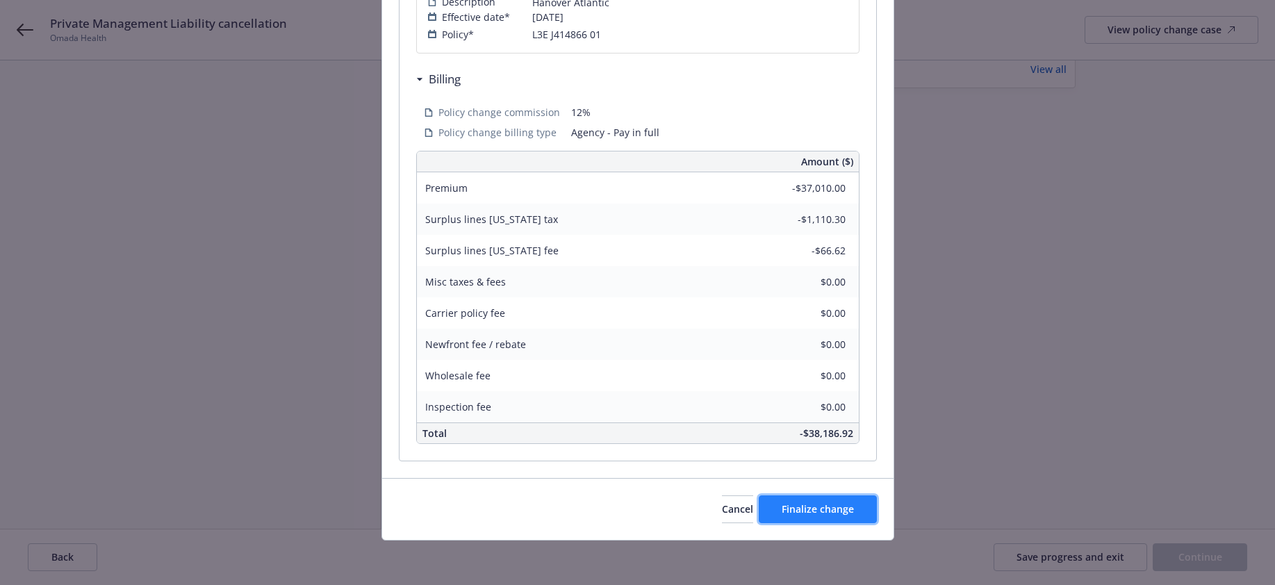
click at [794, 507] on span "Finalize change" at bounding box center [818, 508] width 72 height 13
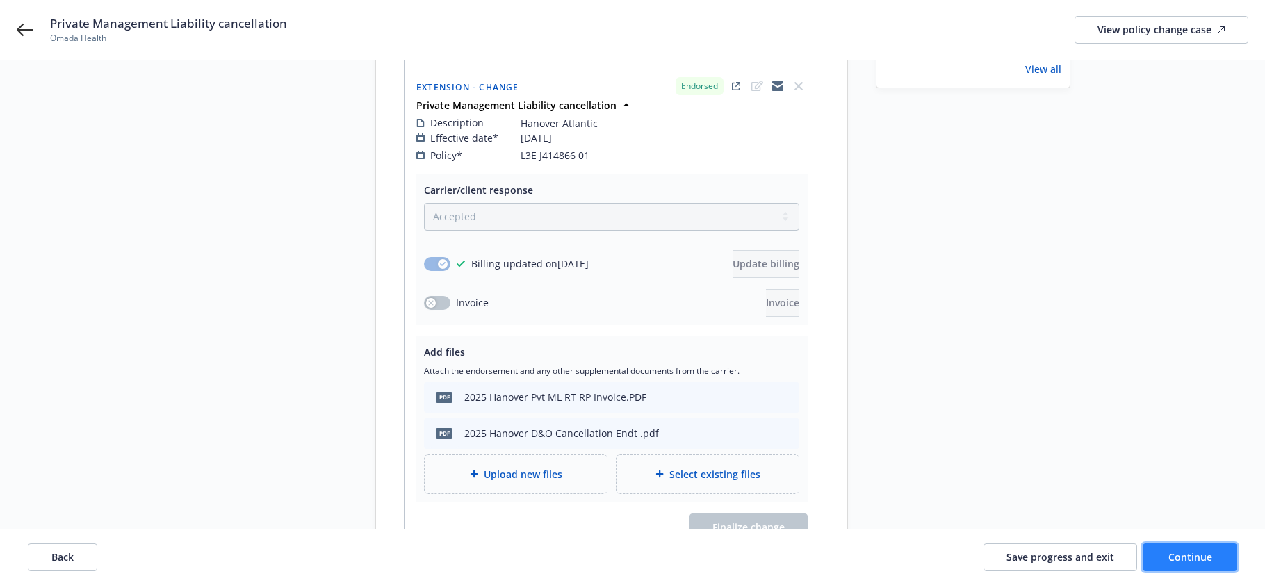
click at [1197, 555] on span "Continue" at bounding box center [1190, 556] width 44 height 13
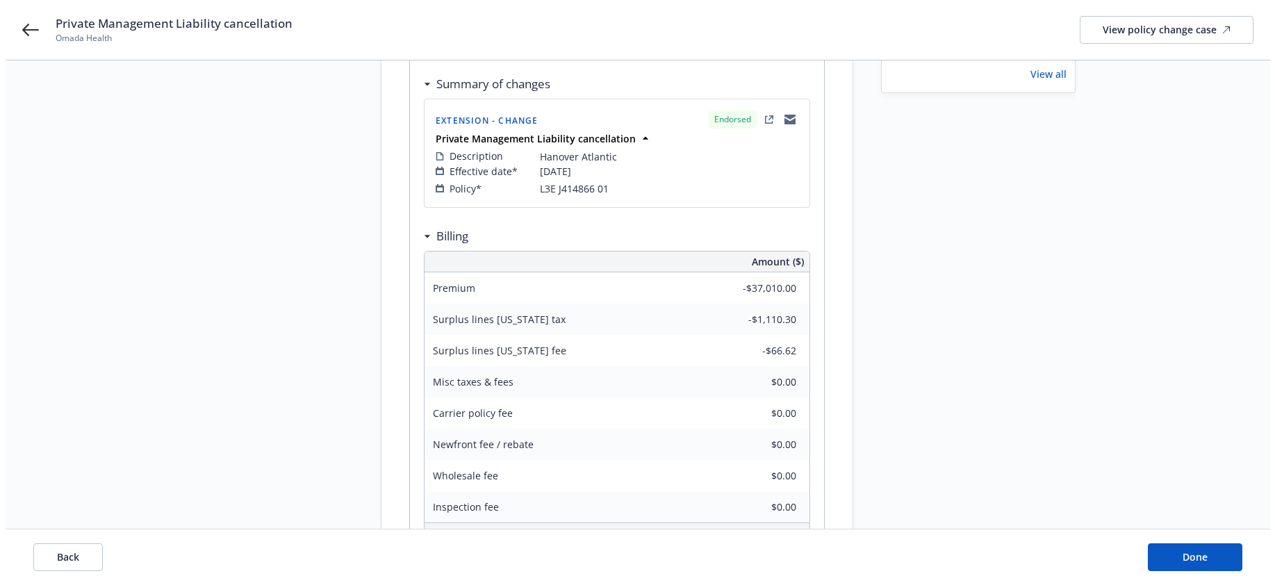
scroll to position [0, 0]
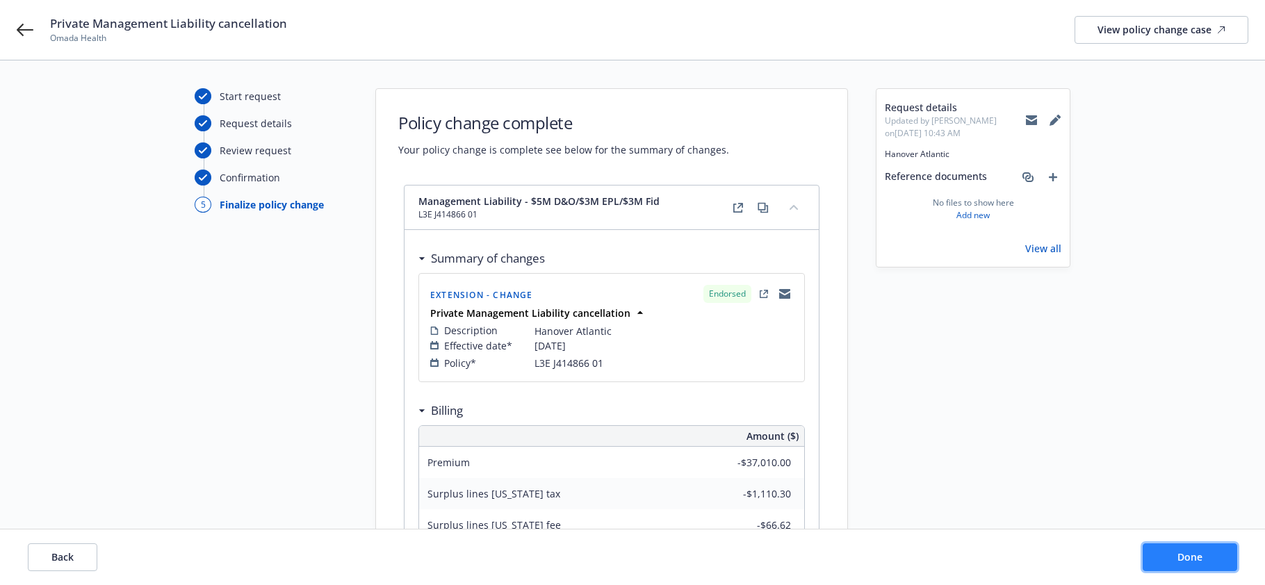
click at [1191, 558] on span "Done" at bounding box center [1189, 556] width 25 height 13
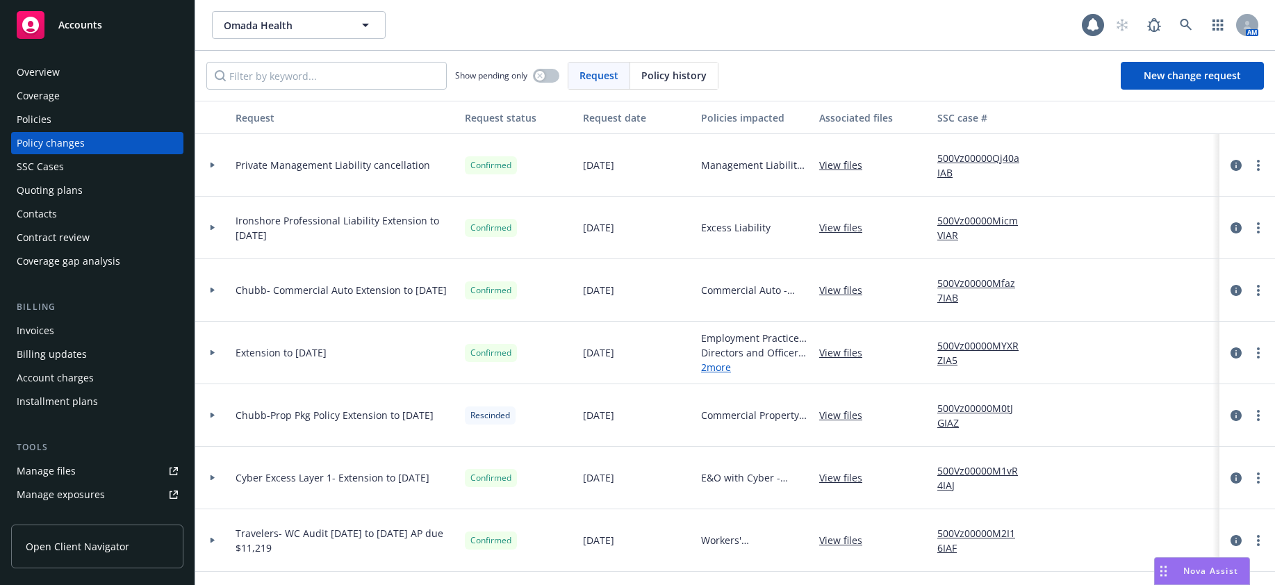
click at [40, 120] on div "Policies" at bounding box center [34, 119] width 35 height 22
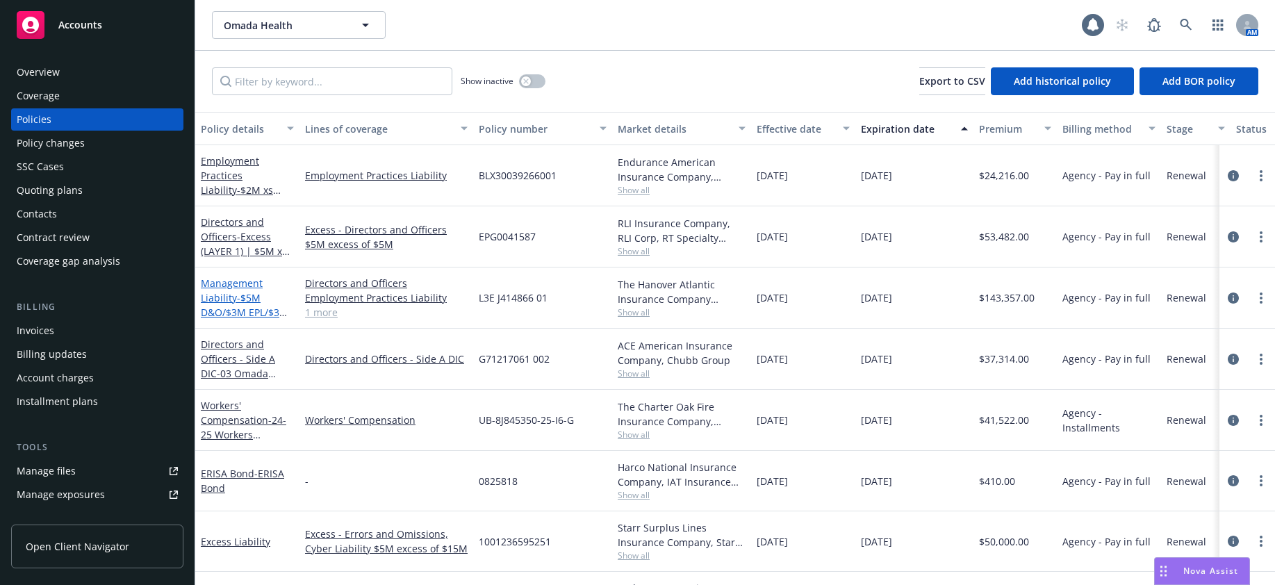
click at [255, 313] on span "- $5M D&O/$3M EPL/$3M Fid" at bounding box center [245, 312] width 88 height 42
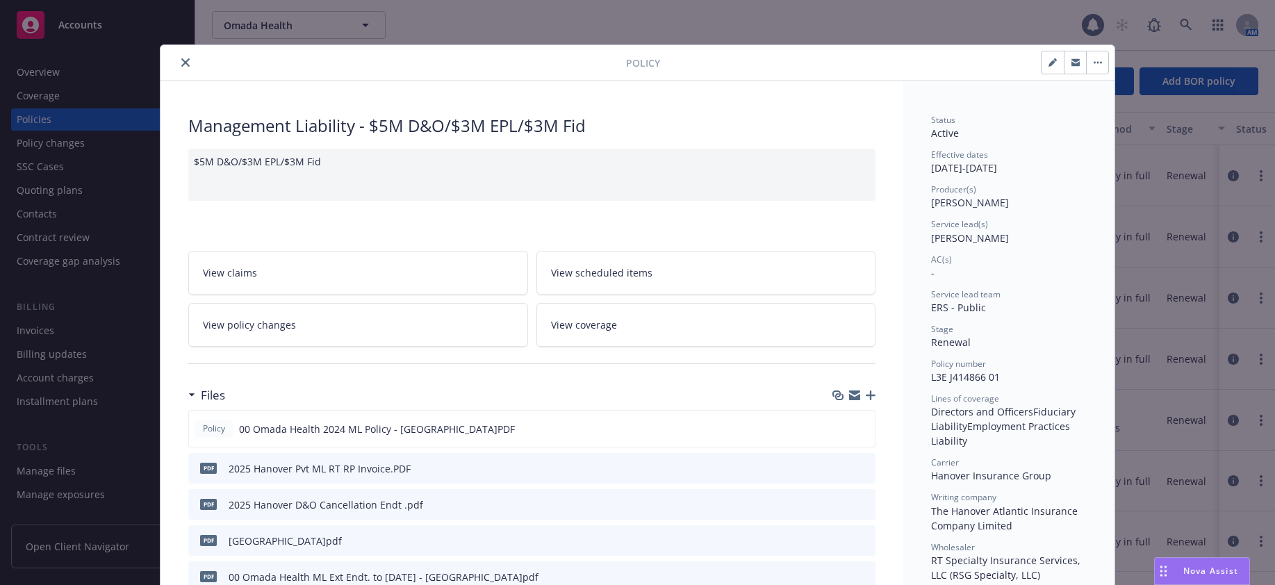
scroll to position [42, 0]
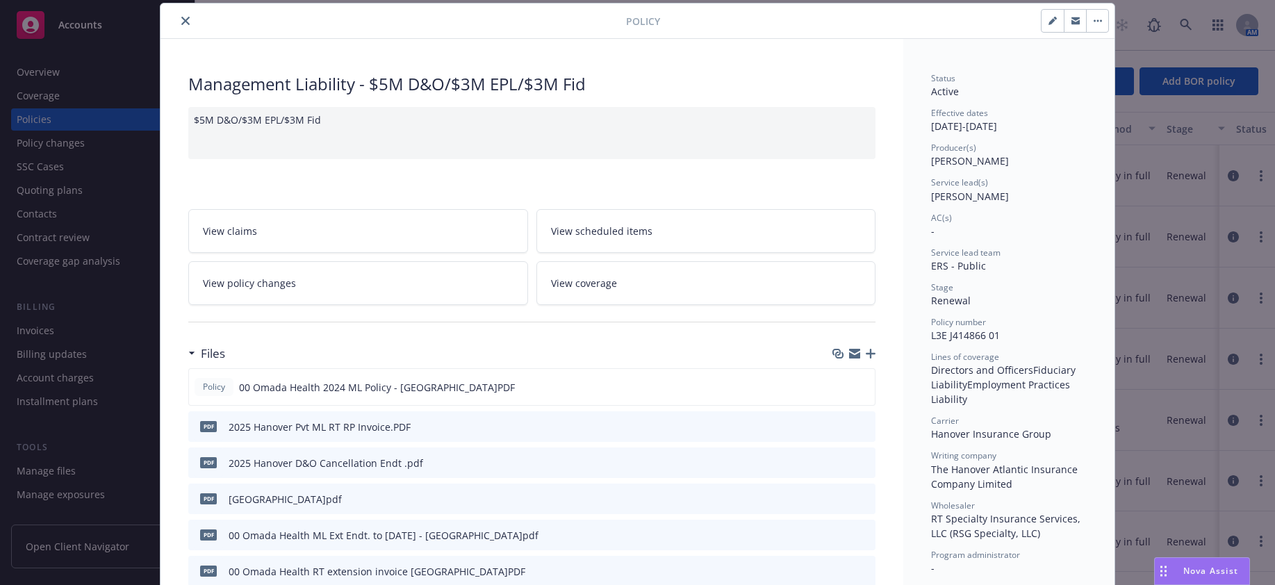
click at [1049, 20] on icon "button" at bounding box center [1053, 21] width 8 height 8
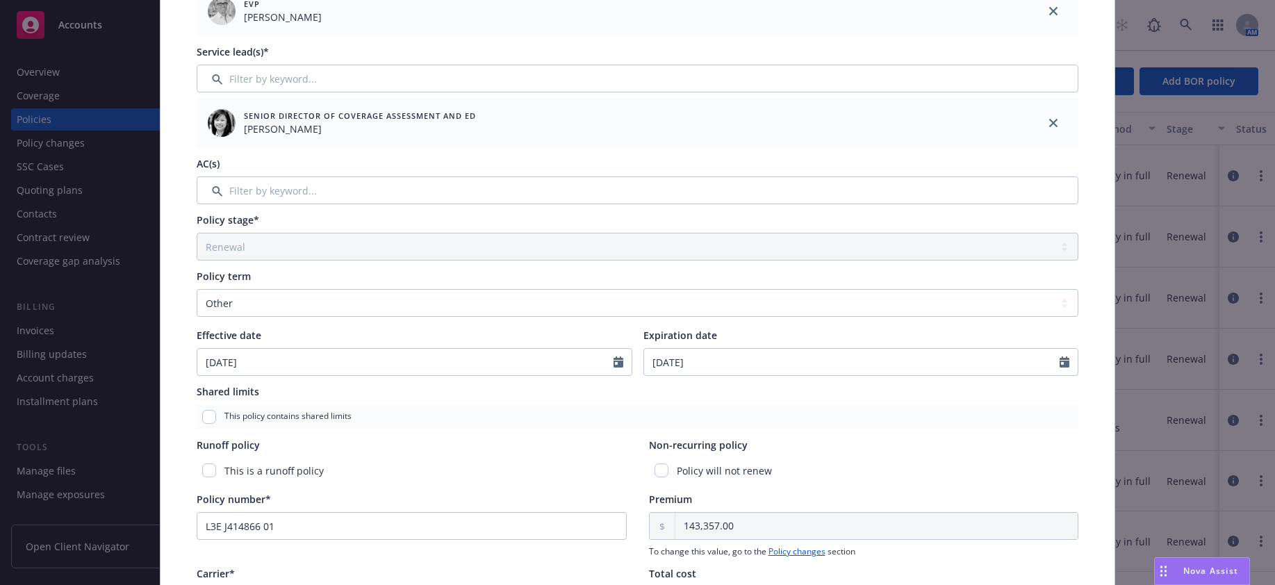
scroll to position [320, 0]
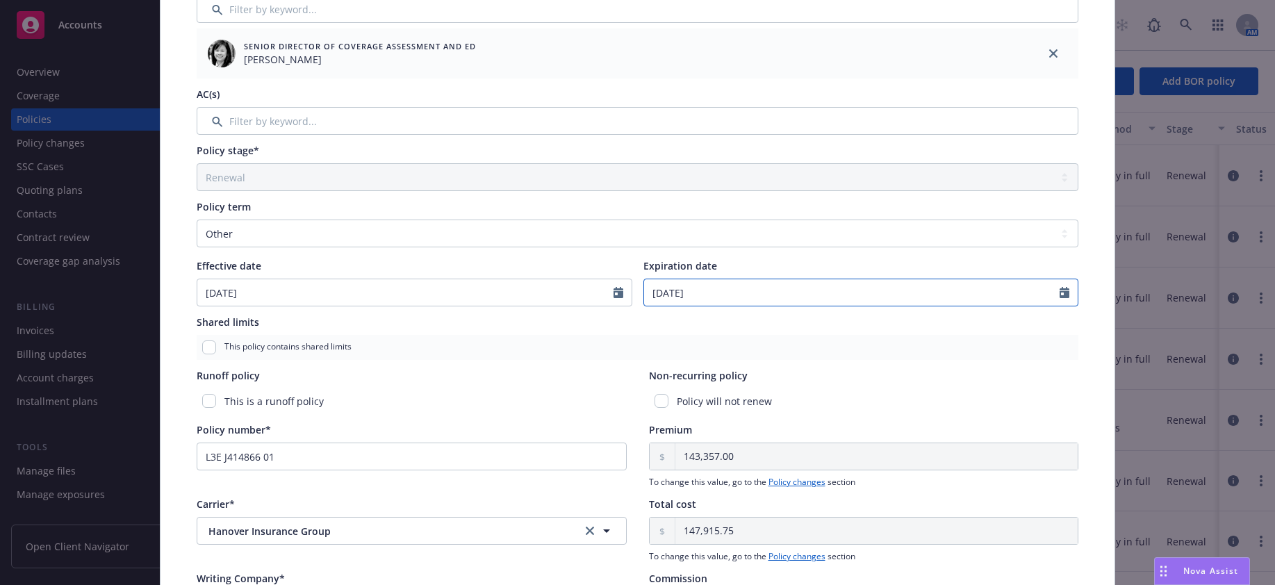
click at [1060, 292] on icon "Calendar" at bounding box center [1065, 292] width 10 height 11
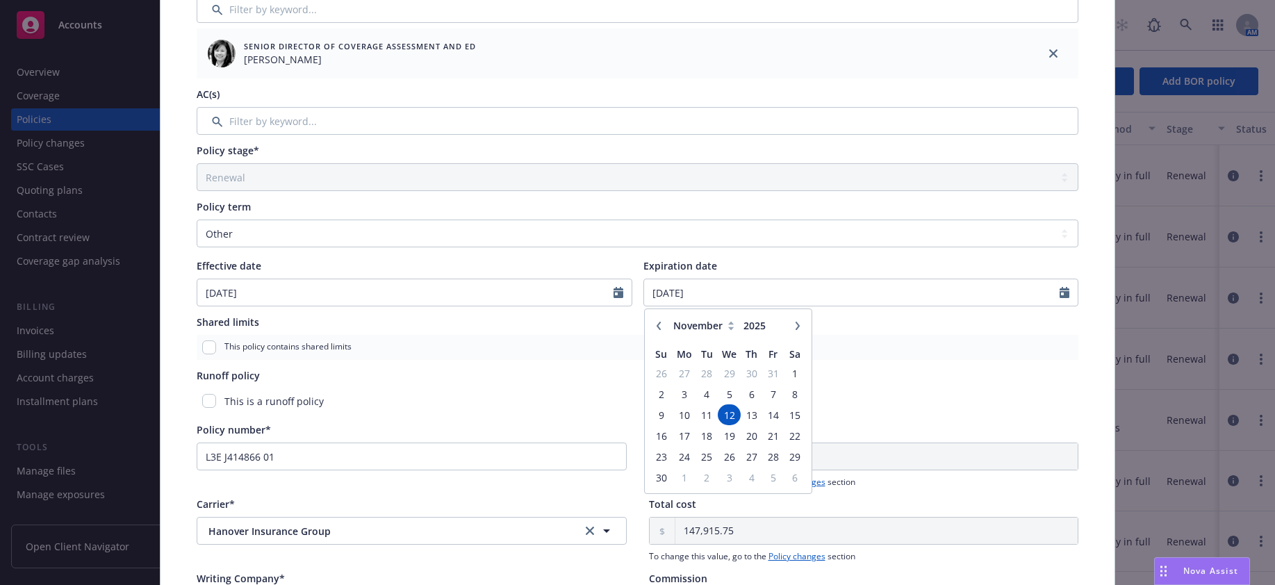
click at [655, 327] on icon "button" at bounding box center [659, 326] width 8 height 8
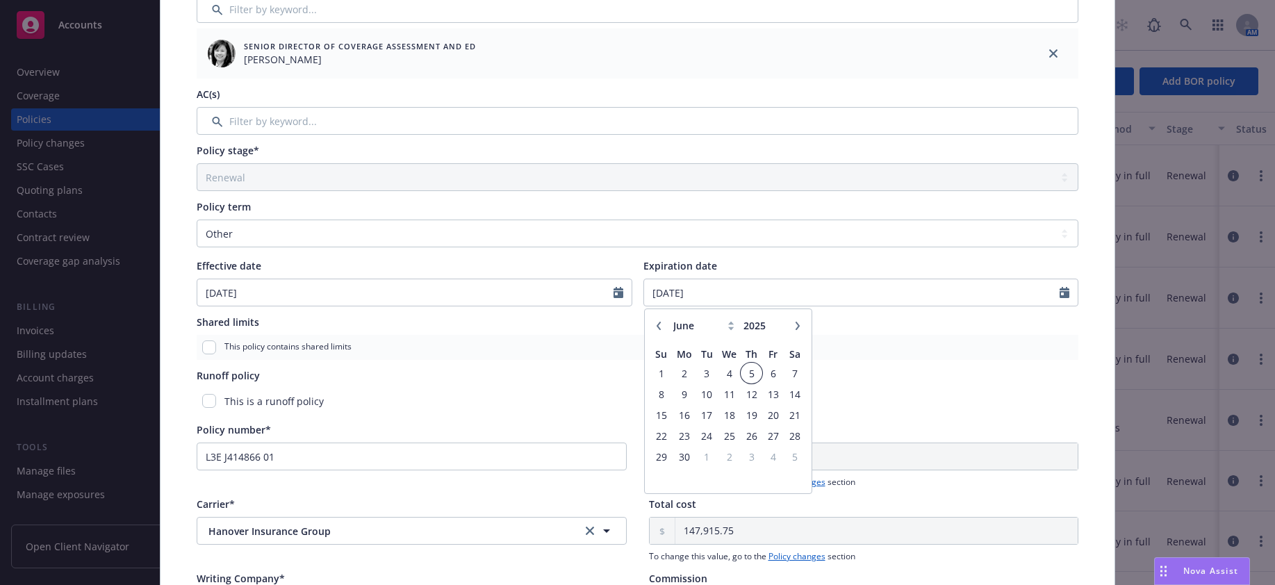
click at [743, 374] on span "5" at bounding box center [751, 373] width 19 height 17
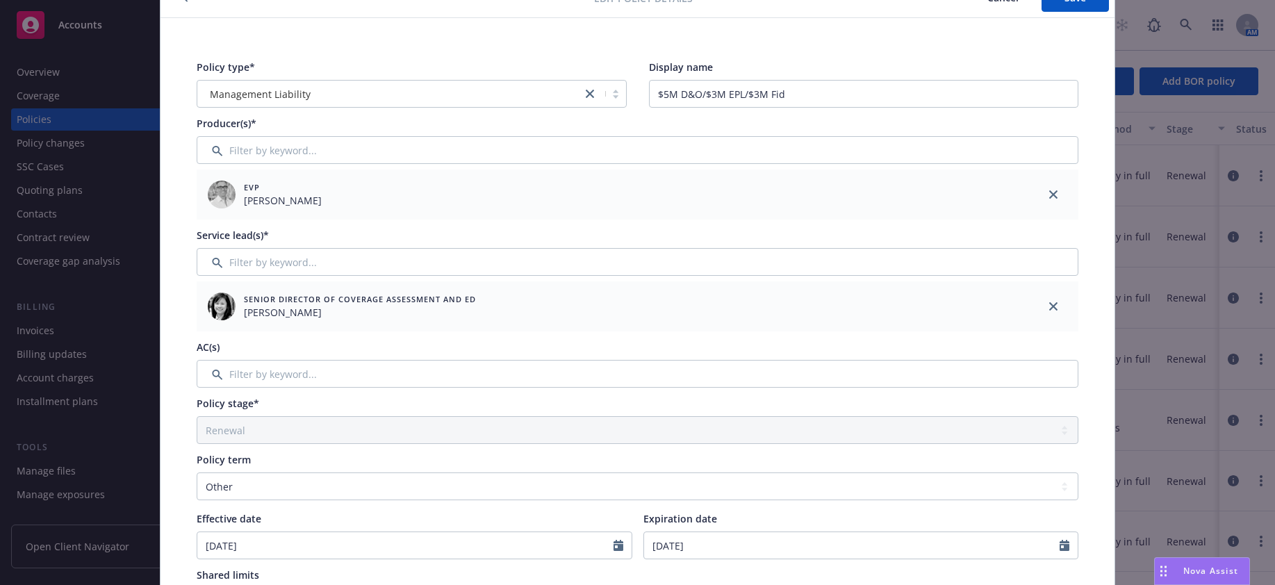
scroll to position [0, 0]
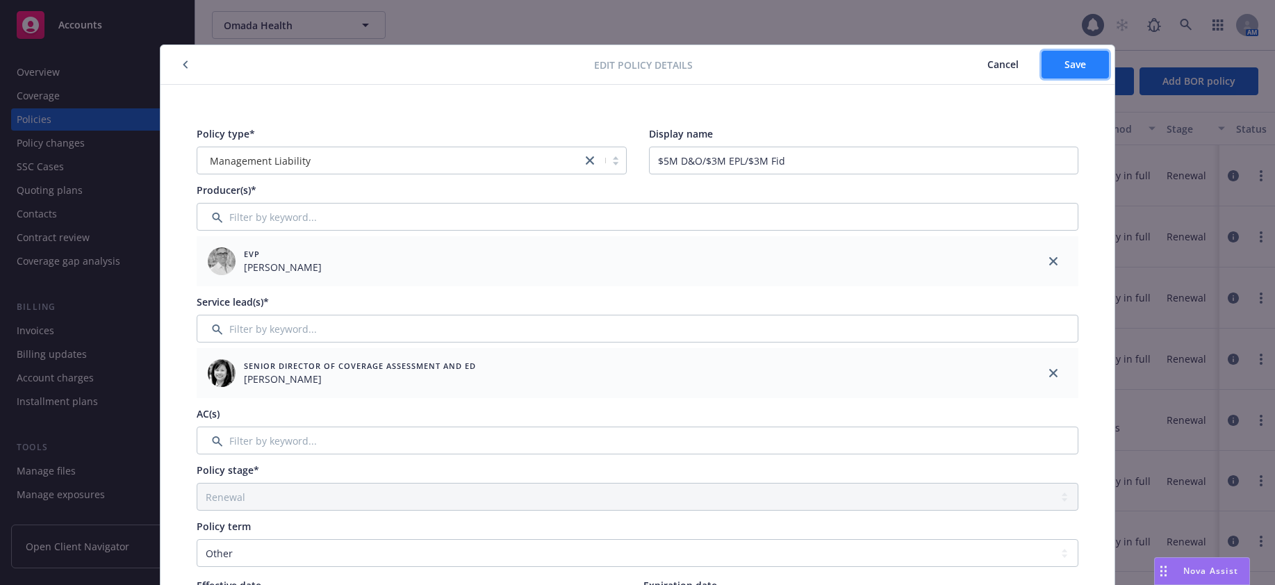
click at [1071, 66] on span "Save" at bounding box center [1076, 64] width 22 height 13
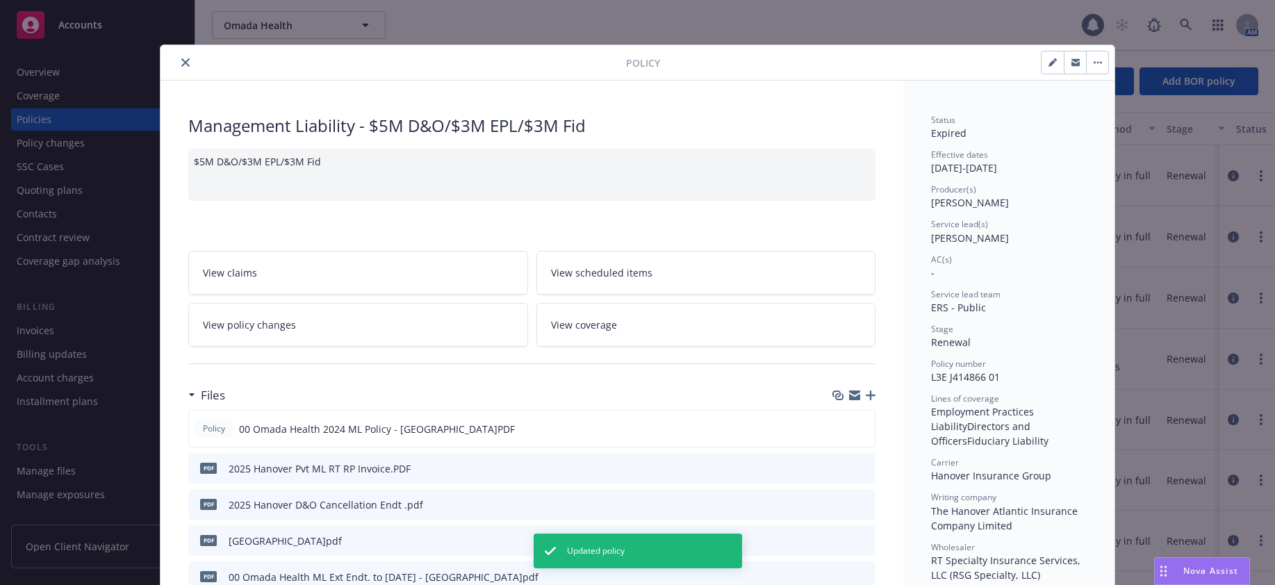
click at [181, 63] on icon "close" at bounding box center [185, 62] width 8 height 8
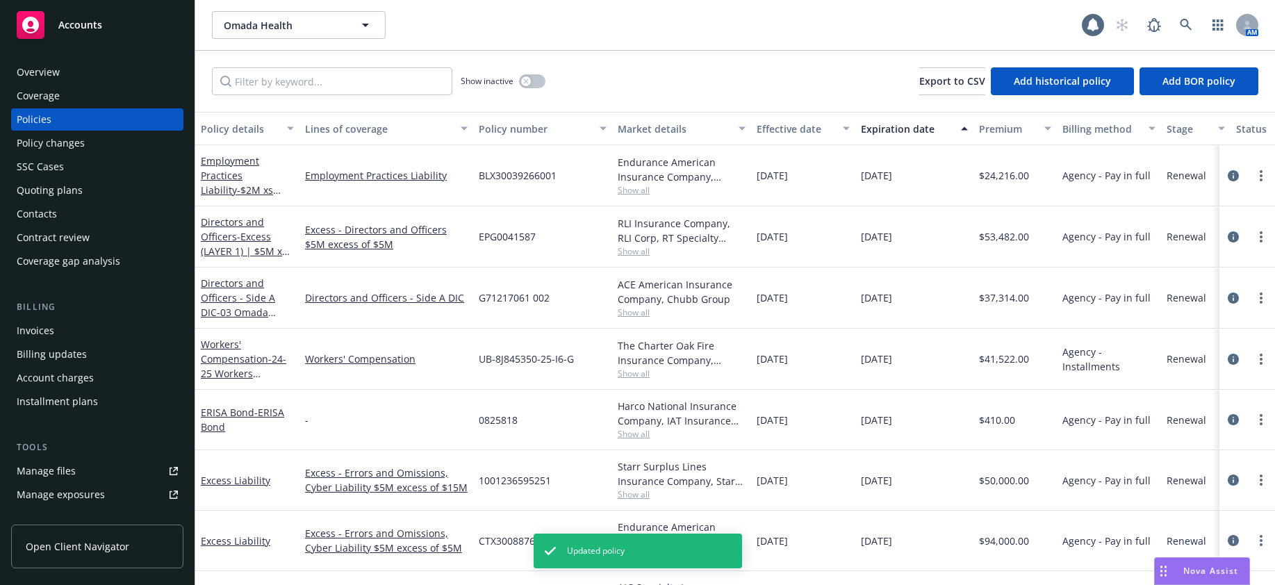
click at [40, 332] on div "Invoices" at bounding box center [36, 331] width 38 height 22
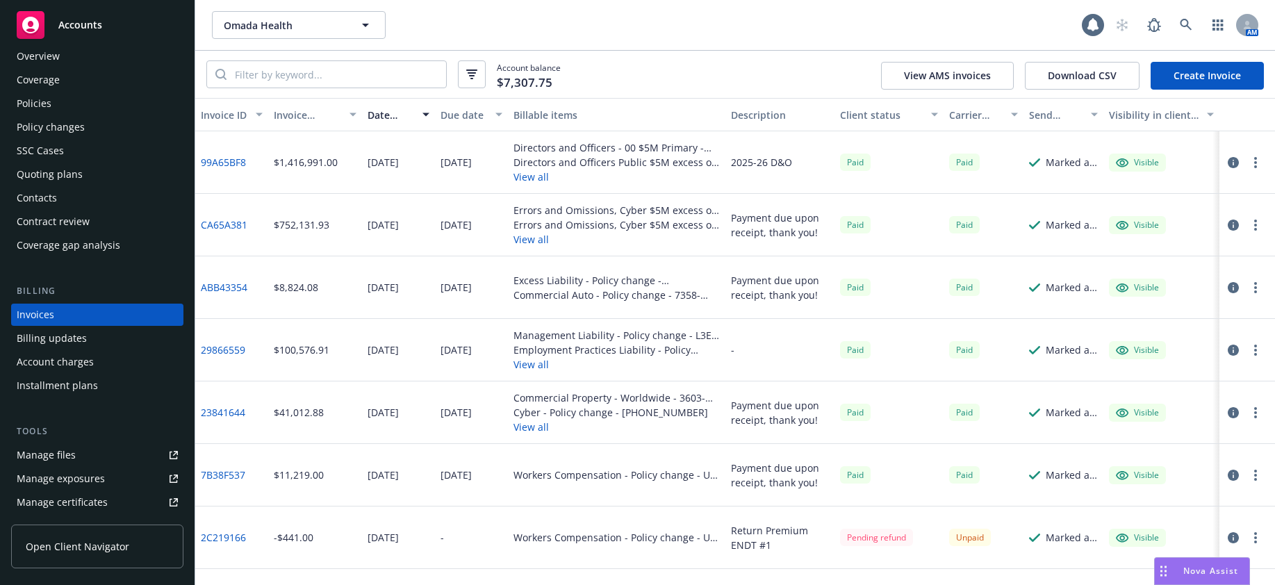
click at [231, 163] on link "99A65BF8" at bounding box center [223, 162] width 45 height 15
click at [228, 349] on link "29866559" at bounding box center [223, 350] width 44 height 15
click at [35, 101] on div "Policies" at bounding box center [34, 103] width 35 height 22
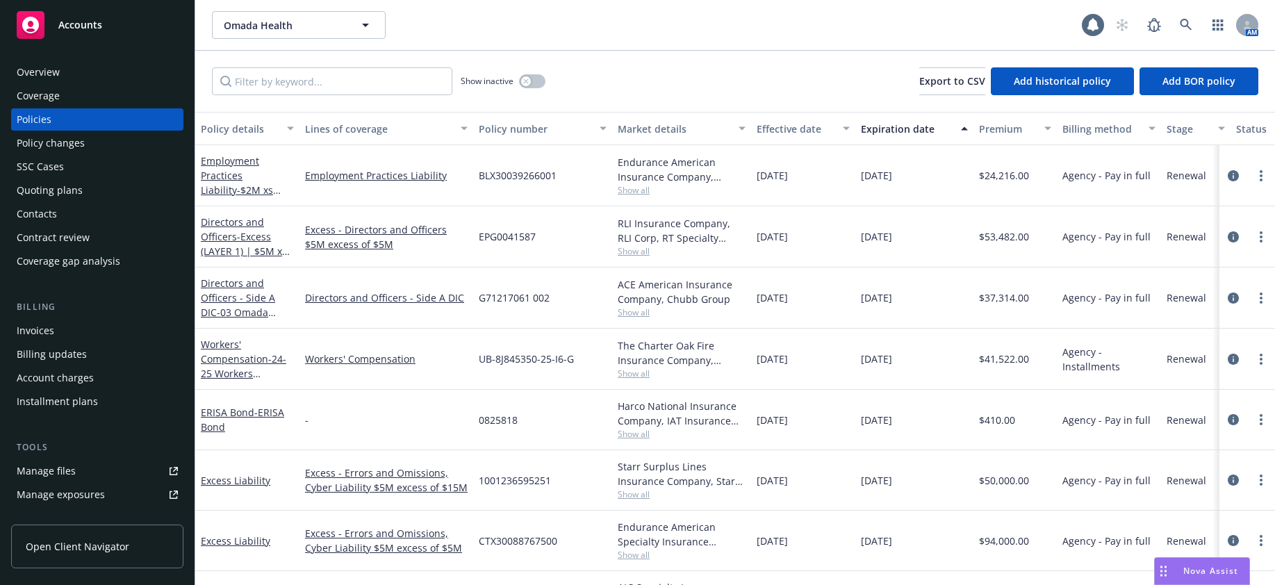
click at [69, 143] on div "Policy changes" at bounding box center [51, 143] width 68 height 22
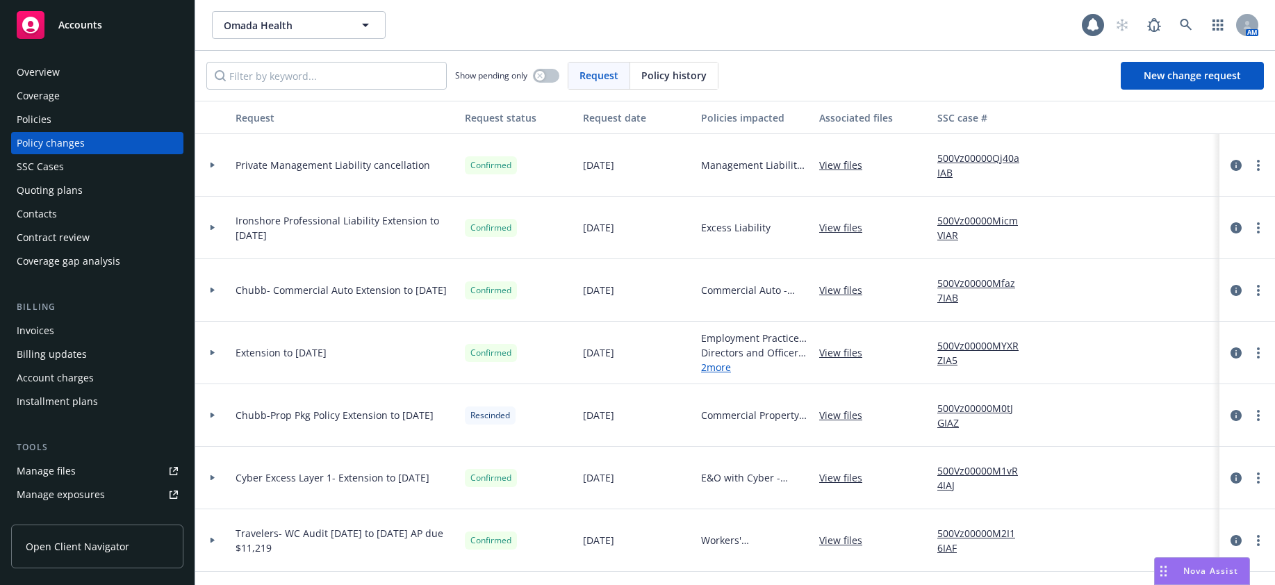
click at [213, 165] on icon at bounding box center [213, 166] width 4 height 6
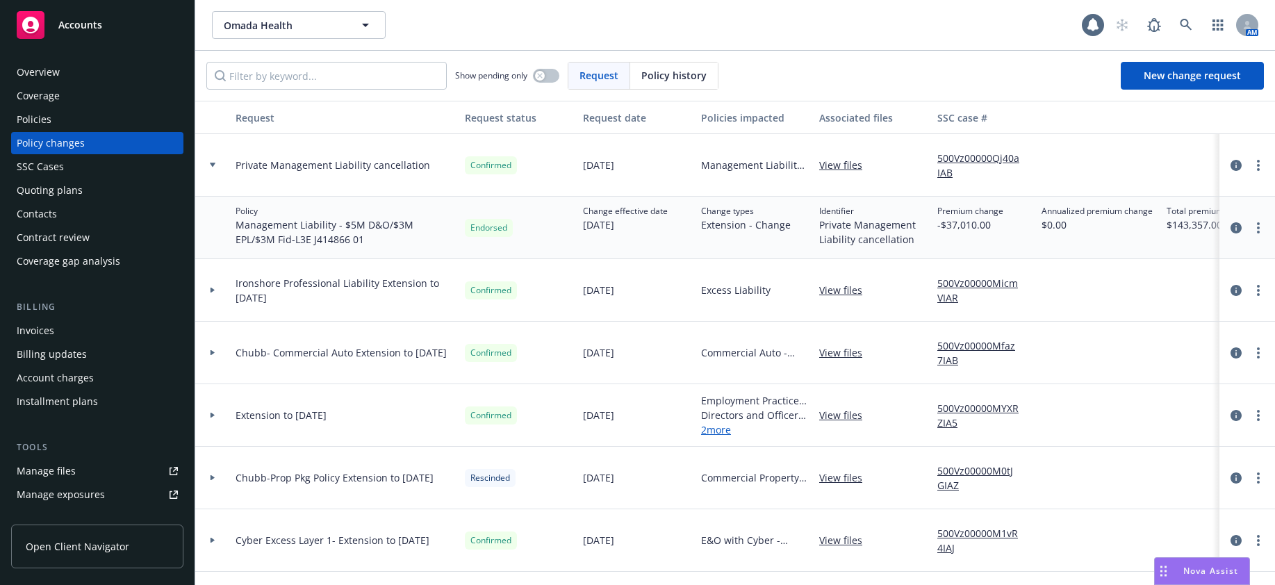
click at [47, 332] on div "Invoices" at bounding box center [36, 331] width 38 height 22
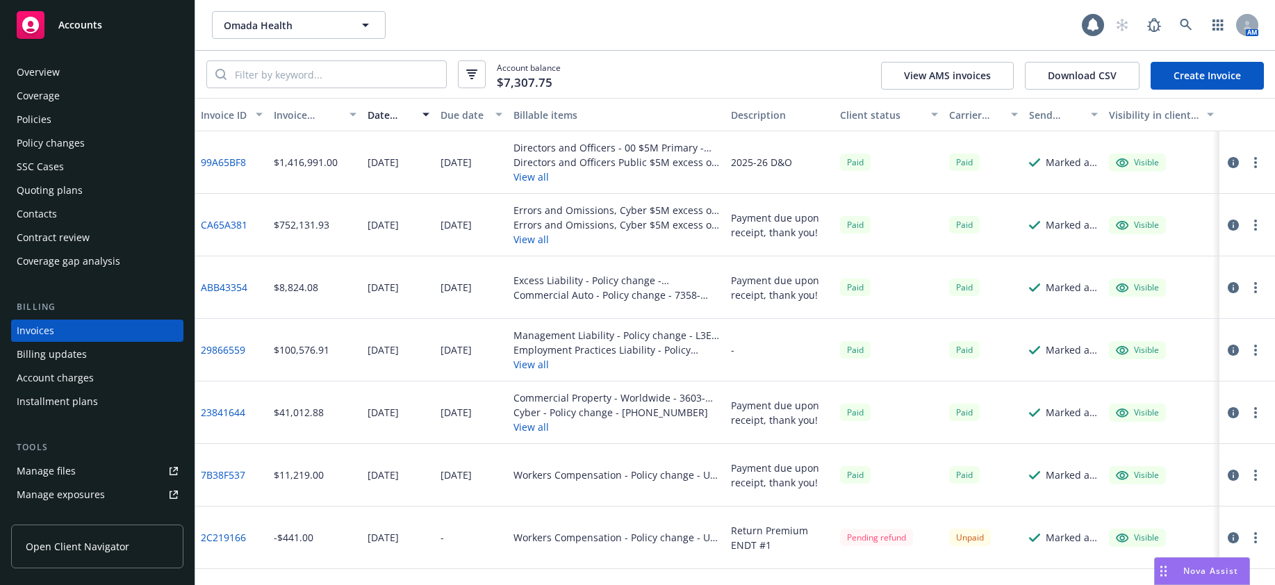
scroll to position [16, 0]
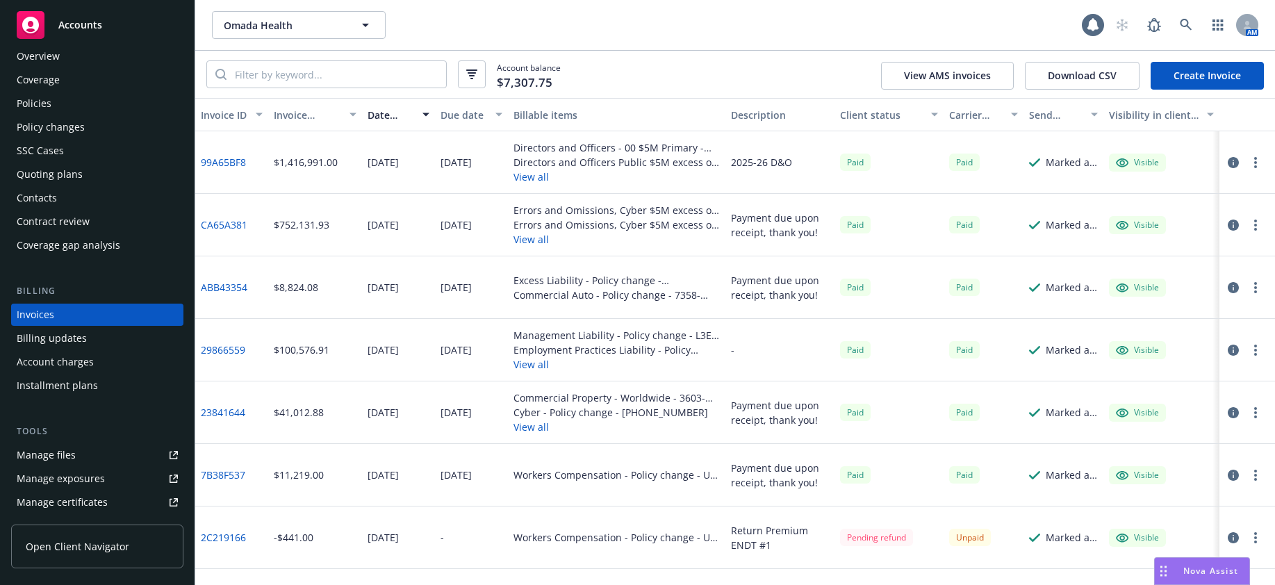
click at [1226, 74] on link "Create Invoice" at bounding box center [1207, 76] width 113 height 28
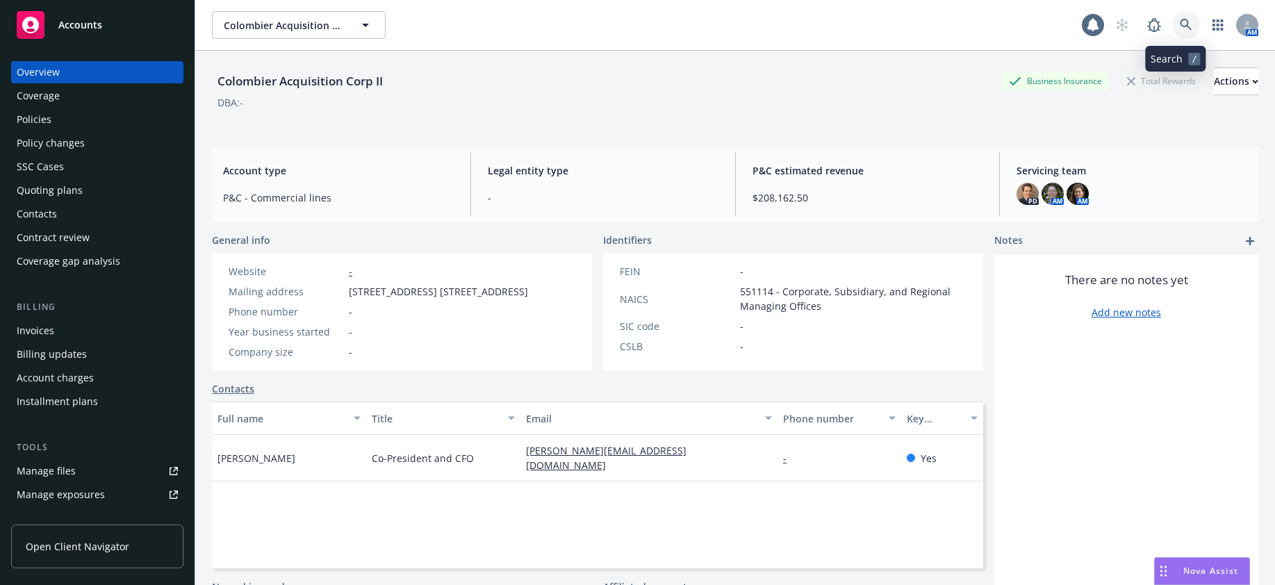
click at [1180, 25] on icon at bounding box center [1186, 25] width 13 height 13
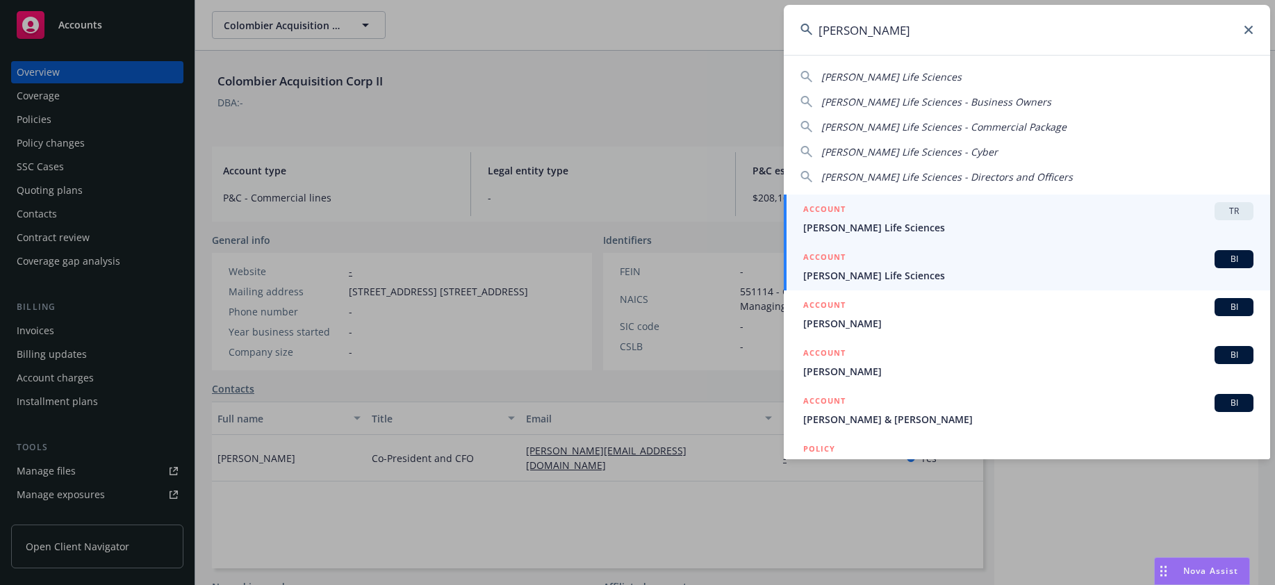
type input "kezar"
click at [868, 273] on span "Kezar Life Sciences" at bounding box center [1028, 275] width 450 height 15
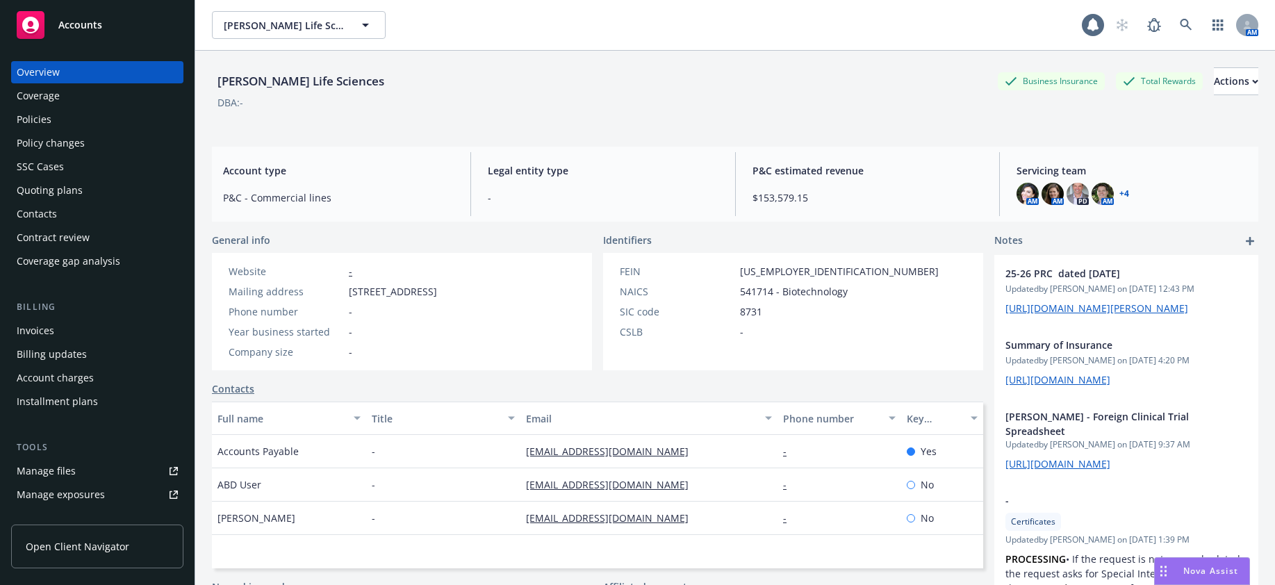
click at [35, 327] on div "Invoices" at bounding box center [36, 331] width 38 height 22
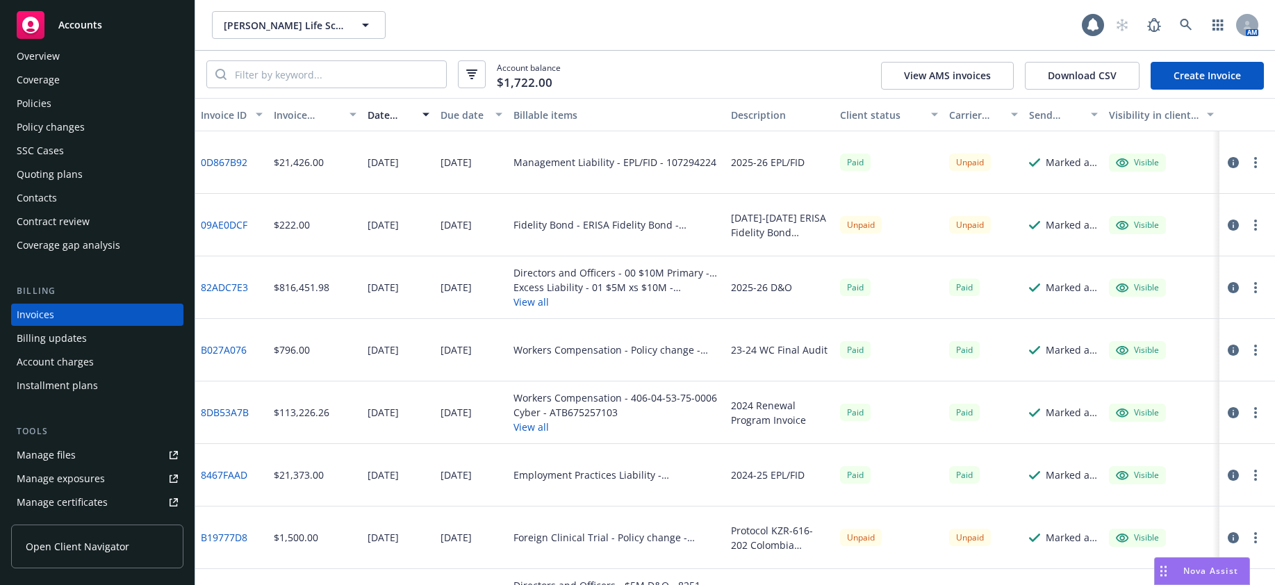
scroll to position [16, 0]
click at [1184, 26] on icon at bounding box center [1186, 25] width 12 height 12
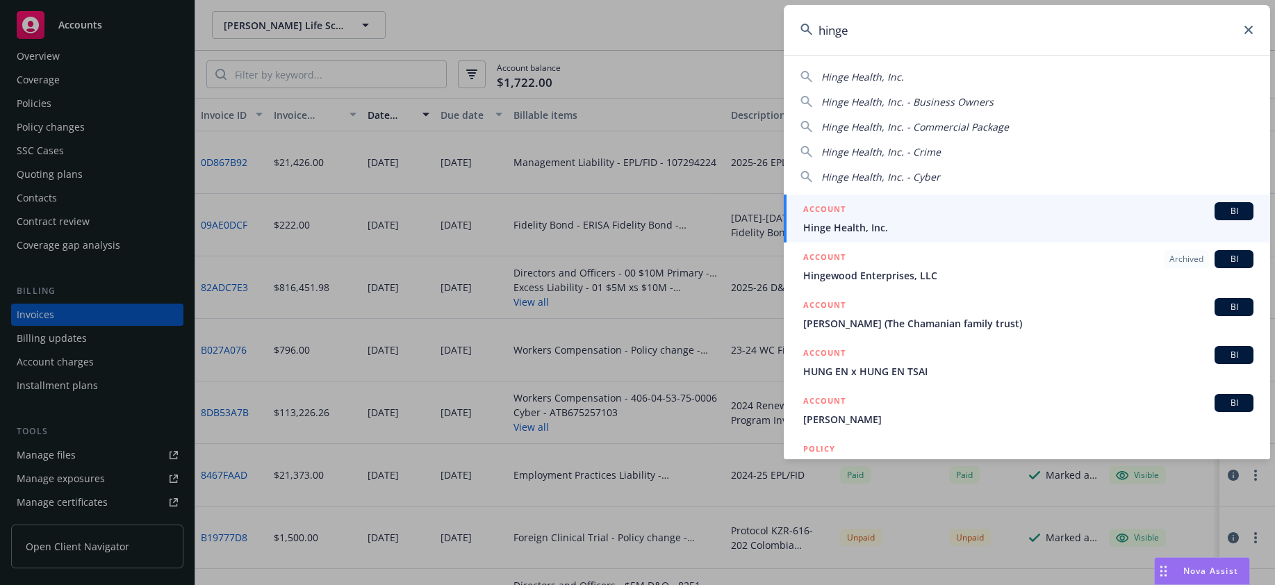
type input "hinge"
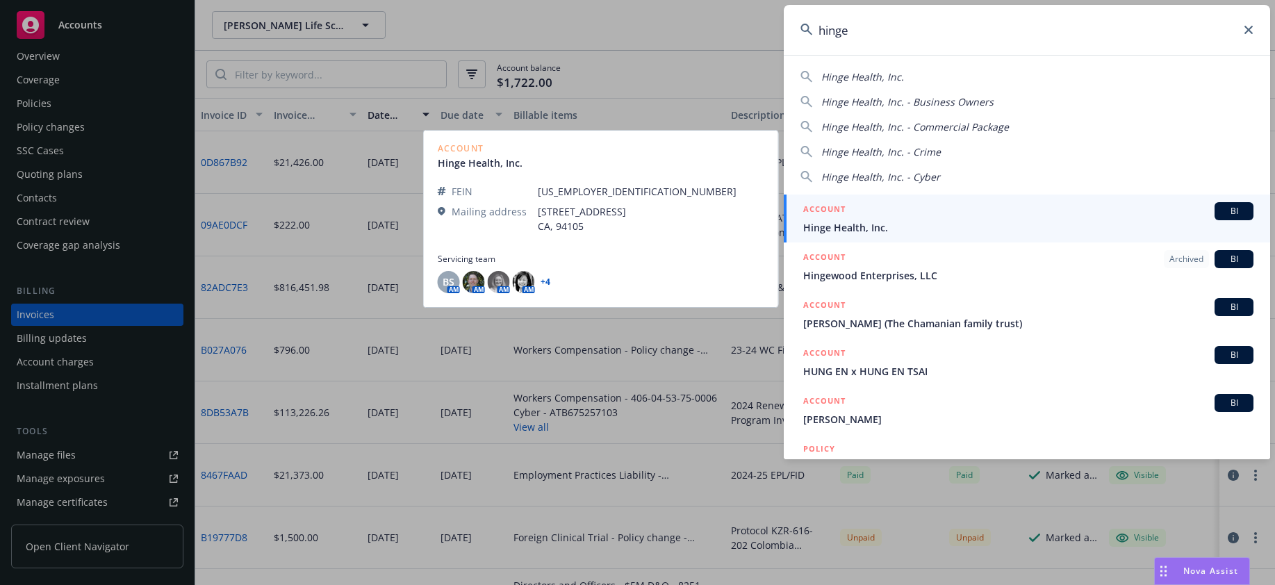
click at [851, 224] on span "Hinge Health, Inc." at bounding box center [1028, 227] width 450 height 15
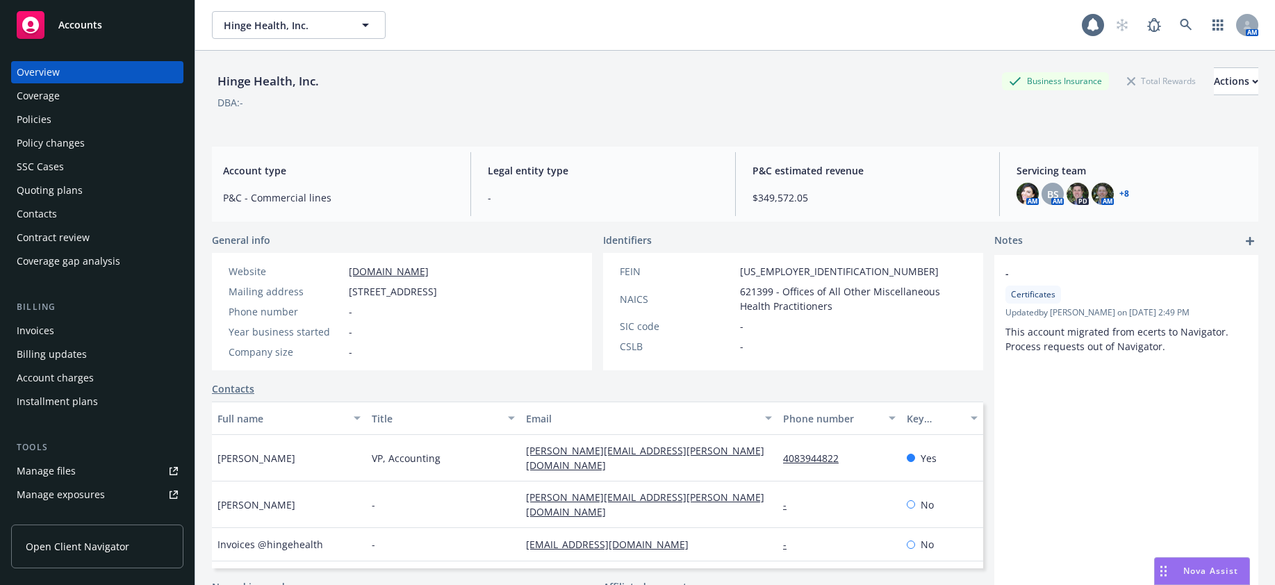
click at [43, 334] on div "Invoices" at bounding box center [36, 331] width 38 height 22
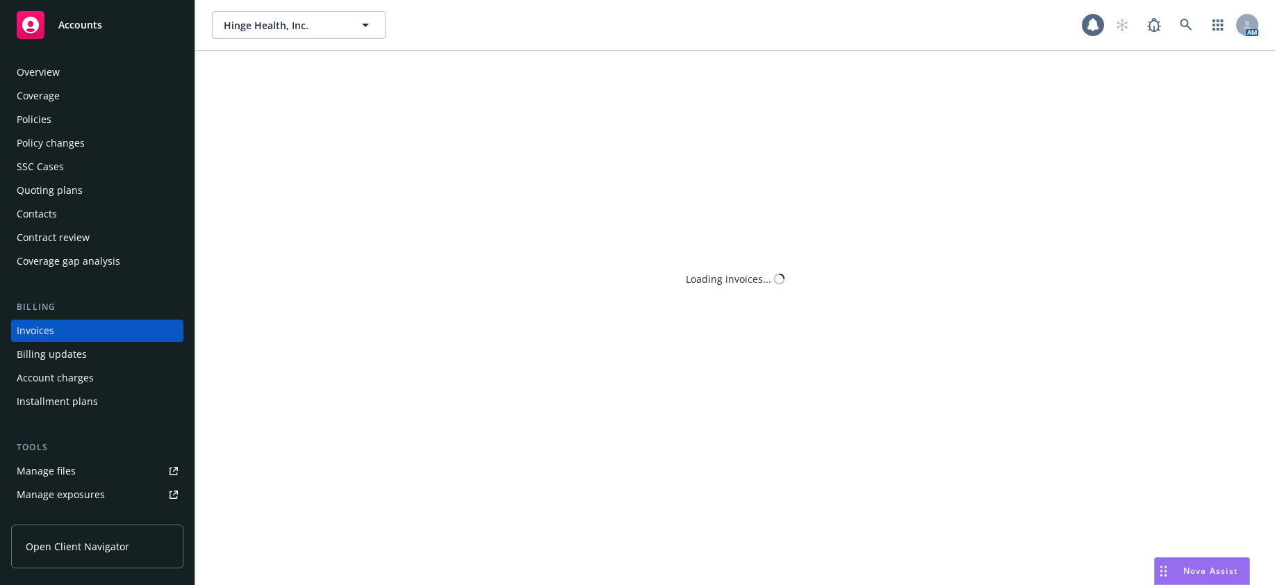
scroll to position [16, 0]
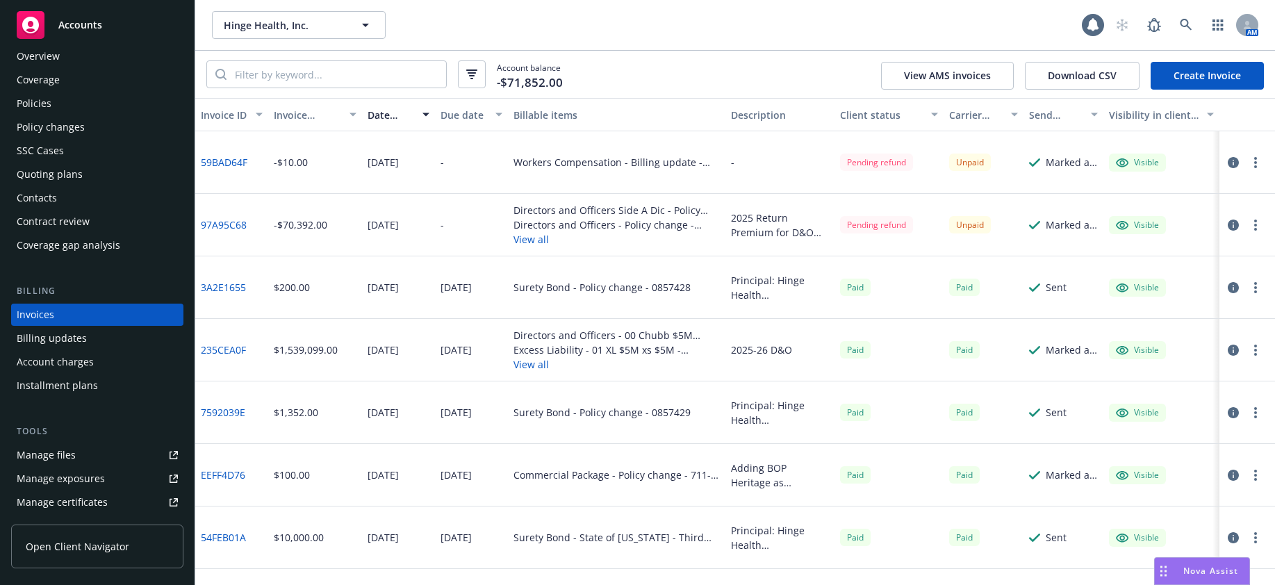
click at [236, 224] on link "97A95C68" at bounding box center [224, 225] width 46 height 15
click at [77, 128] on div "Policy changes" at bounding box center [51, 127] width 68 height 22
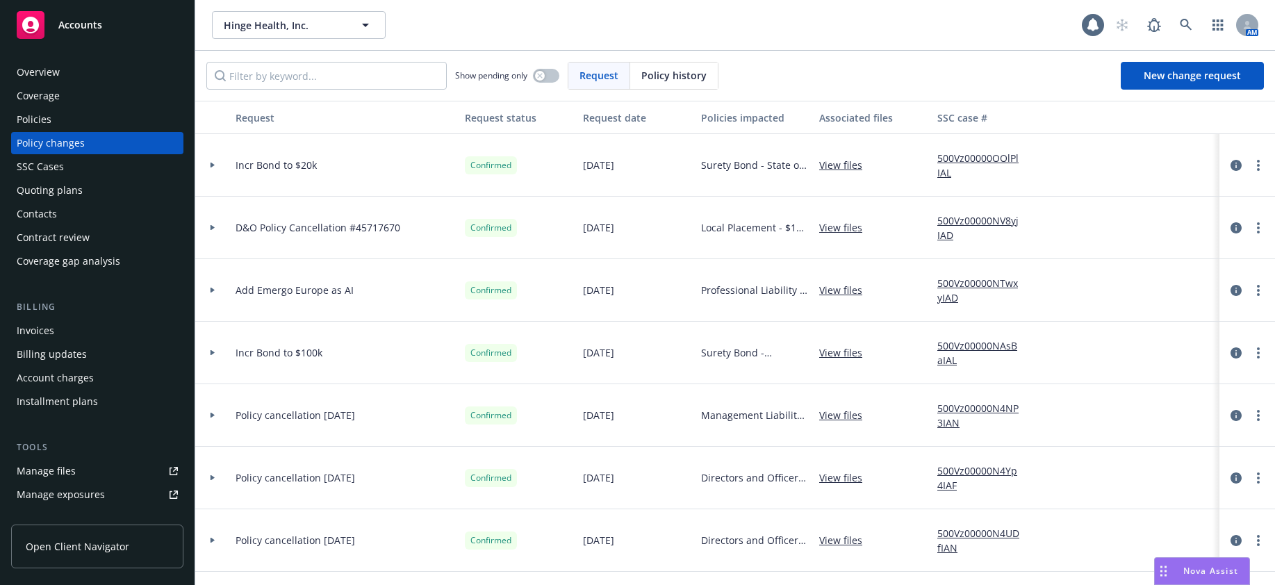
click at [211, 229] on icon at bounding box center [213, 228] width 4 height 6
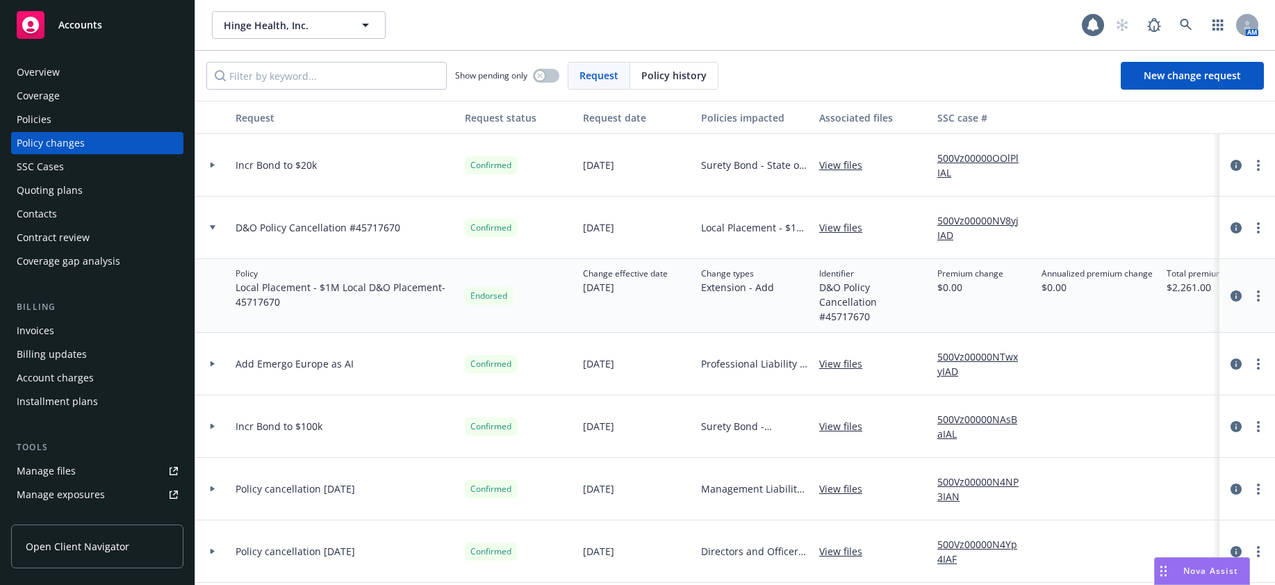
click at [211, 229] on icon at bounding box center [213, 227] width 6 height 5
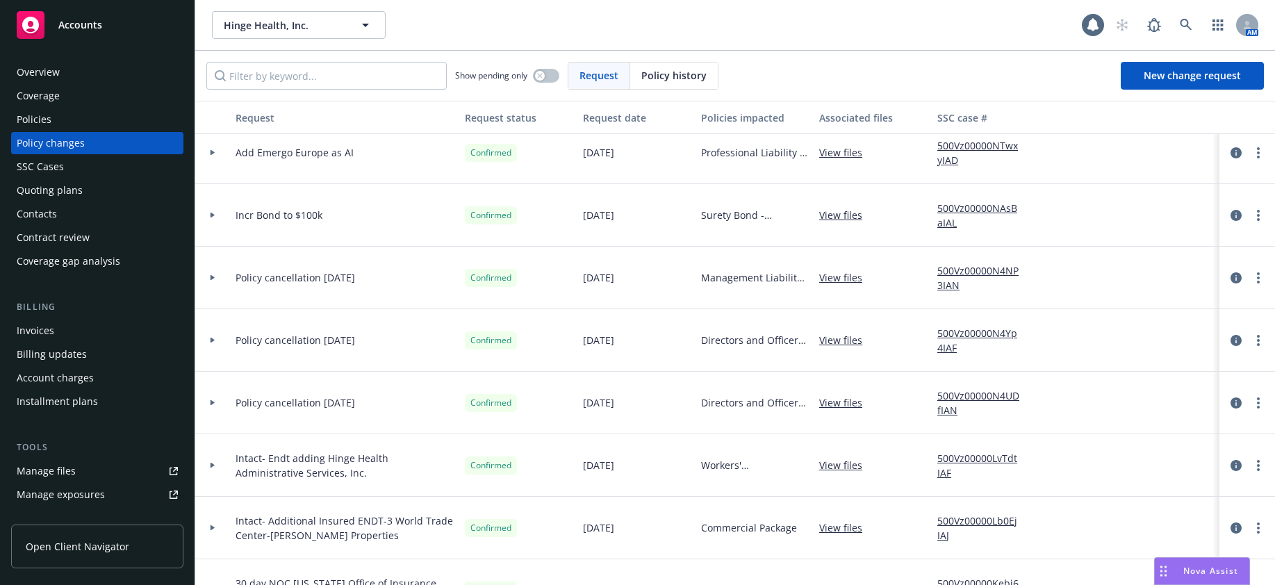
scroll to position [139, 0]
click at [211, 277] on icon at bounding box center [213, 277] width 4 height 6
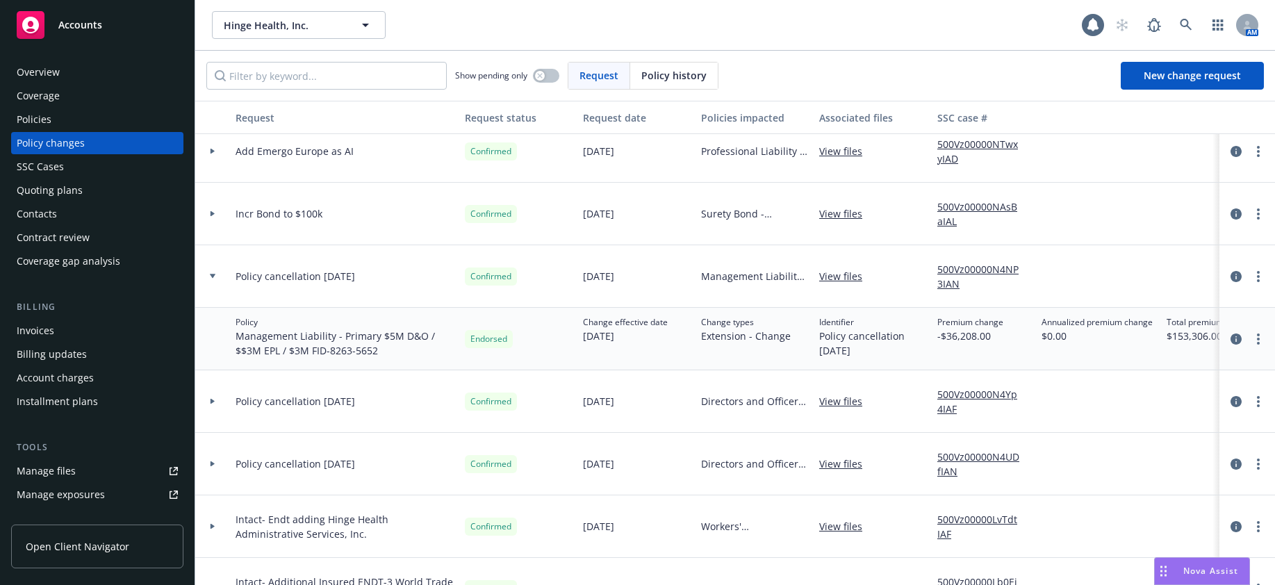
click at [211, 277] on icon at bounding box center [213, 276] width 6 height 5
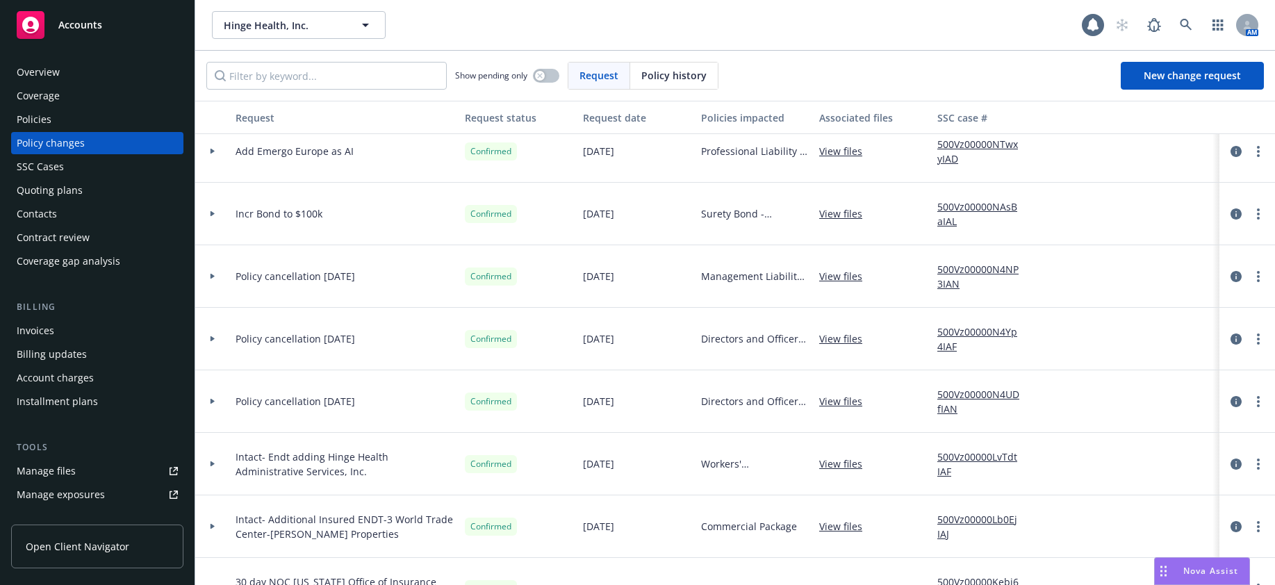
click at [210, 338] on icon at bounding box center [213, 338] width 6 height 5
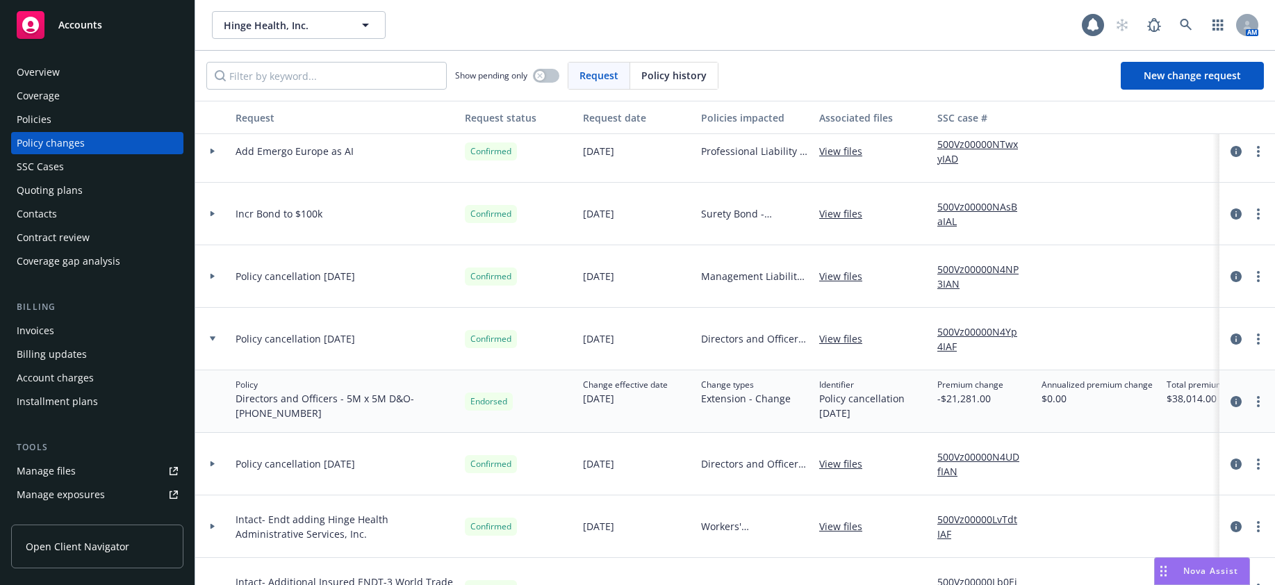
click at [210, 338] on icon at bounding box center [213, 338] width 6 height 5
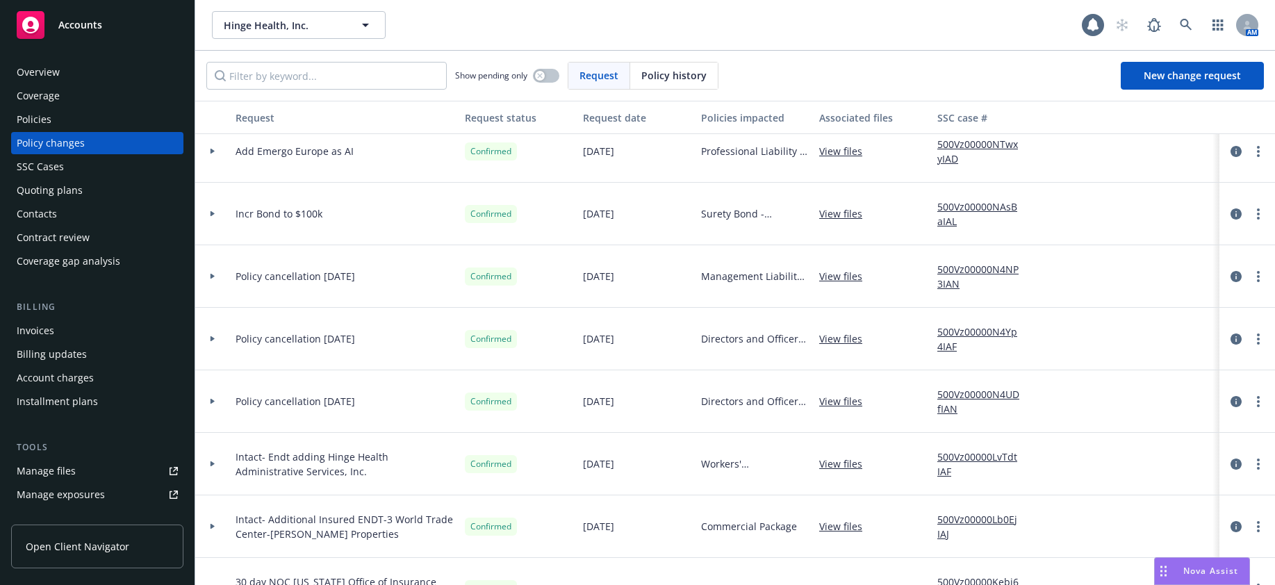
click at [211, 403] on icon at bounding box center [213, 402] width 4 height 6
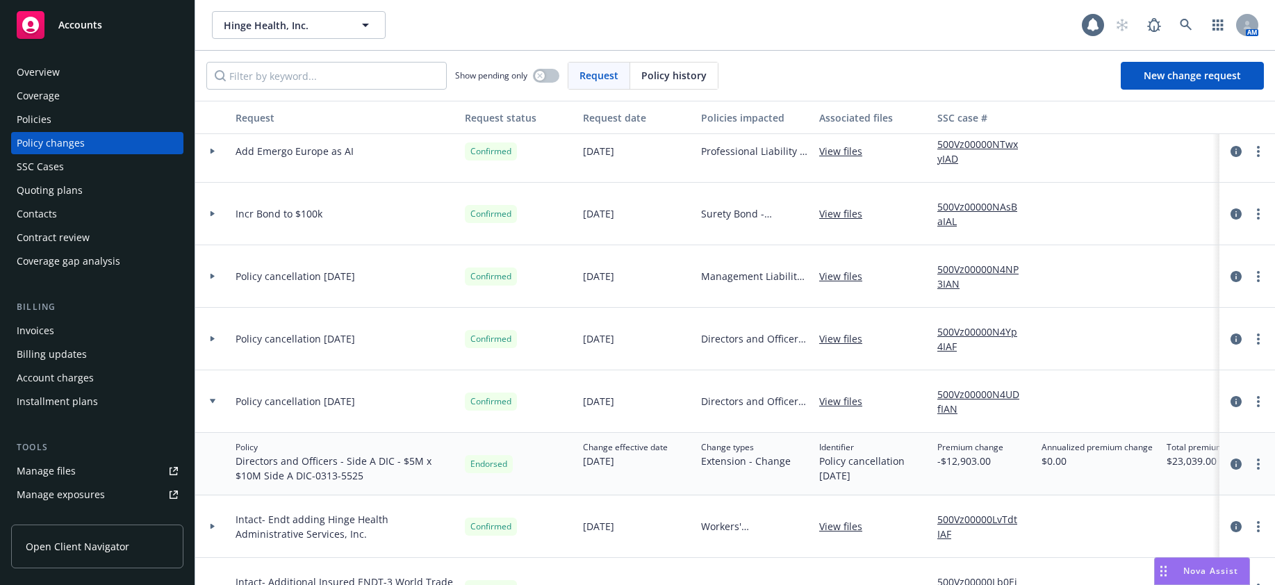
click at [211, 403] on icon at bounding box center [213, 401] width 6 height 5
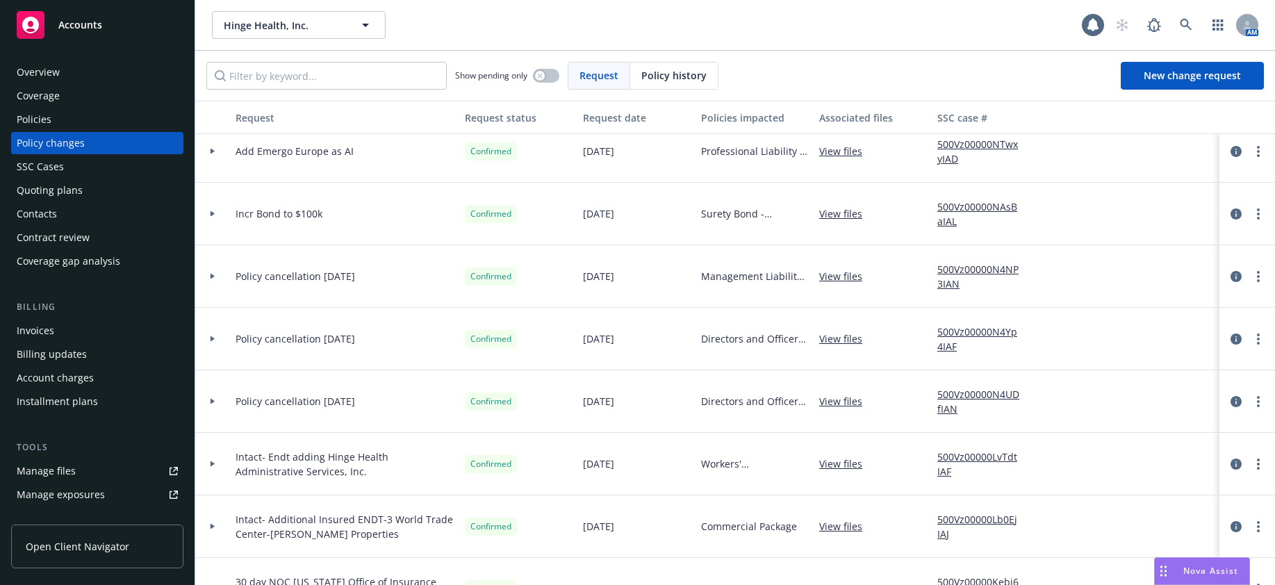
click at [39, 328] on div "Invoices" at bounding box center [36, 331] width 38 height 22
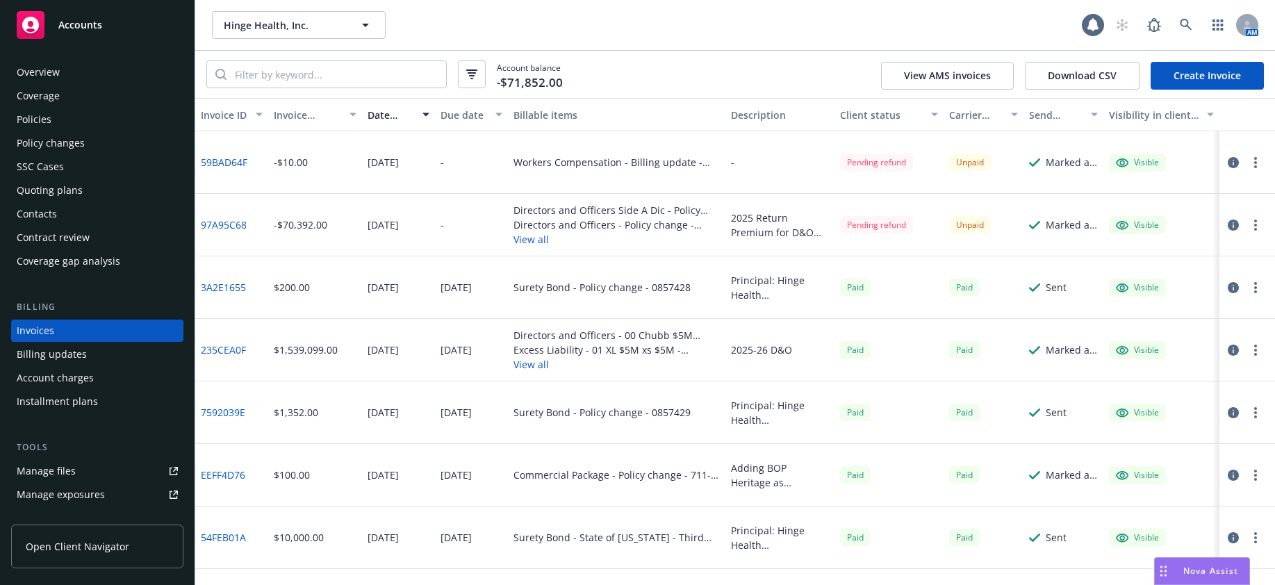
scroll to position [16, 0]
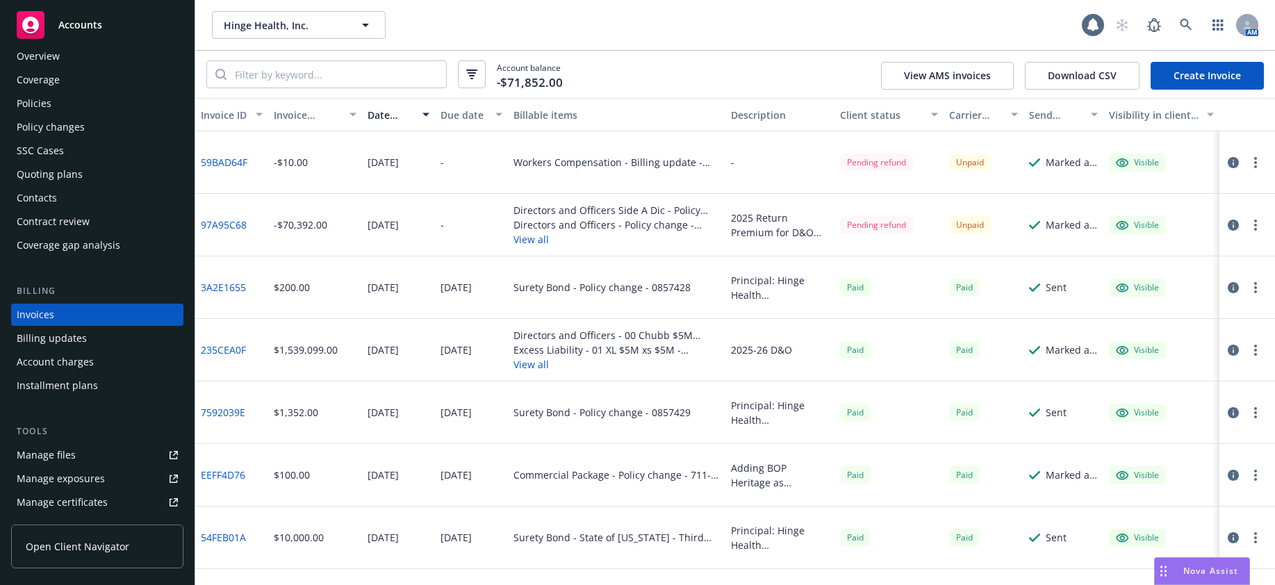
click at [528, 240] on button "View all" at bounding box center [617, 239] width 207 height 15
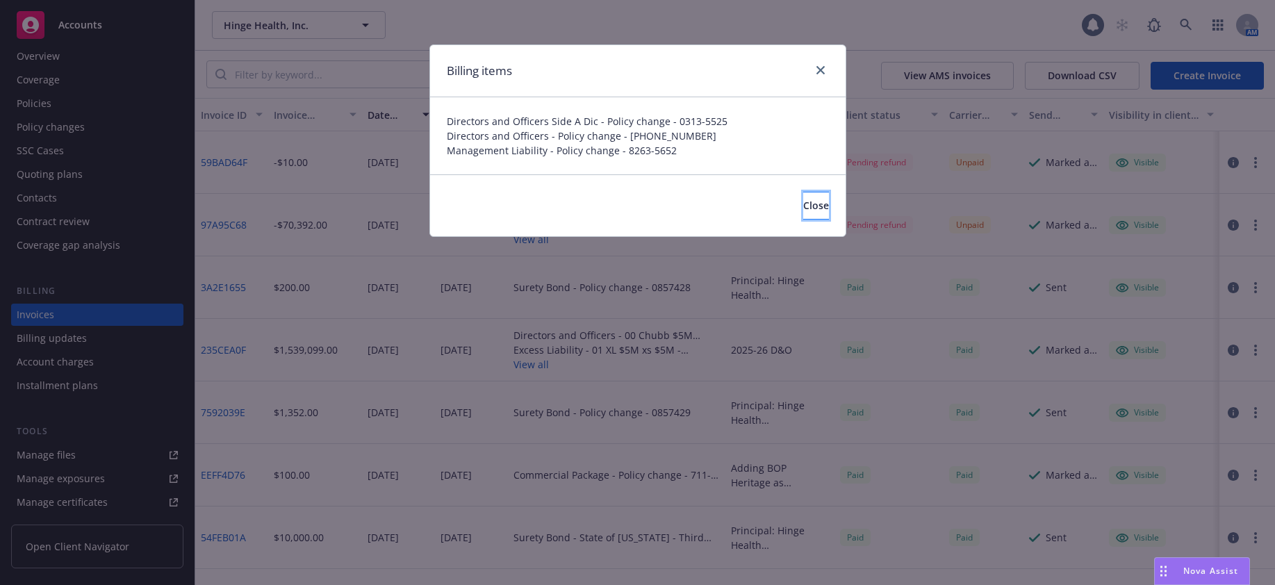
click at [804, 209] on span "Close" at bounding box center [816, 205] width 26 height 13
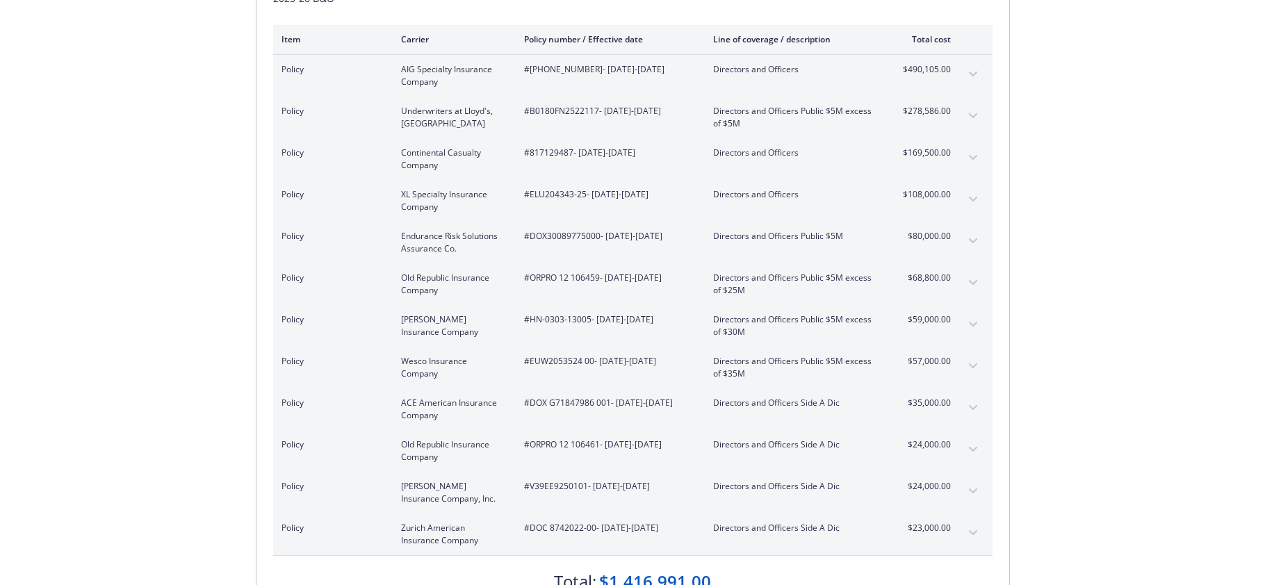
scroll to position [347, 0]
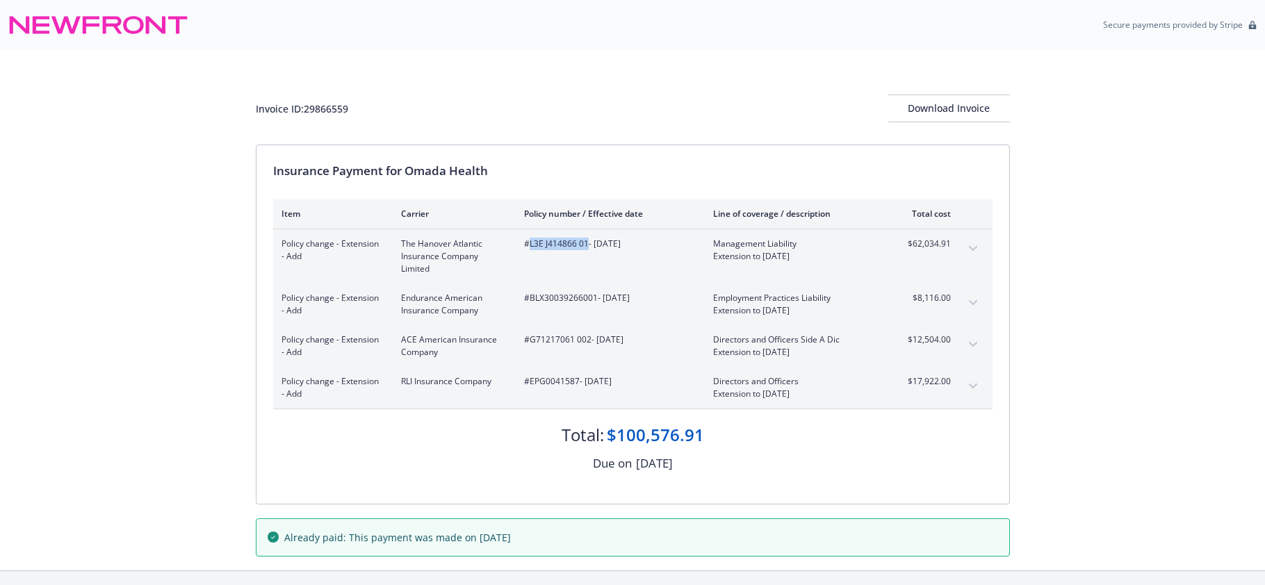
drag, startPoint x: 586, startPoint y: 242, endPoint x: 530, endPoint y: 245, distance: 55.7
click at [530, 245] on span "#L3E J414866 01 - [DATE]" at bounding box center [607, 244] width 167 height 13
copy span "L3E J414866 01"
click at [518, 161] on div "Insurance Payment for Omada Health Item Carrier Policy number / Effective date …" at bounding box center [632, 324] width 753 height 359
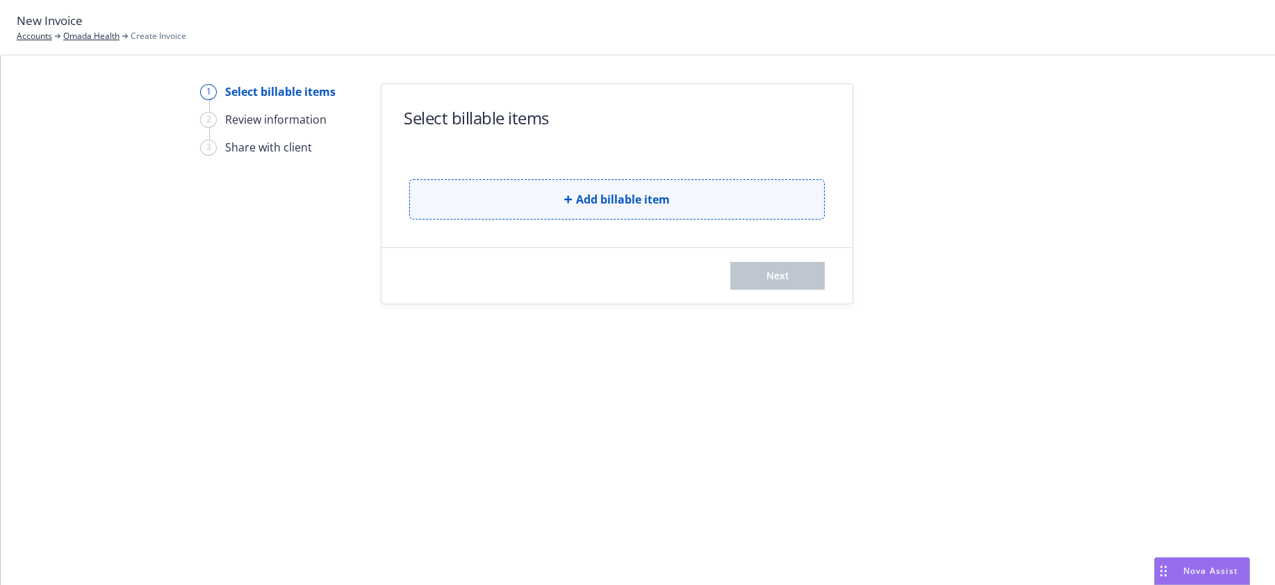
click at [641, 199] on span "Add billable item" at bounding box center [623, 199] width 94 height 17
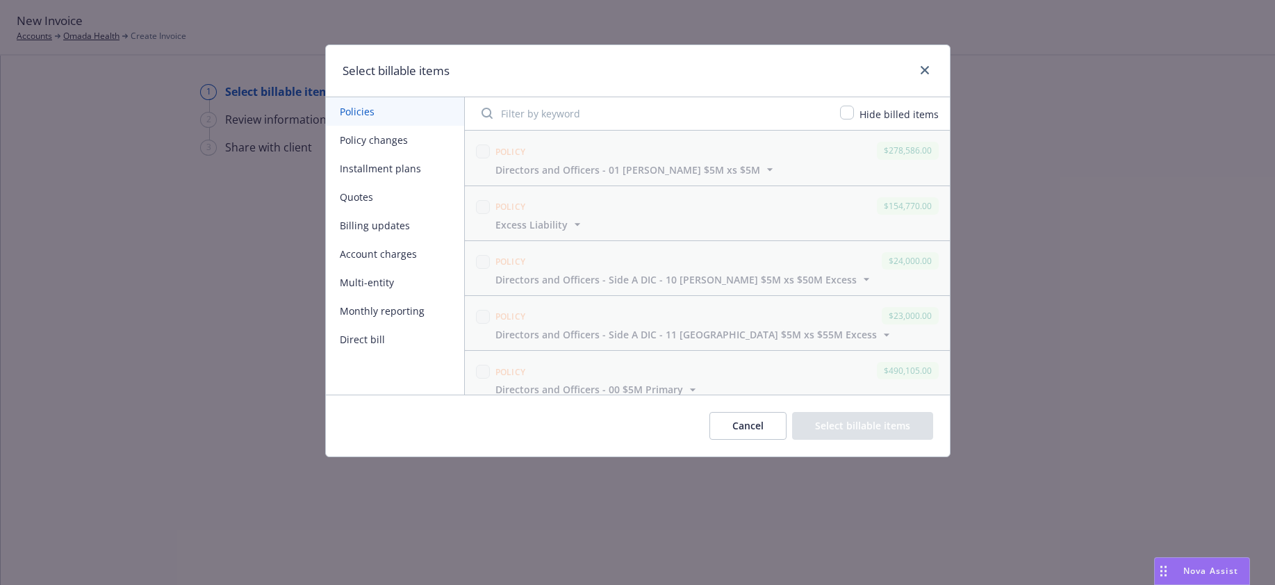
click at [358, 138] on button "Policy changes" at bounding box center [395, 140] width 138 height 28
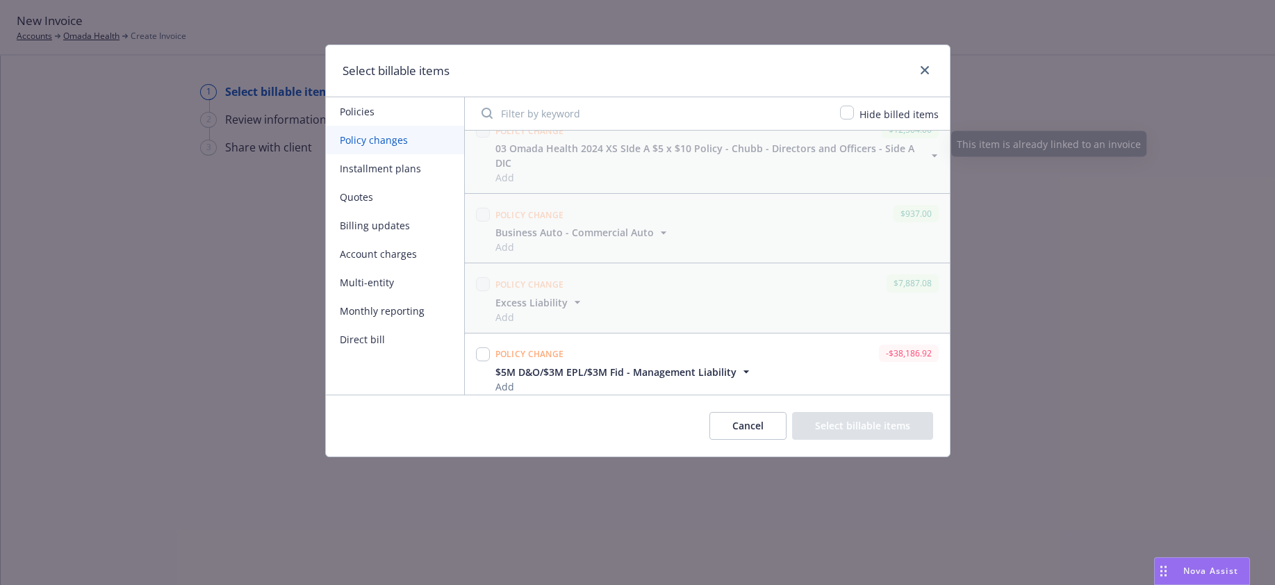
scroll to position [1351, 0]
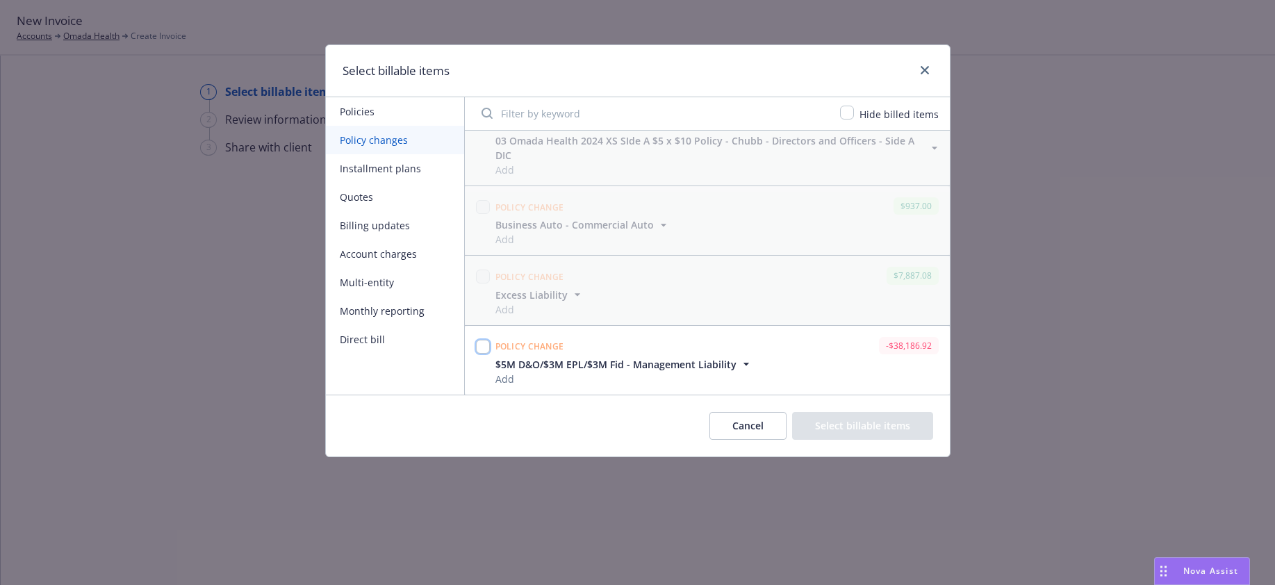
drag, startPoint x: 481, startPoint y: 346, endPoint x: 572, endPoint y: 354, distance: 91.4
click at [483, 346] on input "checkbox" at bounding box center [483, 347] width 14 height 14
checkbox input "true"
click at [875, 423] on button "Select billable items" at bounding box center [862, 426] width 141 height 28
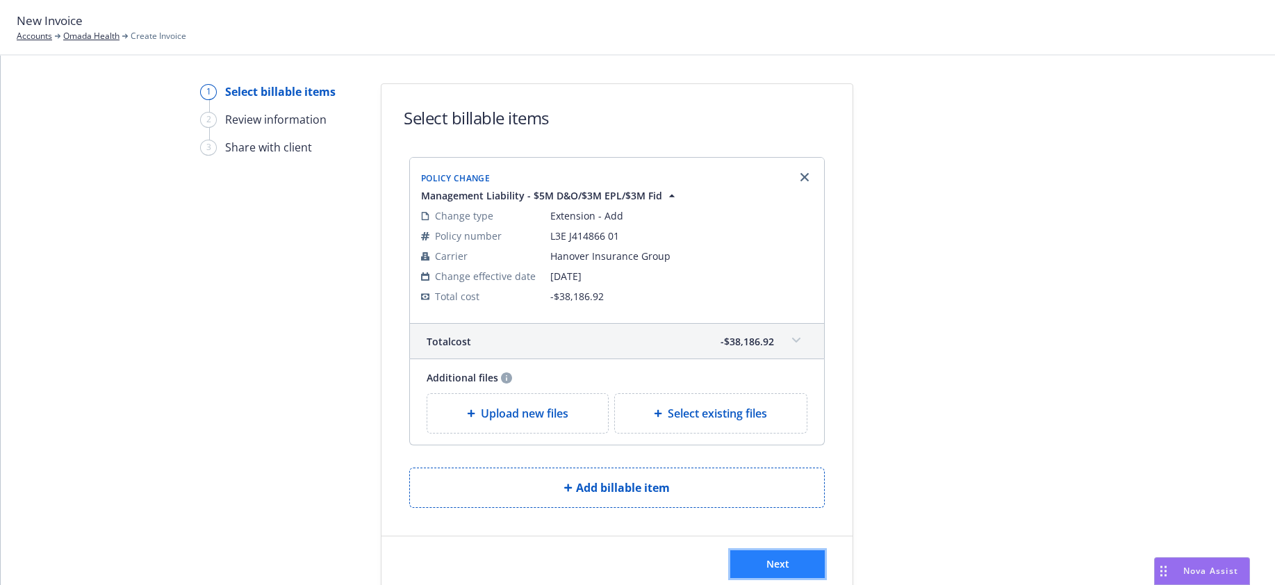
click at [769, 564] on span "Next" at bounding box center [778, 563] width 23 height 13
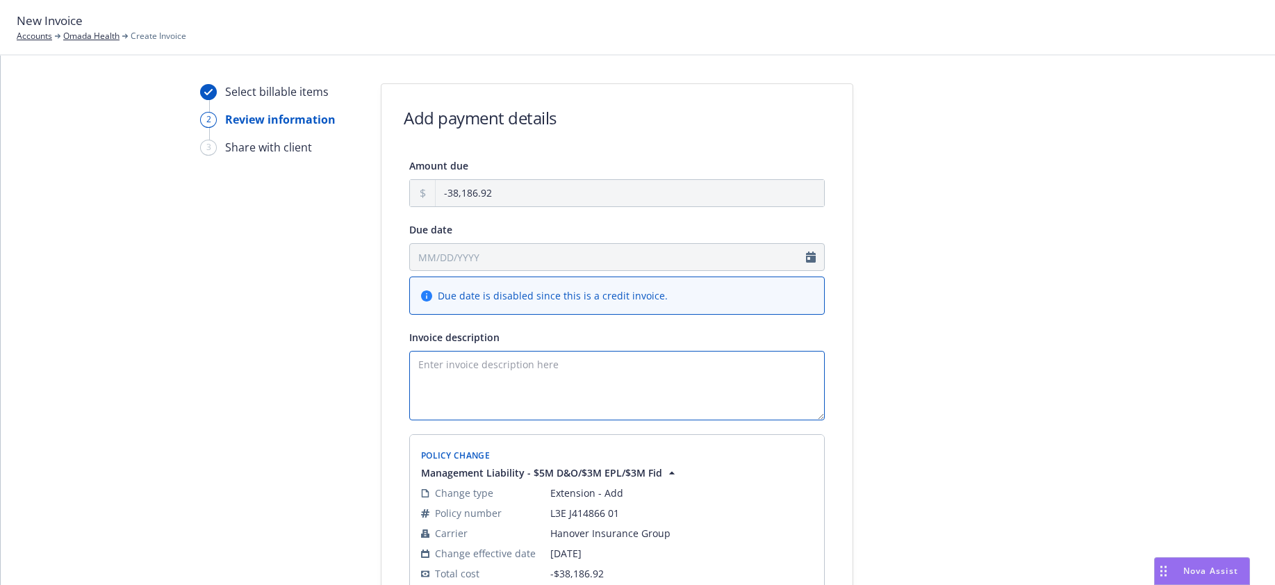
click at [420, 361] on textarea "Invoice description" at bounding box center [617, 385] width 416 height 69
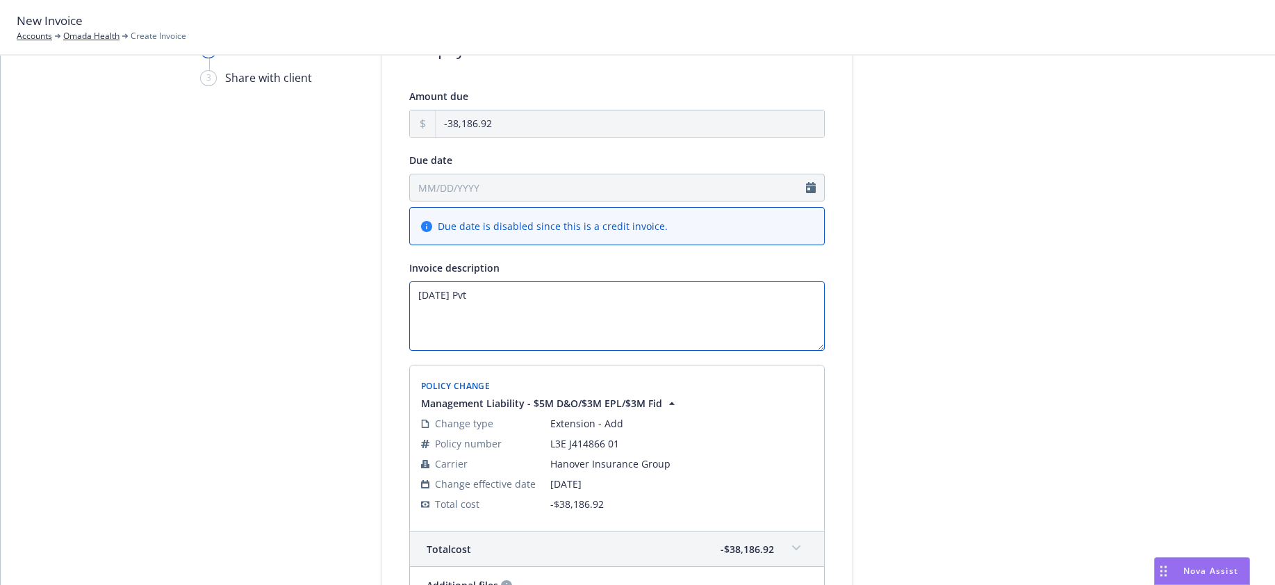
scroll to position [0, 0]
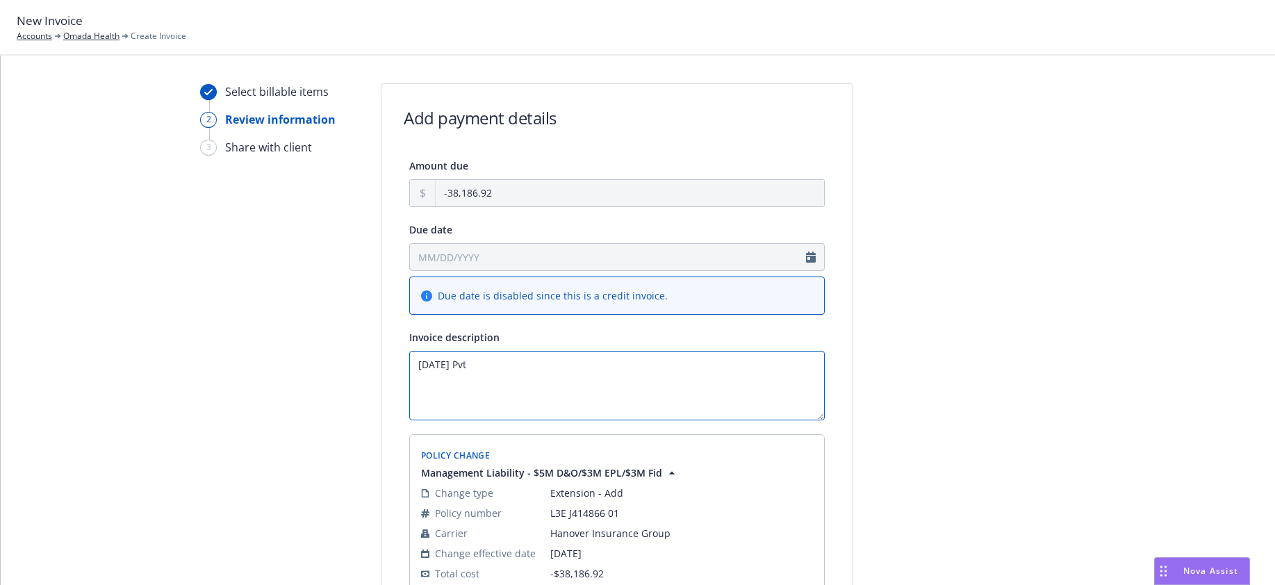
type textarea "06/05/2025 Pvt"
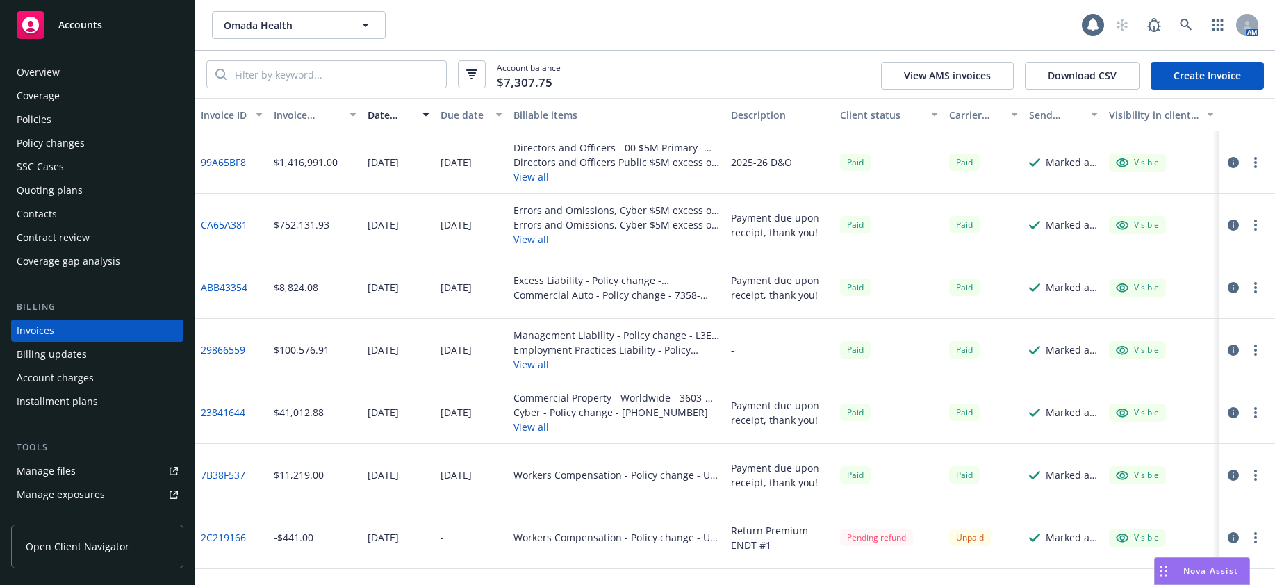
scroll to position [16, 0]
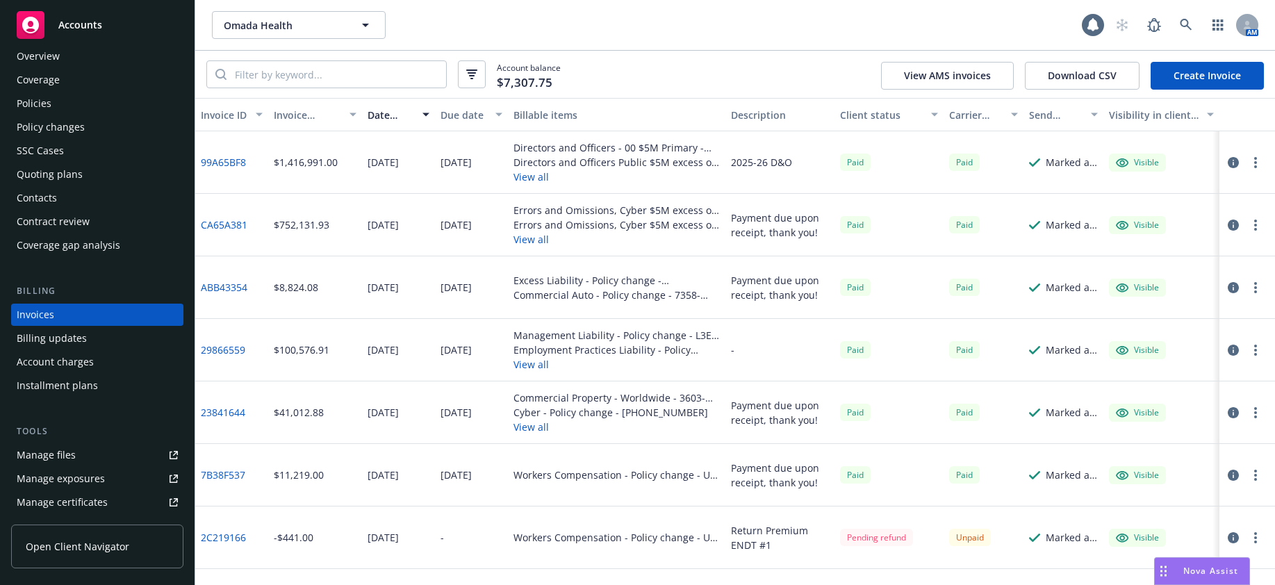
click at [73, 128] on div "Policy changes" at bounding box center [51, 127] width 68 height 22
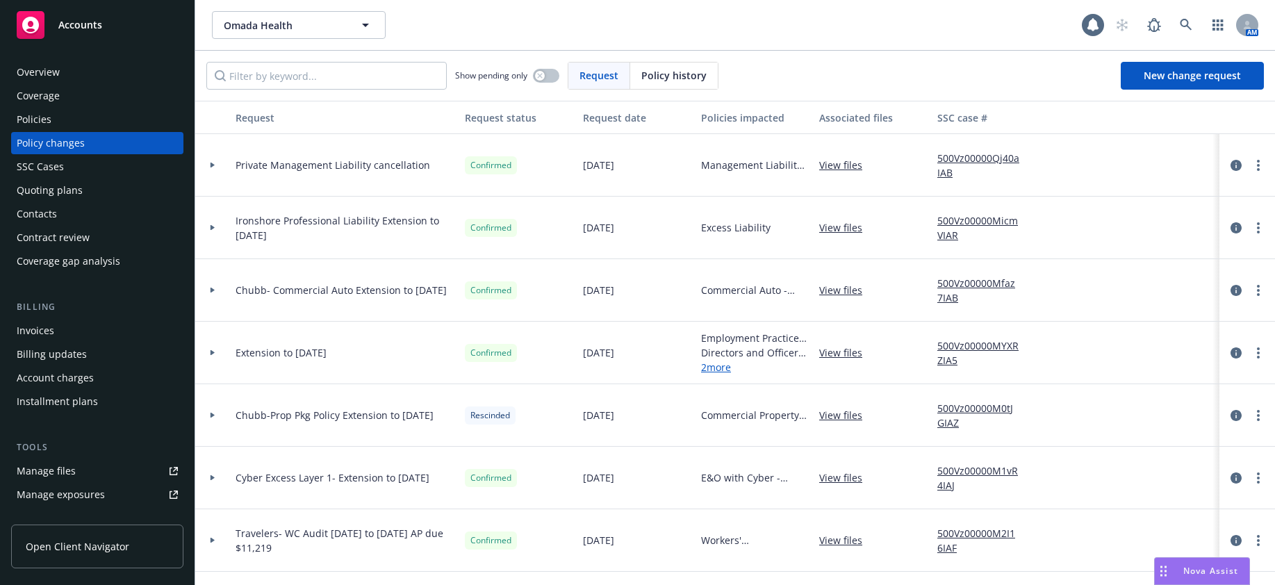
click at [211, 165] on icon at bounding box center [213, 166] width 4 height 6
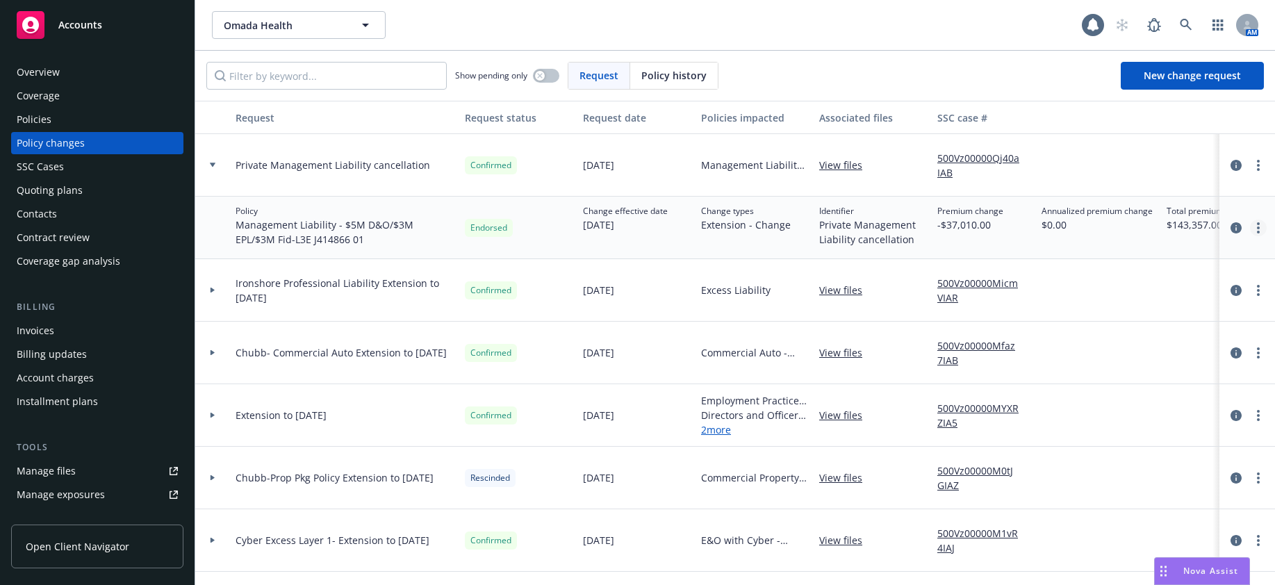
click at [1250, 229] on link "more" at bounding box center [1258, 228] width 17 height 17
click at [1093, 156] on div at bounding box center [1098, 165] width 125 height 63
click at [213, 164] on icon at bounding box center [213, 165] width 6 height 4
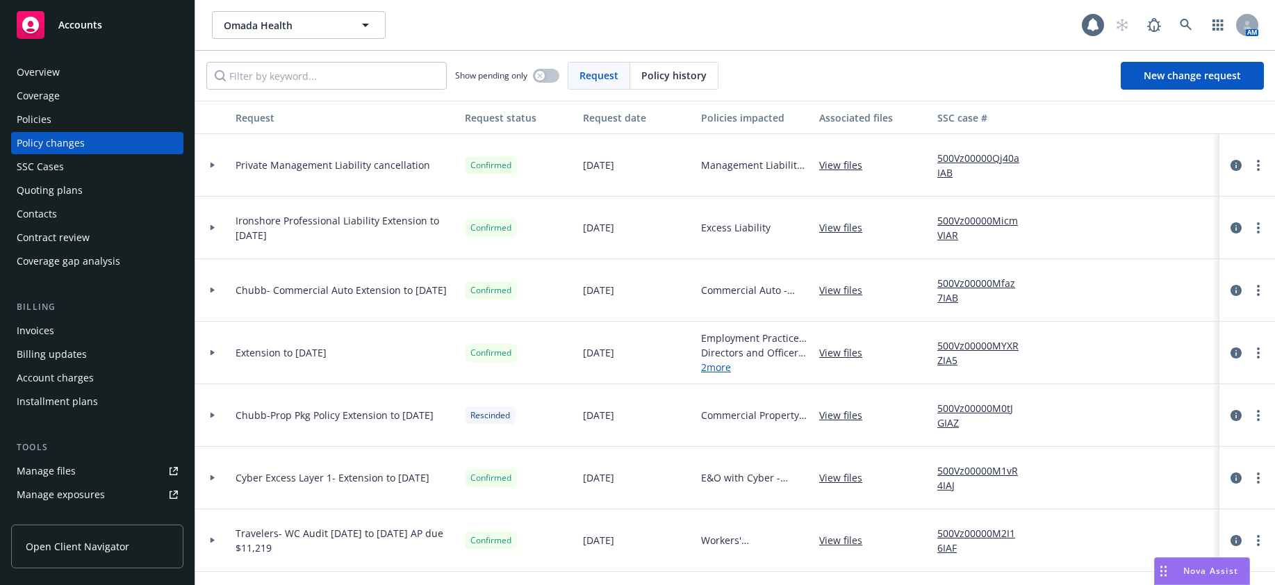
click at [32, 329] on div "Invoices" at bounding box center [36, 331] width 38 height 22
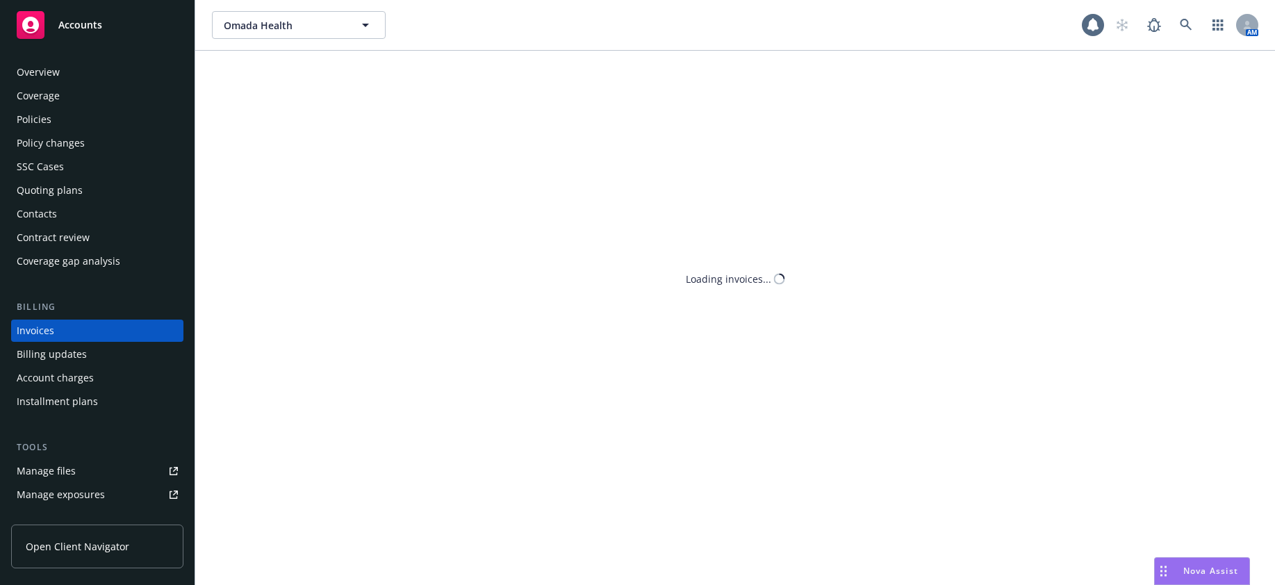
scroll to position [16, 0]
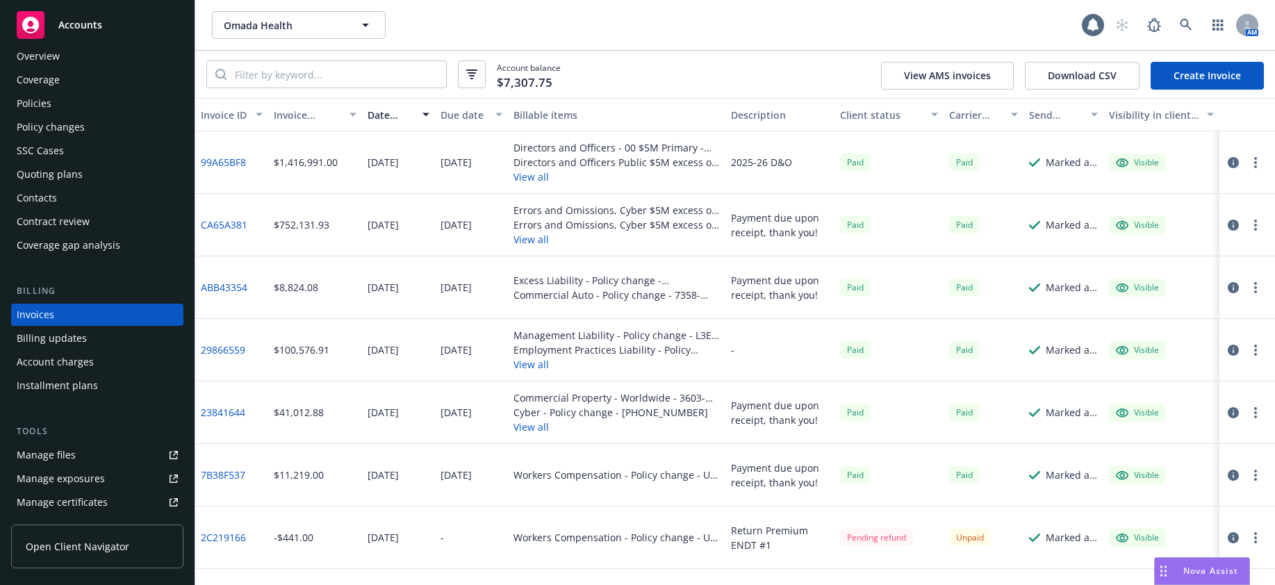
click at [1193, 74] on link "Create Invoice" at bounding box center [1207, 76] width 113 height 28
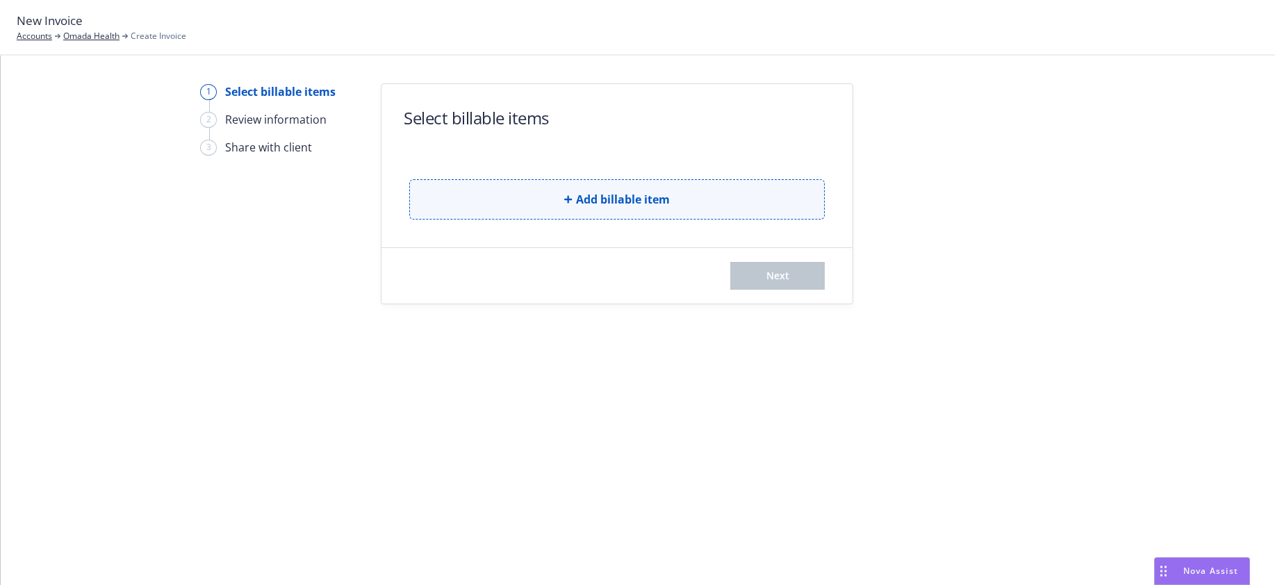
click at [643, 202] on span "Add billable item" at bounding box center [623, 199] width 94 height 17
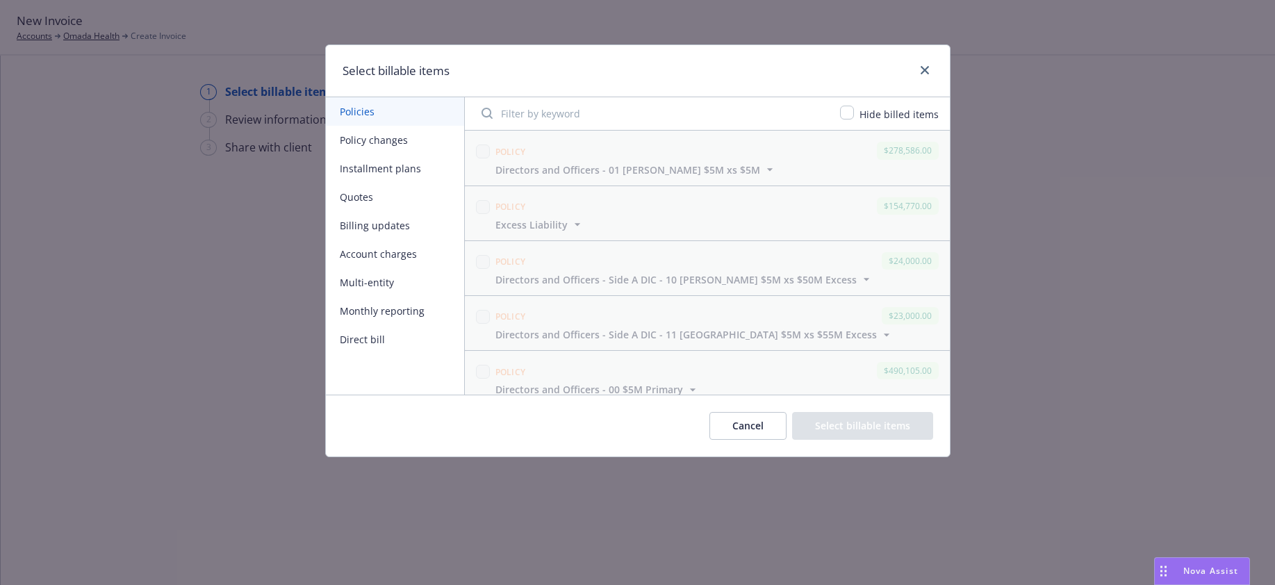
click at [389, 138] on button "Policy changes" at bounding box center [395, 140] width 138 height 28
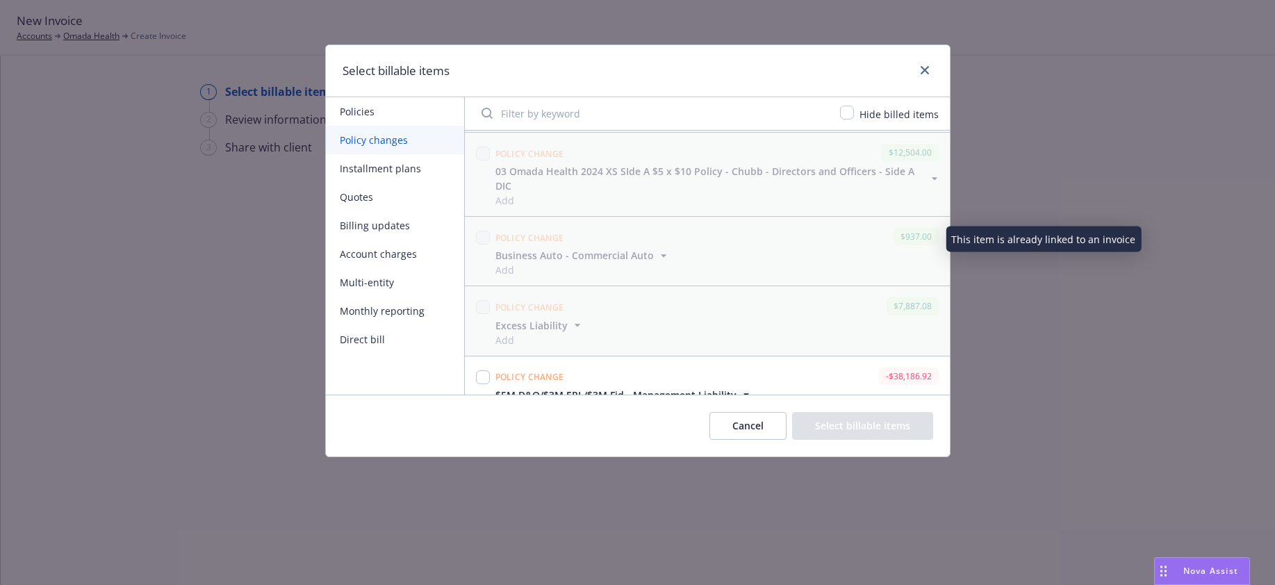
scroll to position [1351, 0]
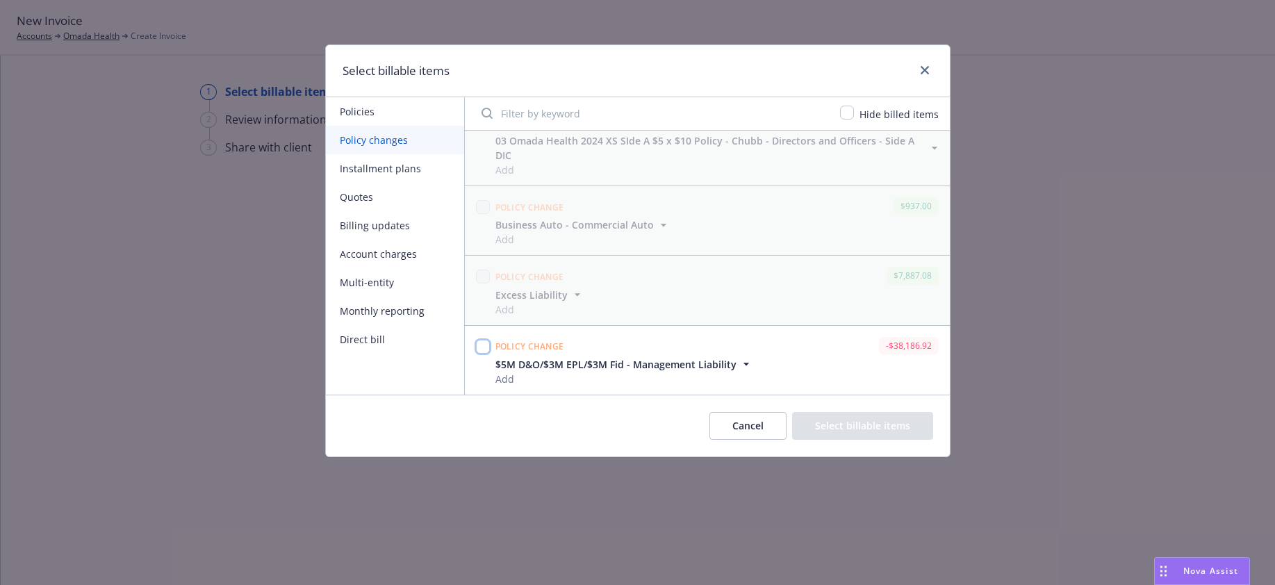
click at [482, 346] on input "checkbox" at bounding box center [483, 347] width 14 height 14
checkbox input "true"
click at [827, 423] on button "Select billable items" at bounding box center [862, 426] width 141 height 28
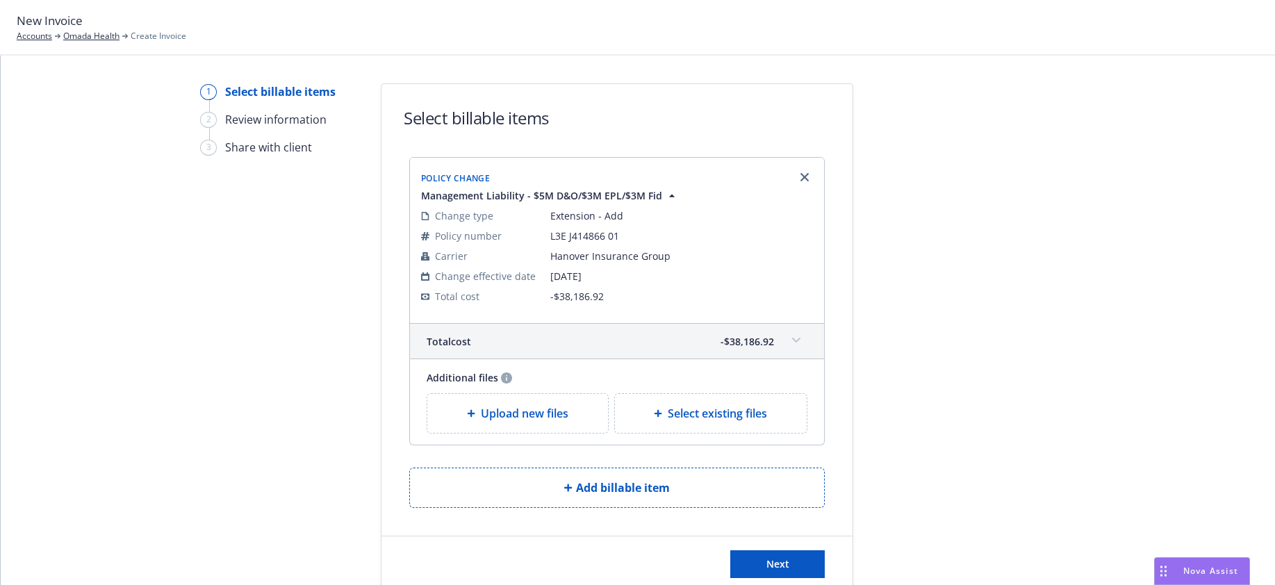
scroll to position [35, 0]
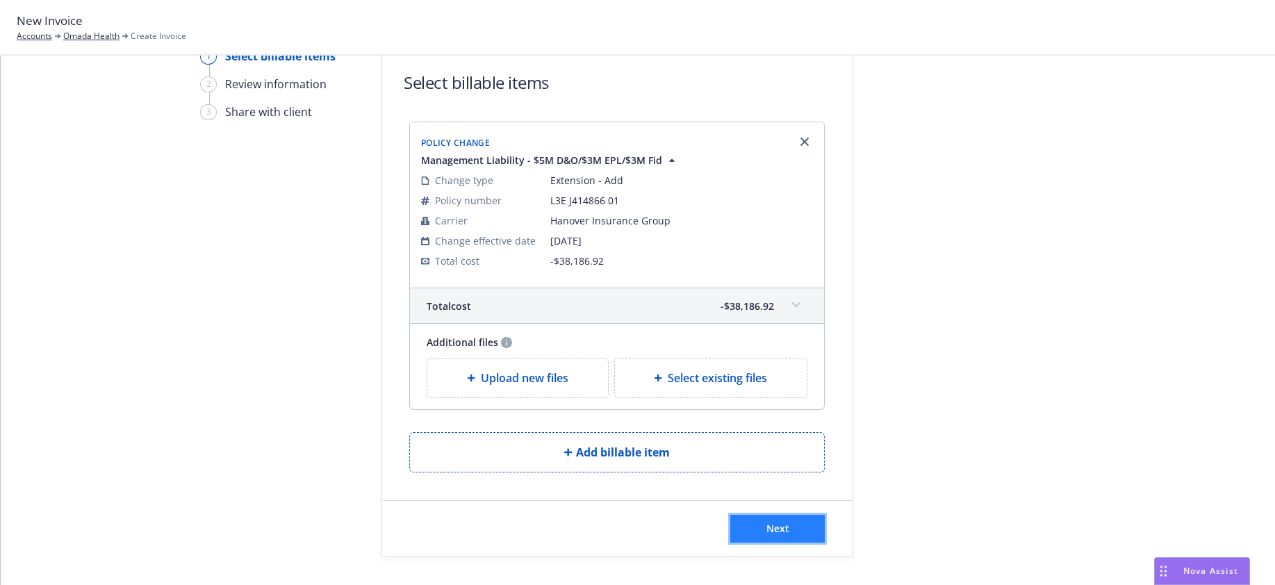
click at [771, 529] on span "Next" at bounding box center [778, 528] width 23 height 13
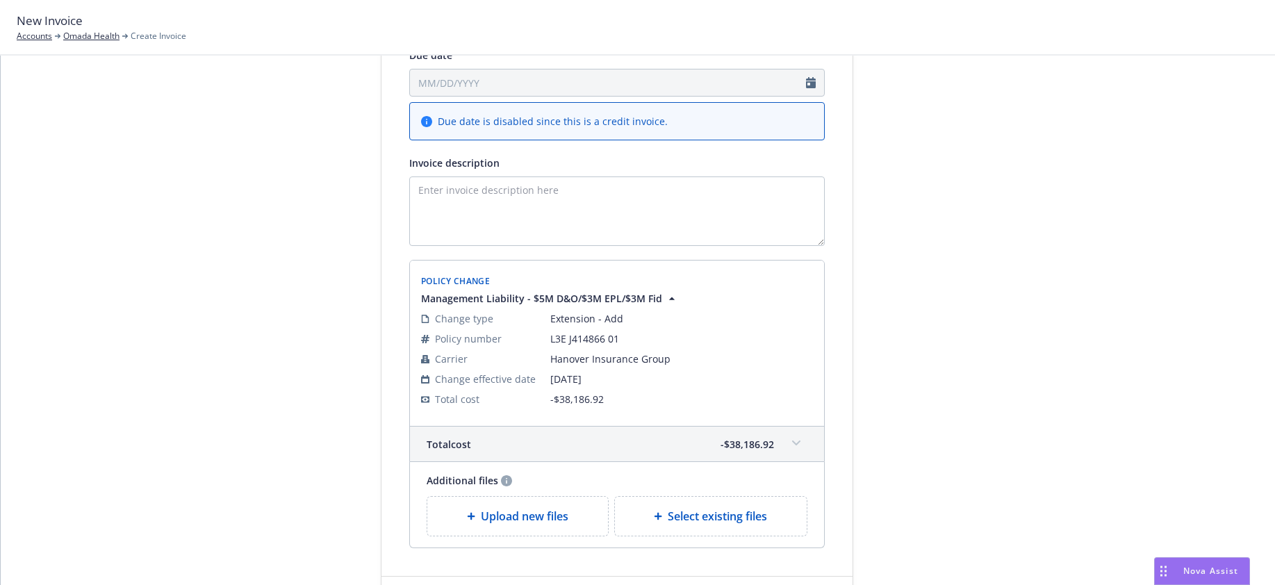
scroll to position [105, 0]
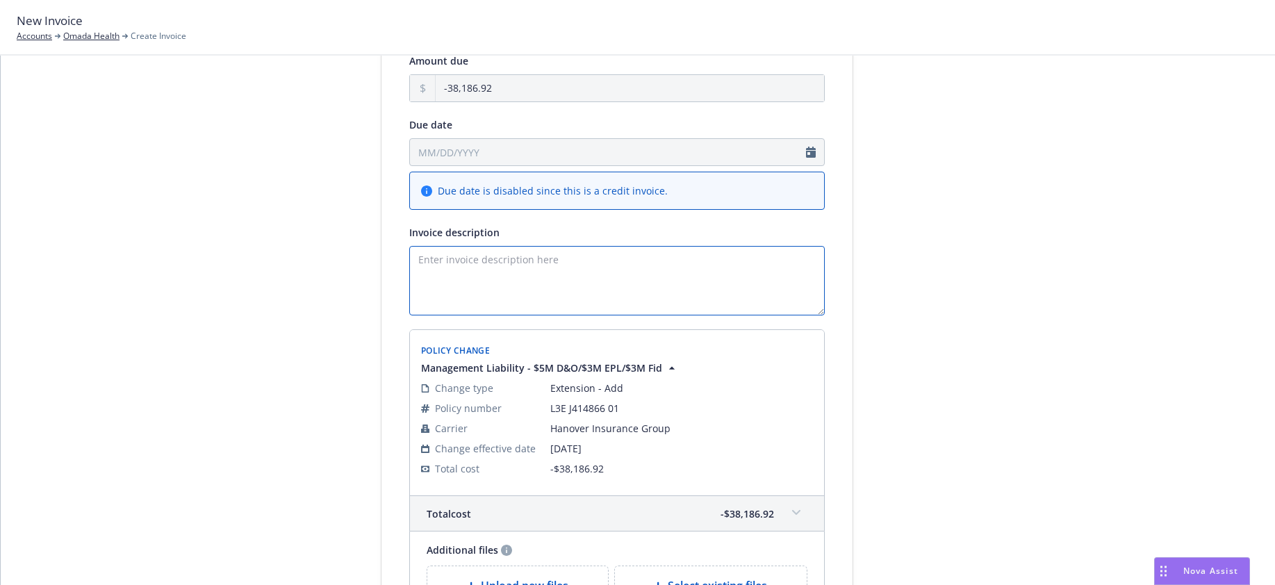
click at [416, 261] on textarea "Invoice description" at bounding box center [617, 280] width 416 height 69
type textarea "0"
click at [486, 261] on textarea "2025 Private ML D&O Cancellation" at bounding box center [617, 280] width 416 height 69
click at [479, 261] on textarea "2025 Private ML: D&O Cancellation" at bounding box center [617, 280] width 416 height 69
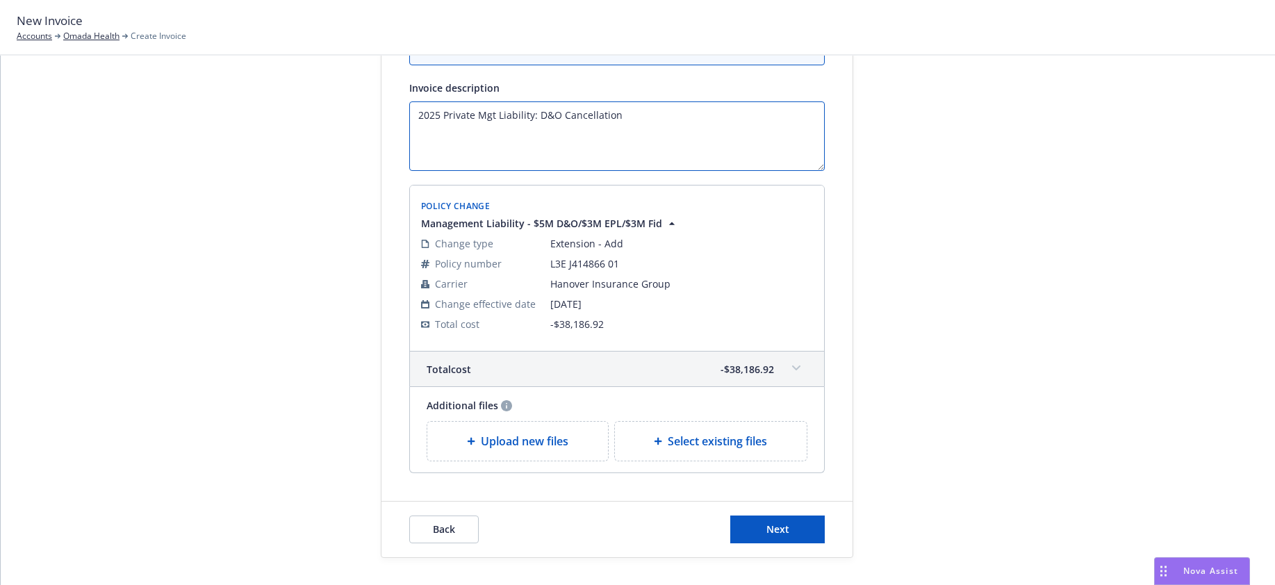
scroll to position [250, 0]
type textarea "2025 Private Mgt Liability: D&O Cancellation"
click at [768, 532] on span "Next" at bounding box center [778, 528] width 23 height 13
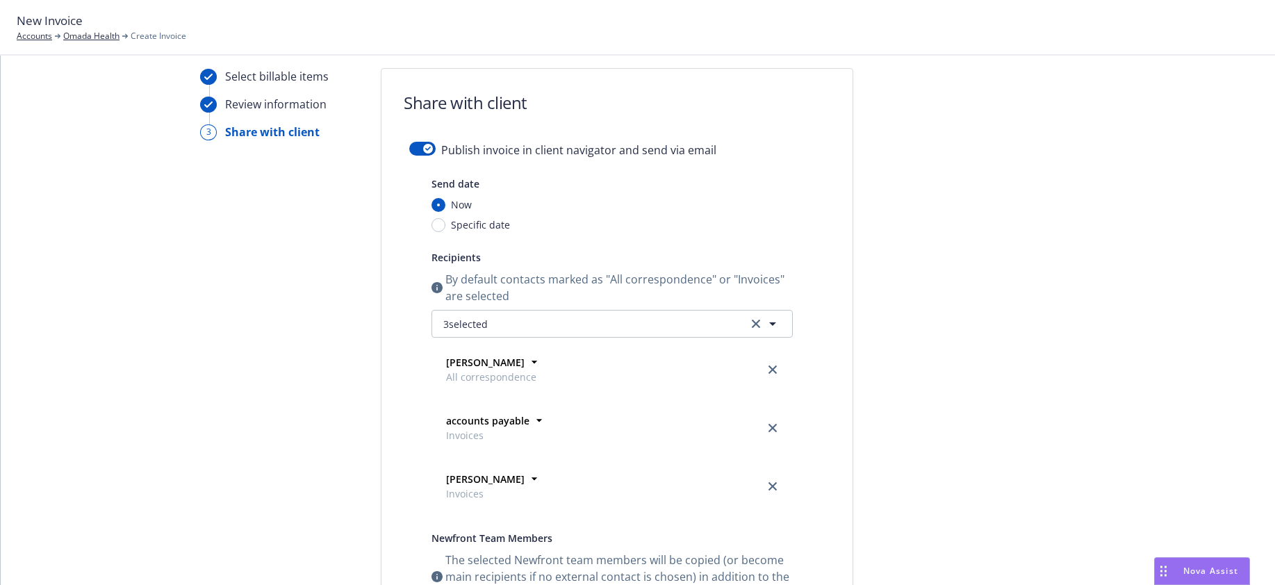
scroll to position [0, 0]
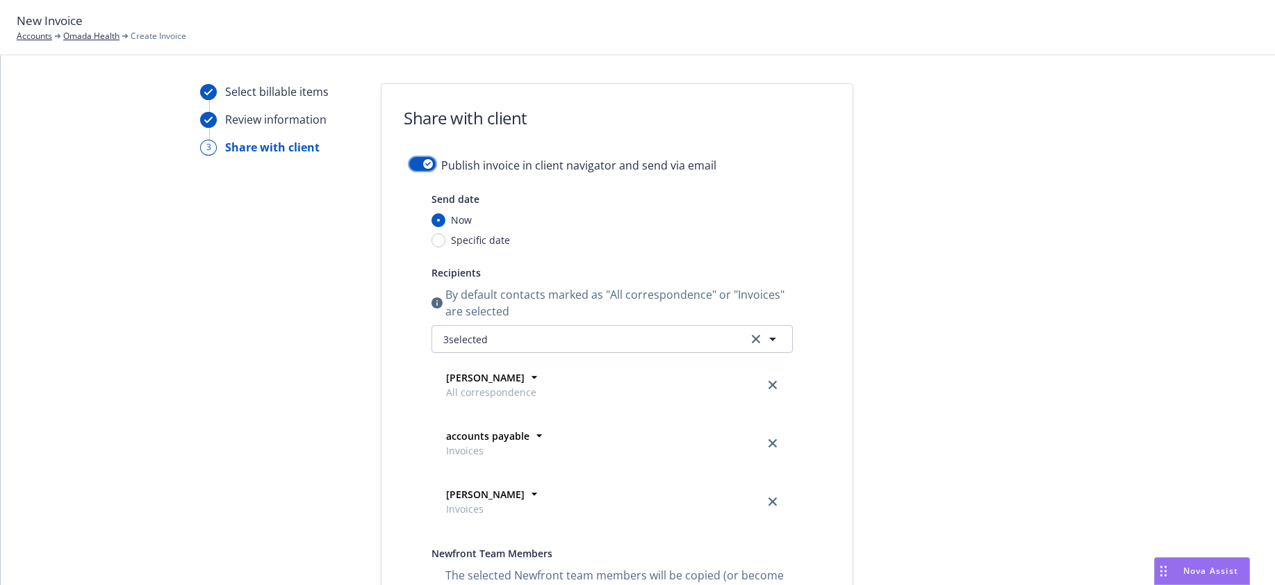
click at [409, 161] on button "button" at bounding box center [422, 164] width 26 height 14
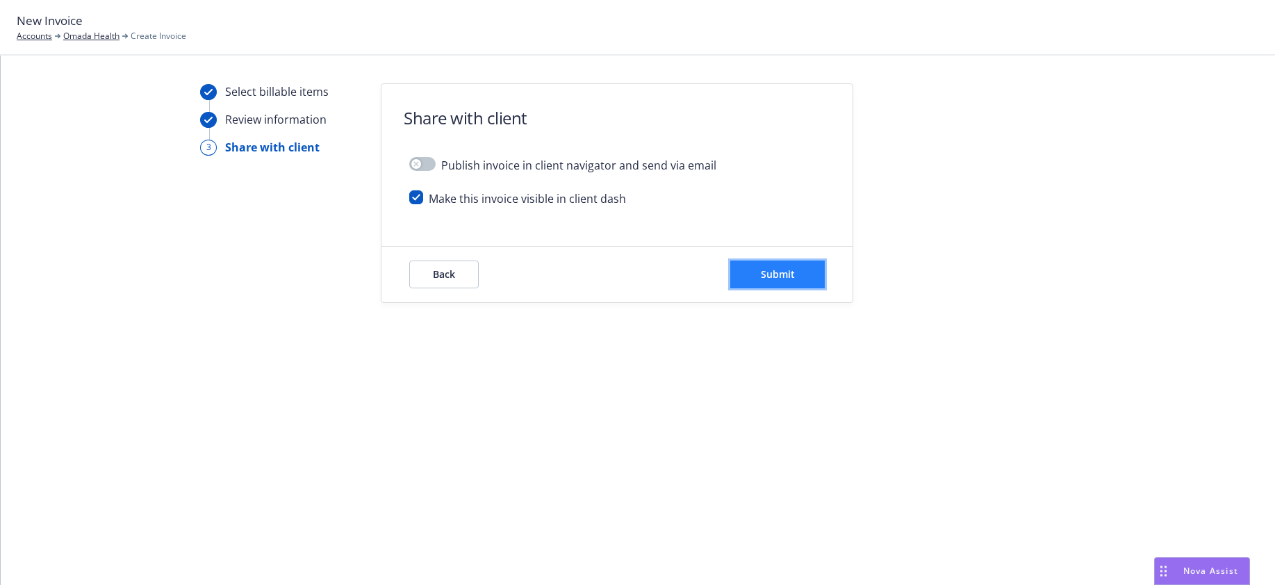
click at [783, 276] on span "Submit" at bounding box center [778, 274] width 34 height 13
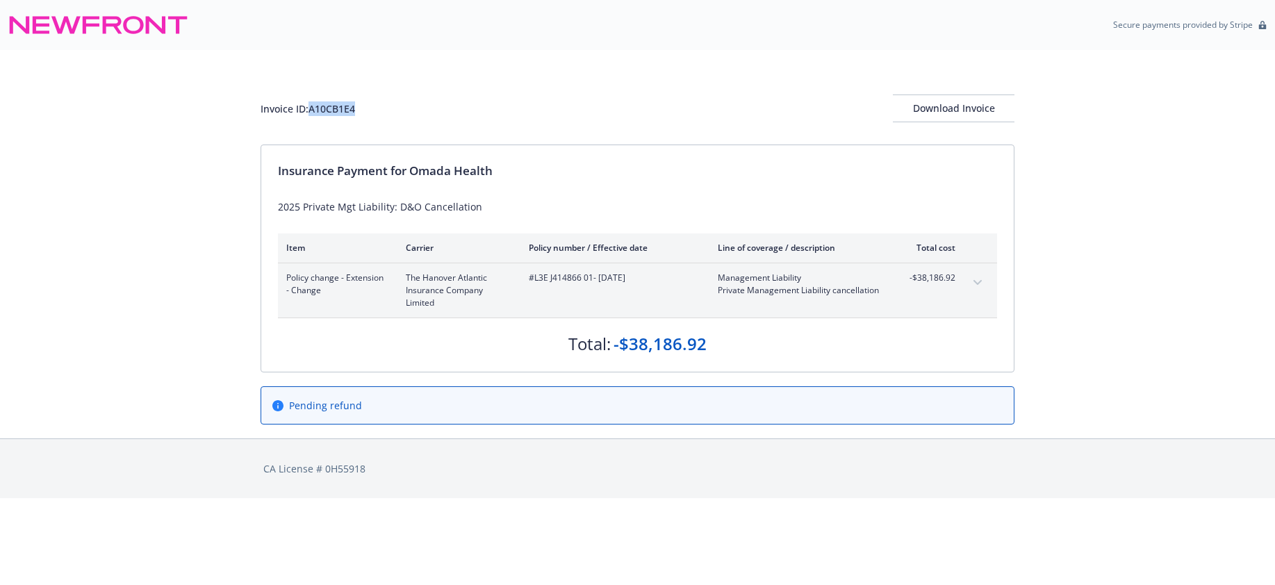
drag, startPoint x: 363, startPoint y: 108, endPoint x: 312, endPoint y: 109, distance: 50.7
click at [312, 109] on div "Invoice ID: A10CB1E4 Download Invoice" at bounding box center [638, 109] width 754 height 28
copy div "A10CB1E4"
drag, startPoint x: 951, startPoint y: 106, endPoint x: 972, endPoint y: 520, distance: 414.0
click at [951, 106] on div "Download Invoice" at bounding box center [954, 108] width 122 height 26
